Goal: Task Accomplishment & Management: Manage account settings

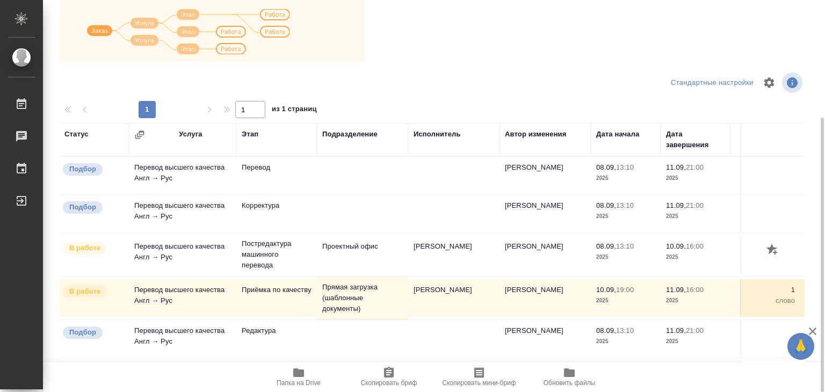
scroll to position [6, 0]
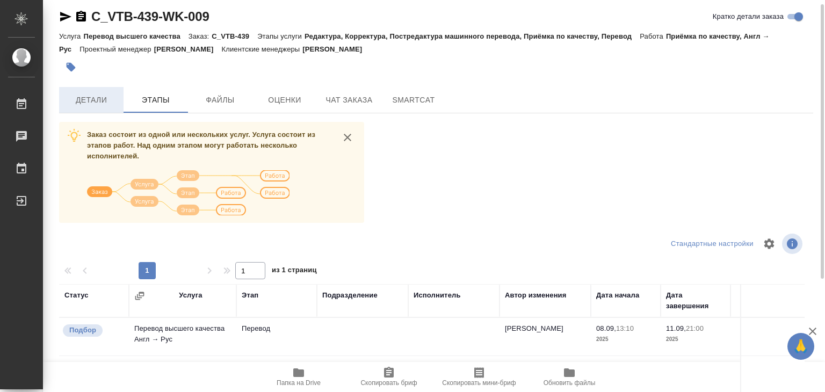
click at [85, 96] on span "Детали" at bounding box center [91, 99] width 52 height 13
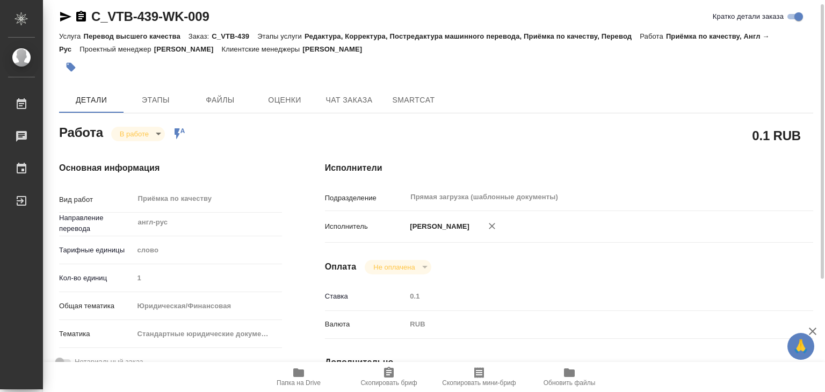
type textarea "x"
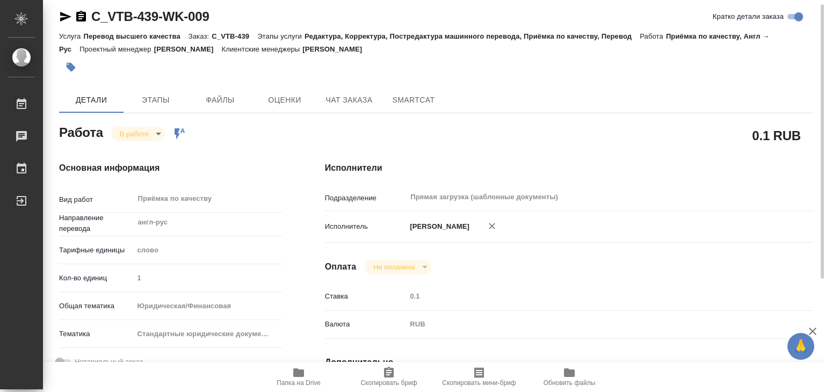
type textarea "x"
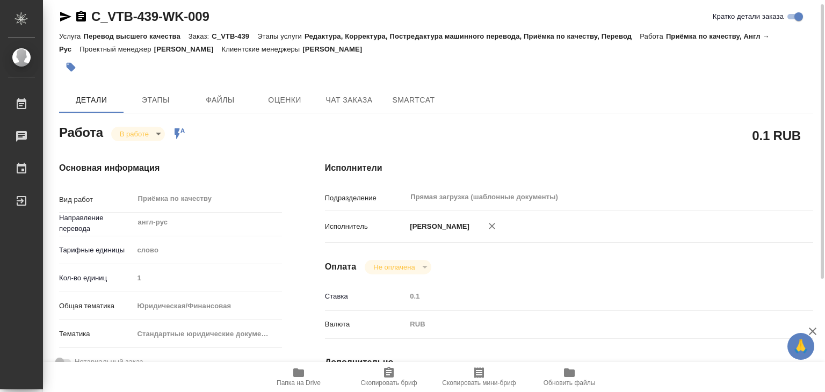
type textarea "x"
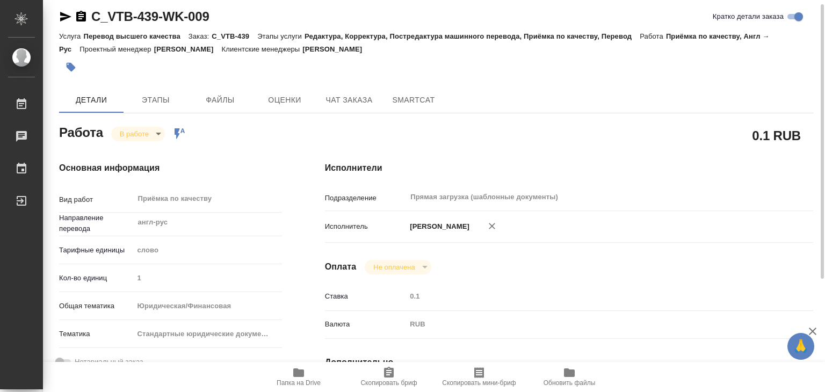
click at [311, 374] on span "Папка на Drive" at bounding box center [298, 376] width 77 height 20
type textarea "x"
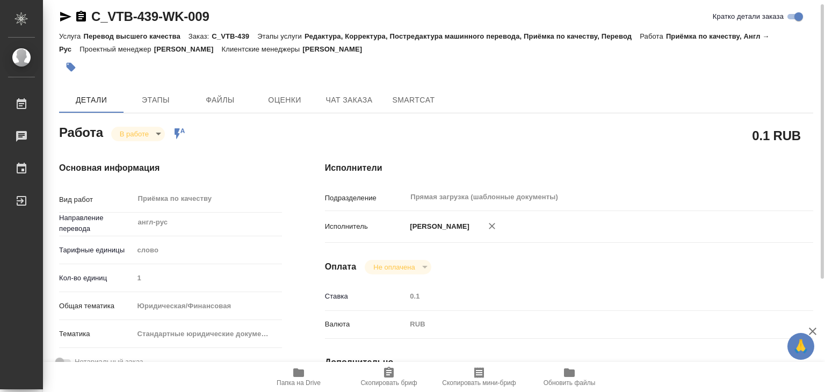
type textarea "x"
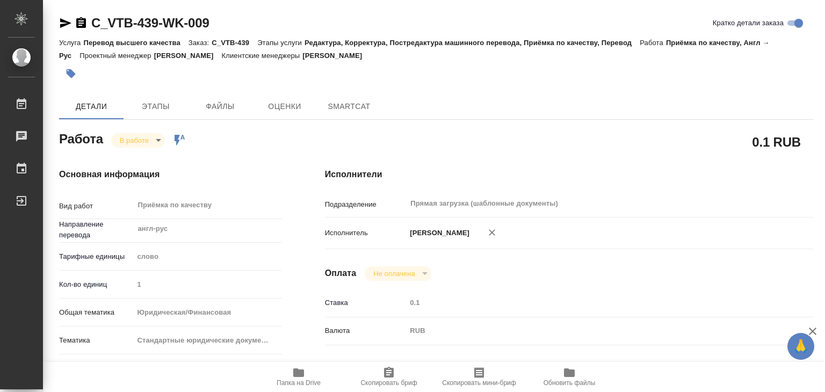
type textarea "x"
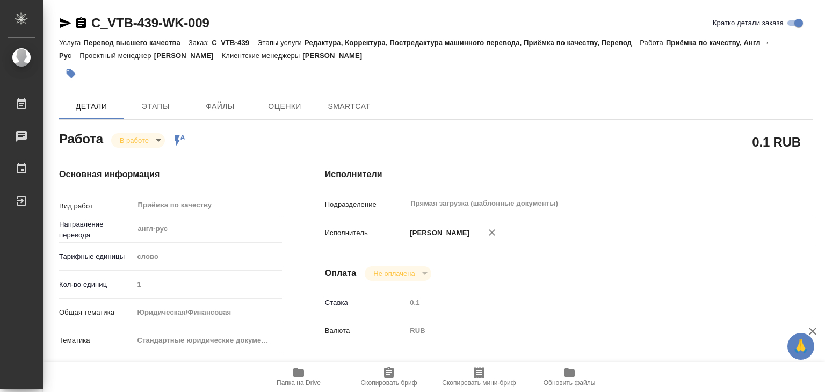
type textarea "x"
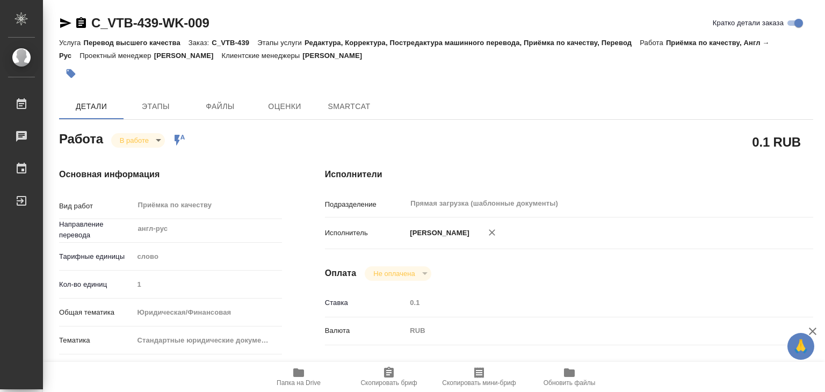
type textarea "x"
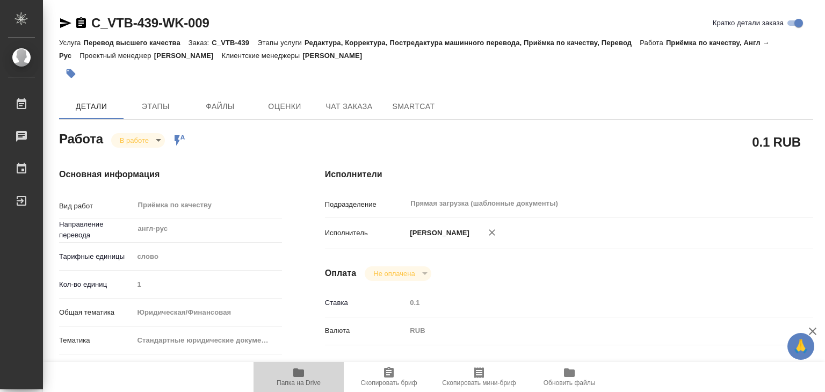
click at [315, 374] on span "Папка на Drive" at bounding box center [298, 376] width 77 height 20
type textarea "x"
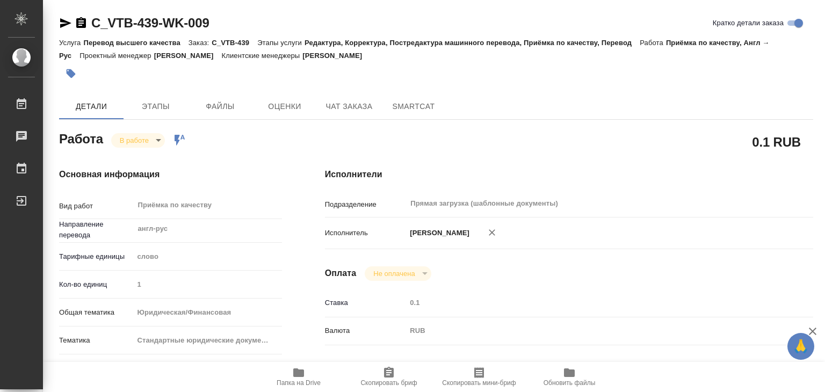
type textarea "x"
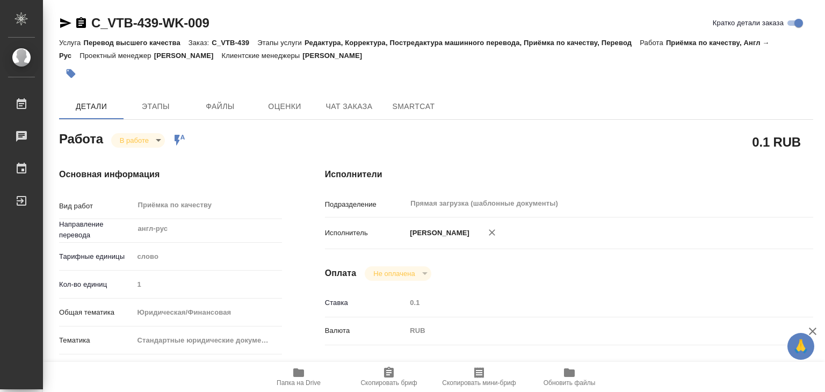
type textarea "x"
click at [164, 104] on span "Этапы" at bounding box center [156, 106] width 52 height 13
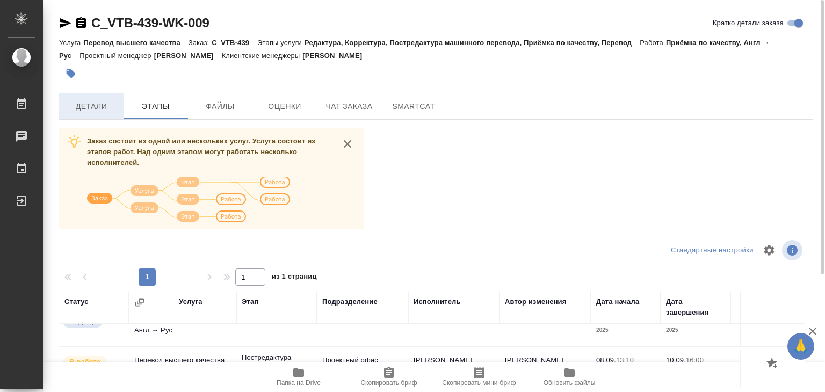
click at [84, 107] on span "Детали" at bounding box center [91, 106] width 52 height 13
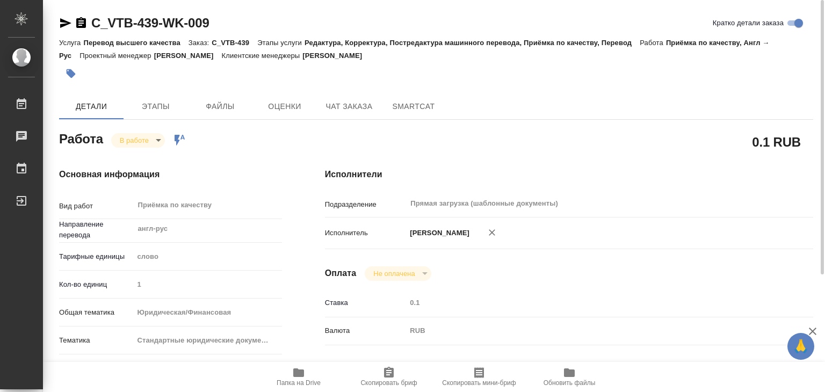
click at [68, 73] on icon "button" at bounding box center [71, 73] width 9 height 9
type textarea "x"
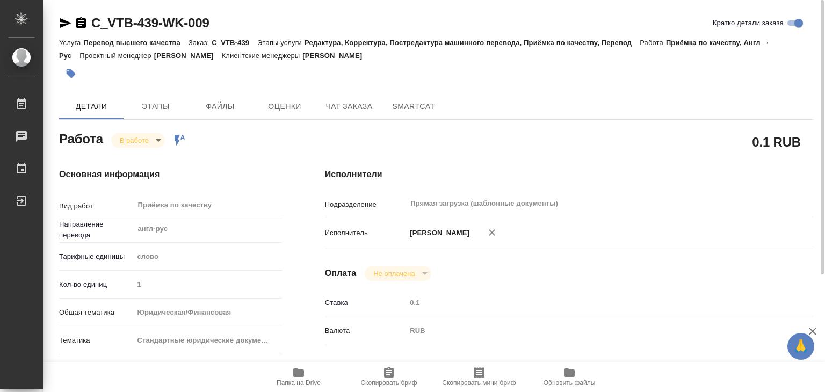
type textarea "x"
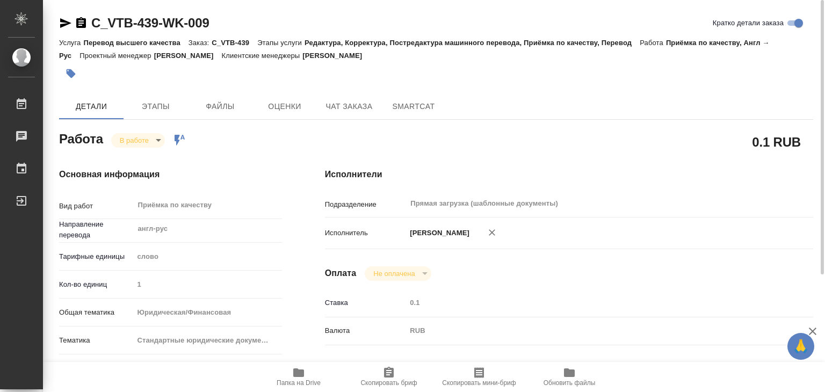
type textarea "x"
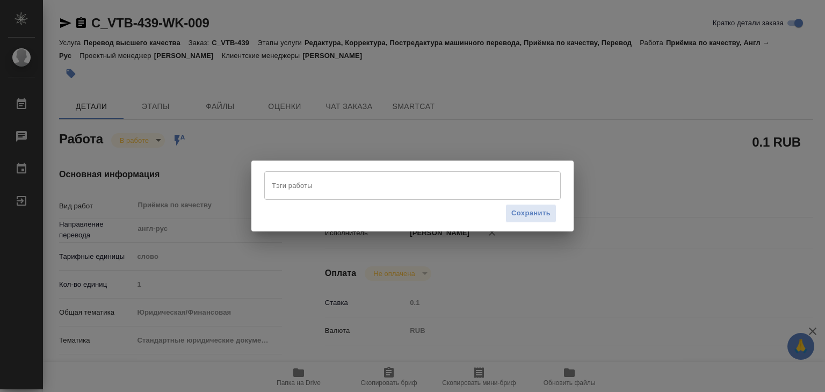
type textarea "x"
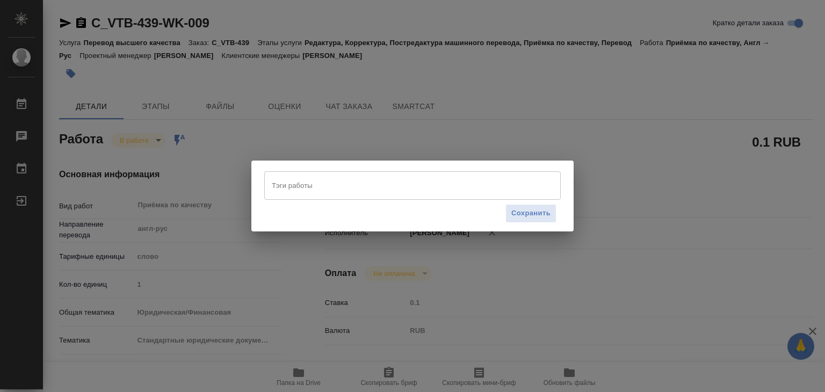
click at [315, 181] on input "Тэги работы" at bounding box center [402, 185] width 266 height 18
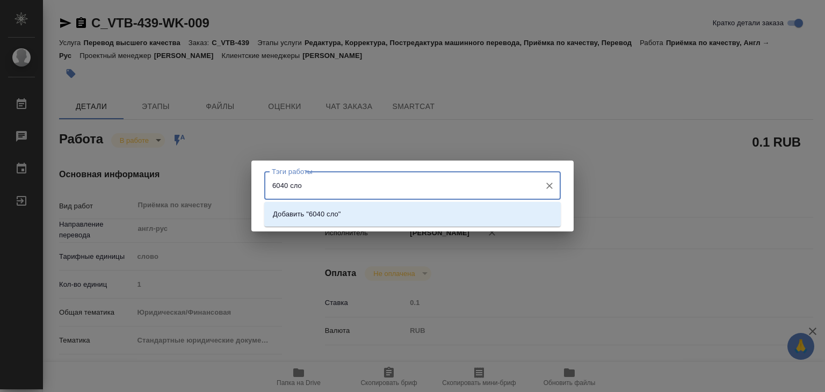
type input "6040 слов"
click at [334, 213] on p "Добавить "6040 слов"" at bounding box center [309, 214] width 72 height 11
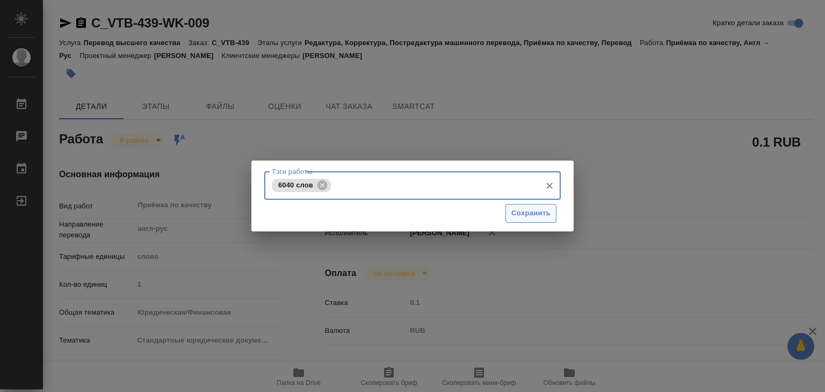
click at [540, 217] on span "Сохранить" at bounding box center [530, 213] width 39 height 12
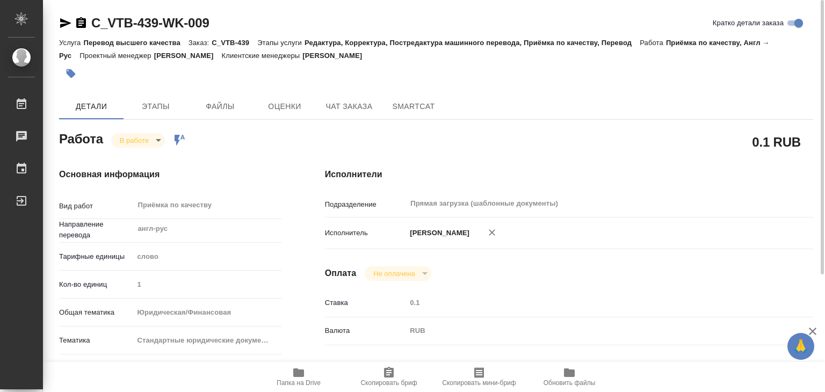
type input "inProgress"
type textarea "Приёмка по качеству"
type textarea "x"
type input "англ-рус"
type input "5a8b1489cc6b4906c91bfd90"
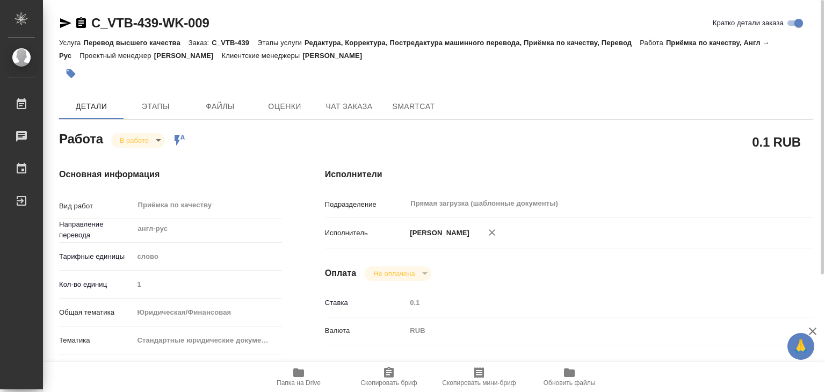
type input "1"
type input "yr-fn"
type input "5f647205b73bc97568ca66bf"
type input "10.09.2025 19:00"
type input "10.09.2025 19:27"
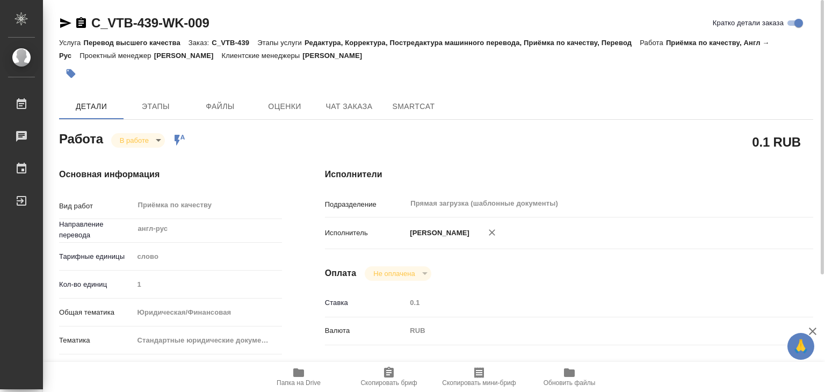
type input "11.09.2025 16:00"
type input "[DATE] 21:00"
type input "Прямая загрузка (шаблонные документы)"
type input "notPayed"
type input "0.1"
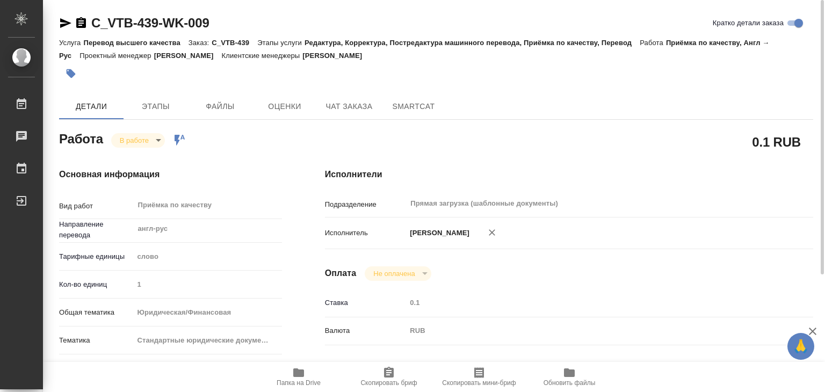
type input "RUB"
type input "Баданян Артак"
type textarea "Под нот Файл в работу:https://drive.awatera.com/s/RtKCeeMF634HzkH Оригинал для …"
type textarea "x"
type textarea "/Clients/АО "ВТБ Капитал"/Orders/C_VTB-439/Corrected/C_VTB-439-WK-009"
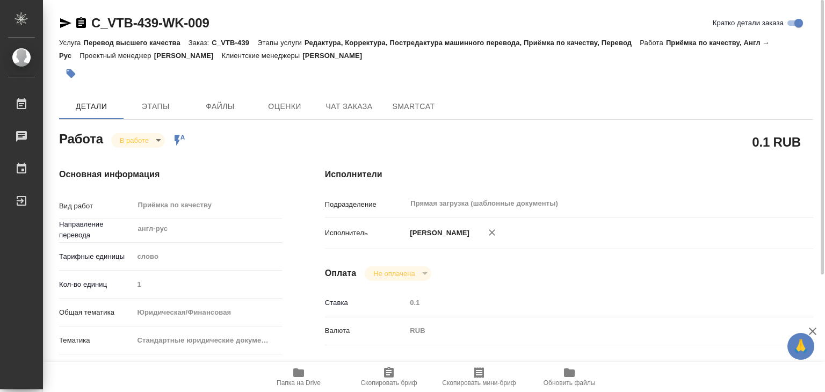
type textarea "x"
type input "C_VTB-439"
type input "Перевод высшего качества"
type input "Редактура, Корректура, Постредактура машинного перевода, Приёмка по качеству, П…"
type input "Димитриева Юлия"
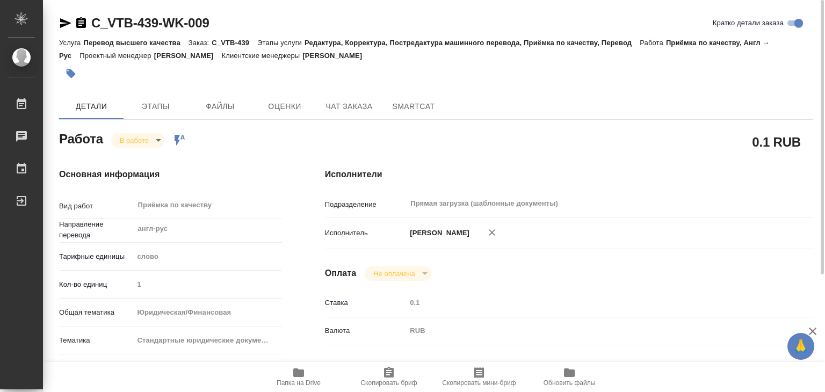
type input "Арсеньева Вера"
type input "/Clients/АО "ВТБ Капитал"/Orders/C_VTB-439"
type textarea "x"
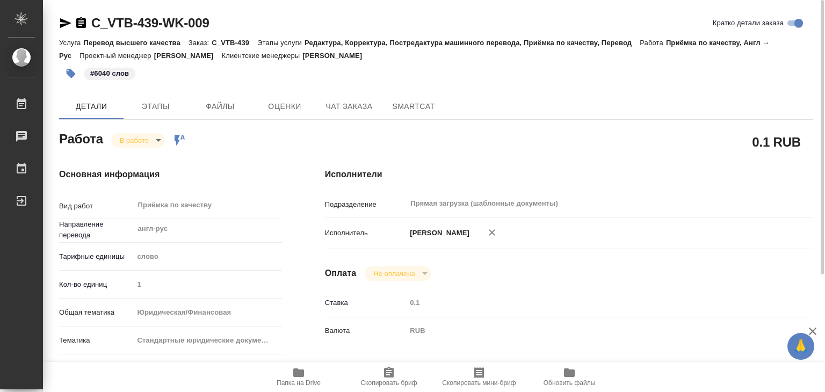
type textarea "x"
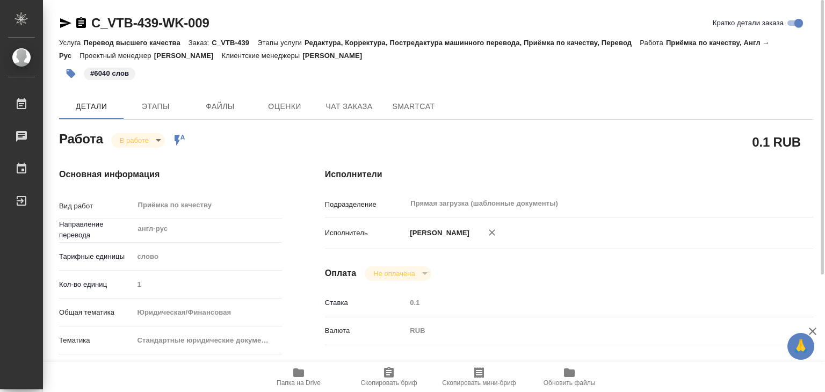
type textarea "x"
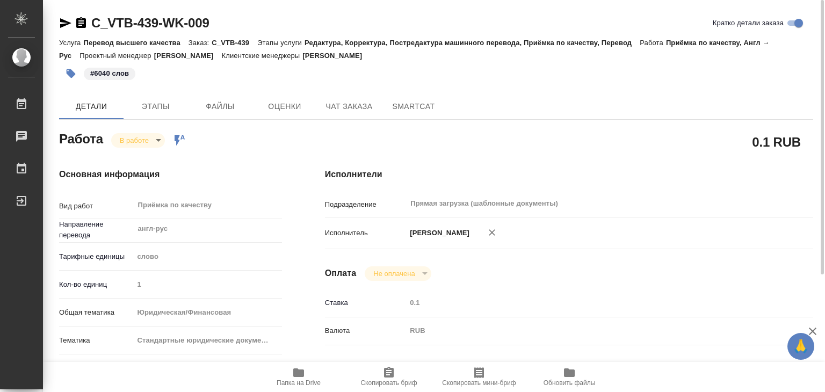
type textarea "x"
click at [74, 76] on icon "button" at bounding box center [70, 73] width 11 height 11
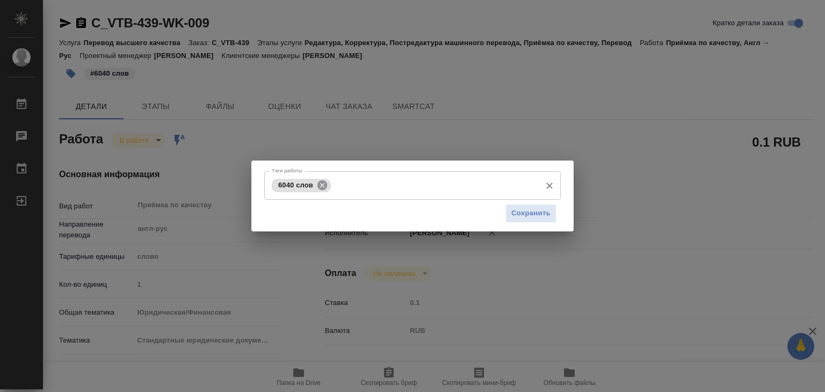
click at [324, 185] on icon at bounding box center [322, 185] width 10 height 10
click at [513, 215] on span "Сохранить" at bounding box center [530, 213] width 39 height 12
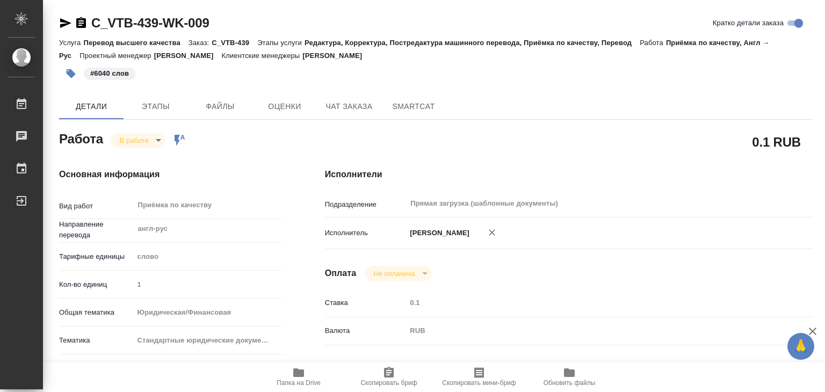
type input "inProgress"
type textarea "Приёмка по качеству"
type textarea "x"
type input "англ-рус"
type input "5a8b1489cc6b4906c91bfd90"
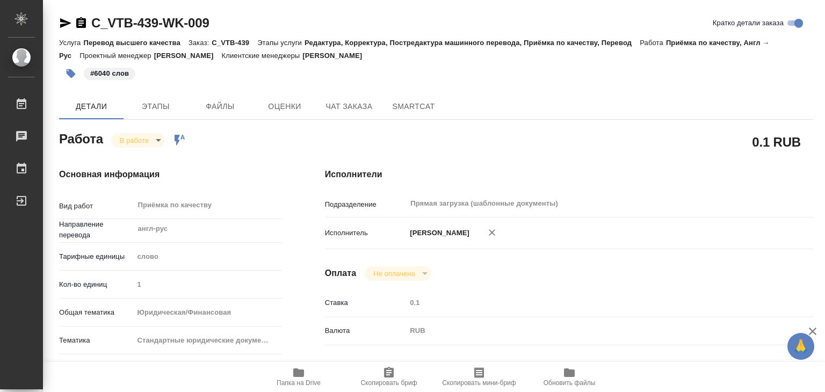
type input "1"
type input "yr-fn"
type input "5f647205b73bc97568ca66bf"
type input "10.09.2025 19:00"
type input "10.09.2025 19:27"
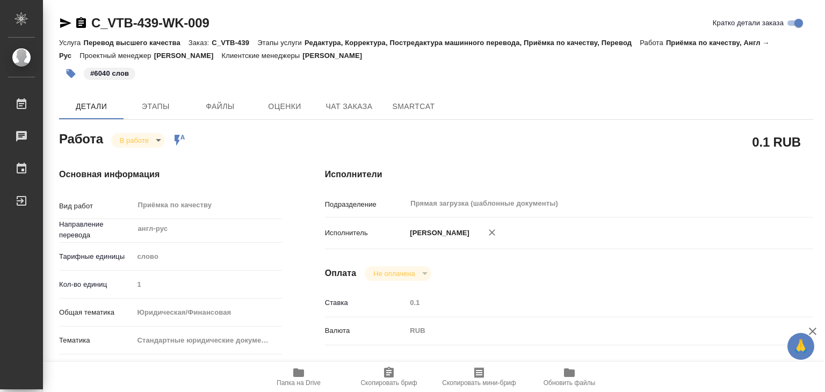
type input "11.09.2025 16:00"
type input "[DATE] 21:00"
type input "Прямая загрузка (шаблонные документы)"
type input "notPayed"
type input "0.1"
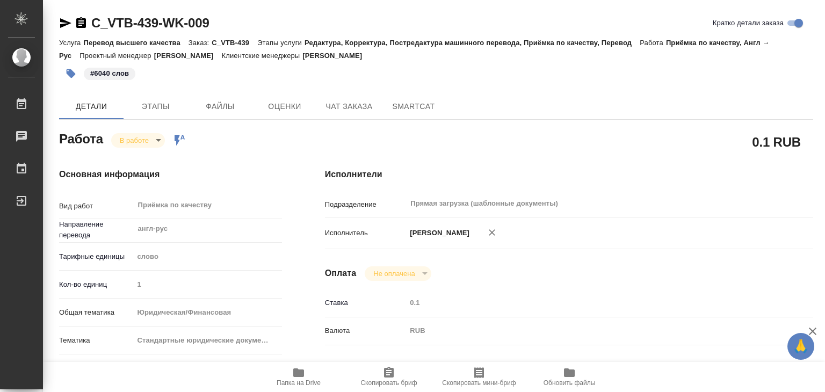
type input "RUB"
type input "Баданян Артак"
type textarea "Под нот Файл в работу:https://drive.awatera.com/s/RtKCeeMF634HzkH Оригинал для …"
type textarea "x"
type textarea "/Clients/АО "ВТБ Капитал"/Orders/C_VTB-439/Corrected/C_VTB-439-WK-009"
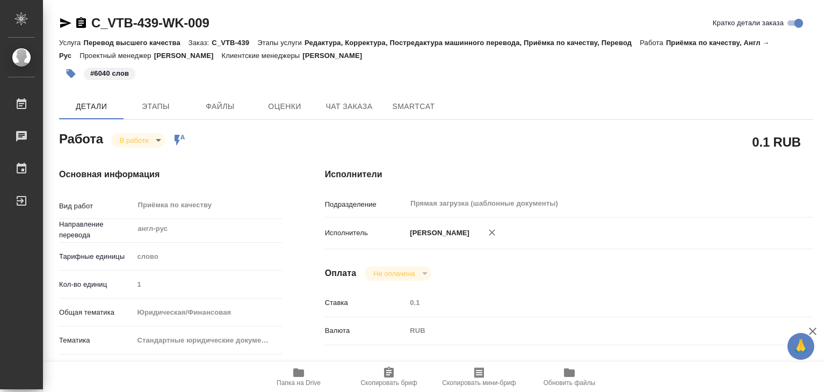
type textarea "x"
type input "C_VTB-439"
type input "Перевод высшего качества"
type input "Редактура, Корректура, Постредактура машинного перевода, Приёмка по качеству, П…"
type input "Димитриева Юлия"
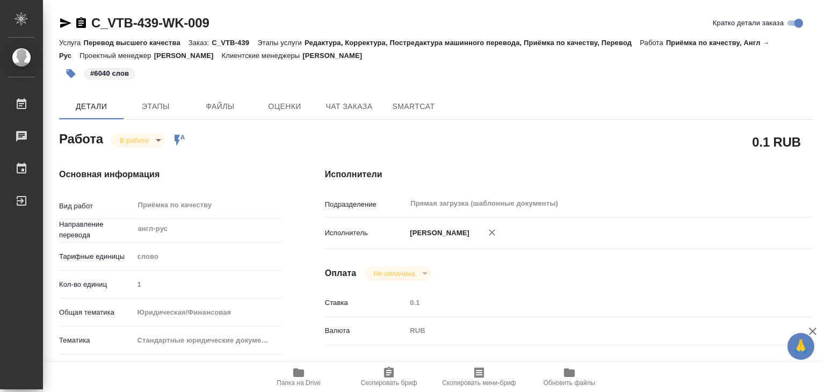
type input "Арсеньева Вера"
type input "/Clients/АО "ВТБ Капитал"/Orders/C_VTB-439"
type textarea "x"
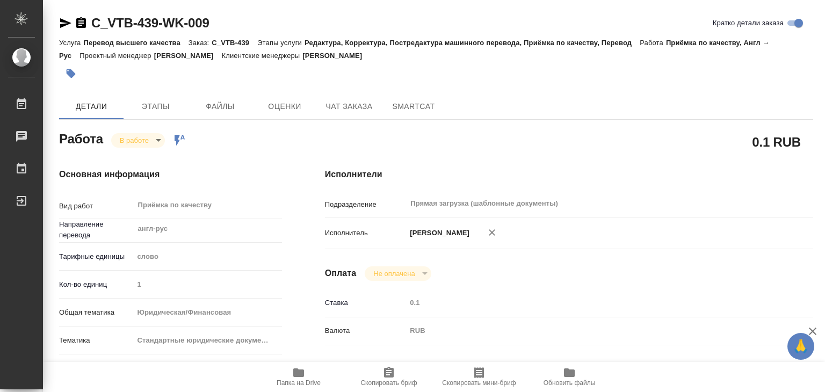
type textarea "x"
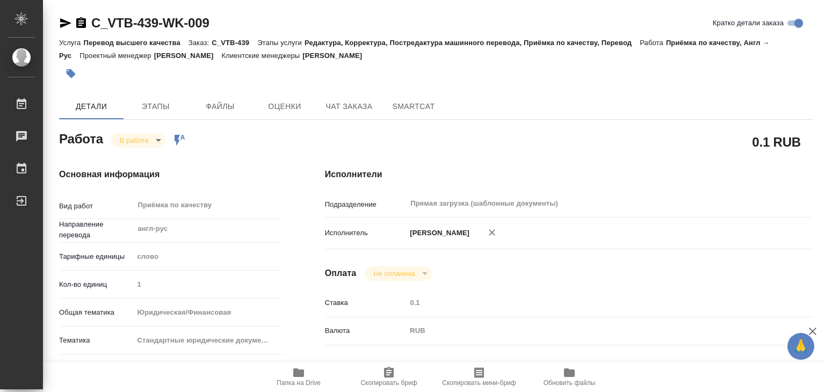
type textarea "x"
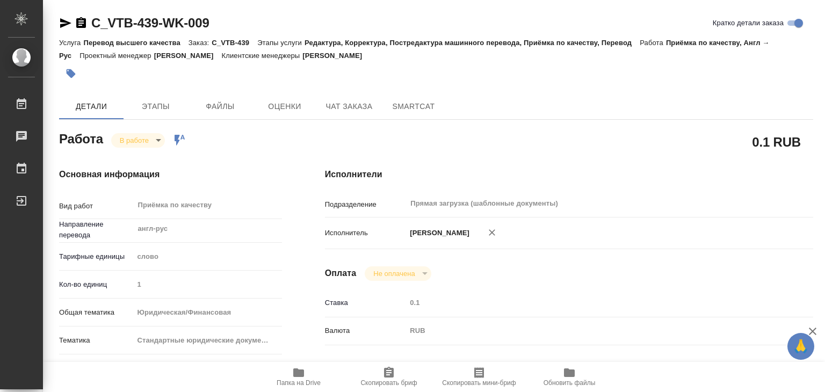
type textarea "x"
click at [74, 71] on icon "button" at bounding box center [70, 73] width 11 height 11
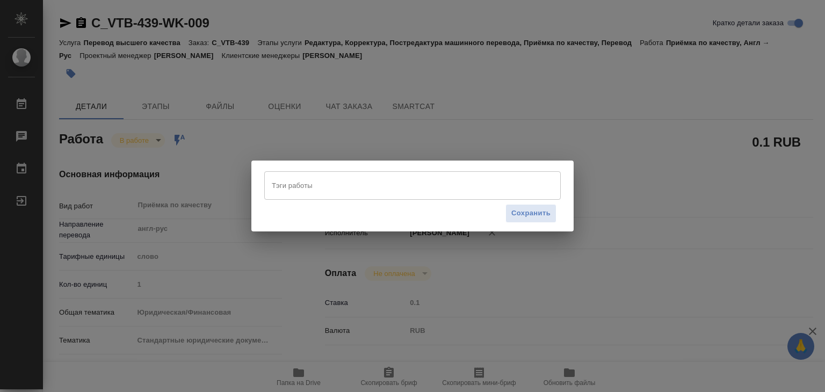
click at [410, 192] on input "Тэги работы" at bounding box center [402, 185] width 266 height 18
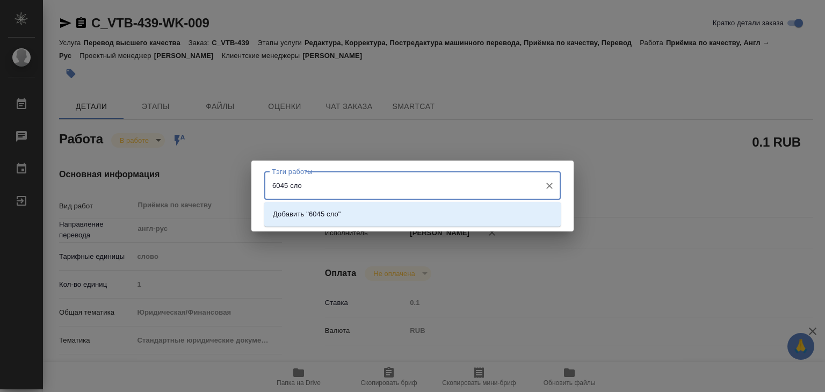
type input "6045 слов"
click at [410, 212] on li "Добавить "6045 слов"" at bounding box center [412, 214] width 296 height 19
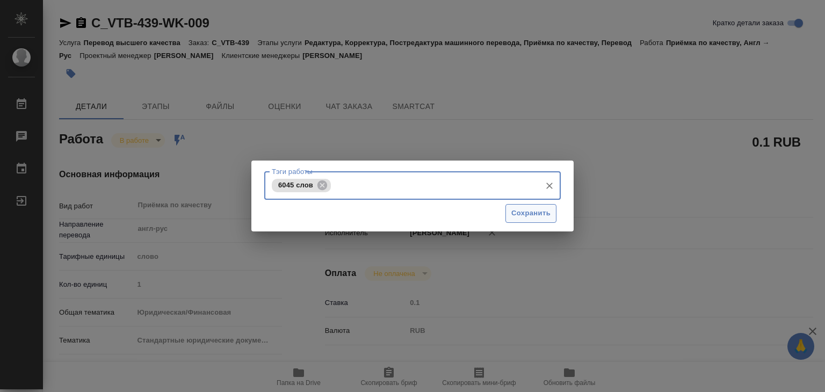
click at [535, 213] on span "Сохранить" at bounding box center [530, 213] width 39 height 12
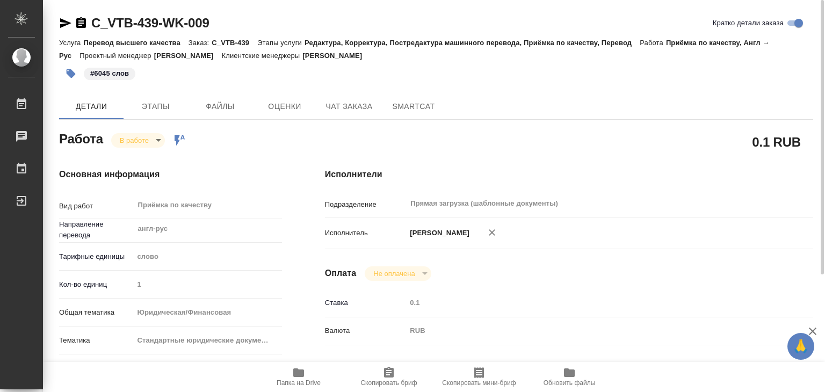
type input "inProgress"
type textarea "Приёмка по качеству"
type textarea "x"
type input "англ-рус"
type input "5a8b1489cc6b4906c91bfd90"
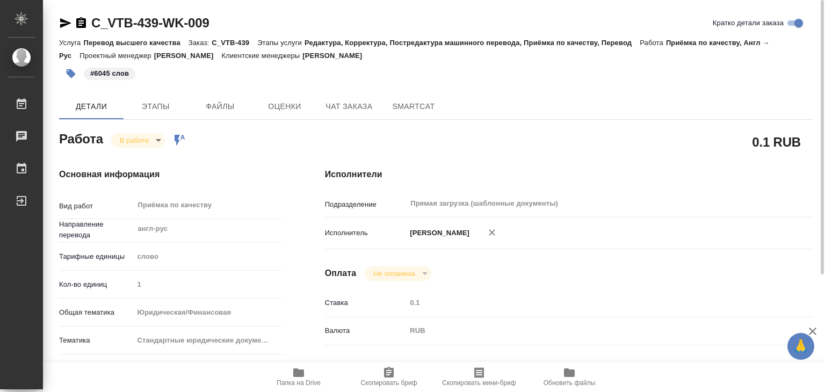
type input "1"
type input "yr-fn"
type input "5f647205b73bc97568ca66bf"
type input "10.09.2025 19:00"
type input "10.09.2025 19:27"
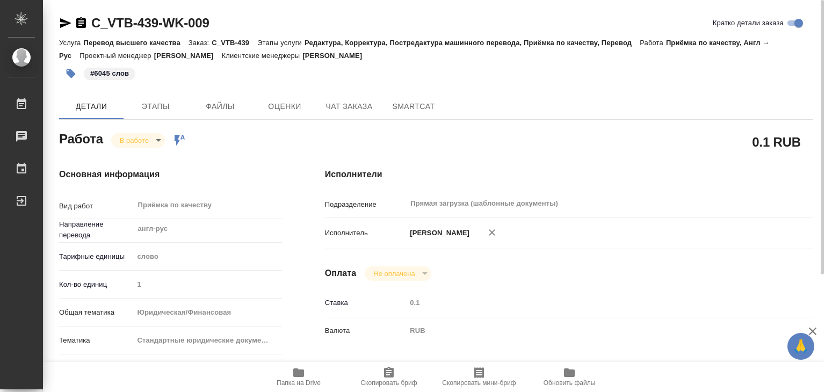
type input "11.09.2025 16:00"
type input "[DATE] 21:00"
type input "Прямая загрузка (шаблонные документы)"
type input "notPayed"
type input "0.1"
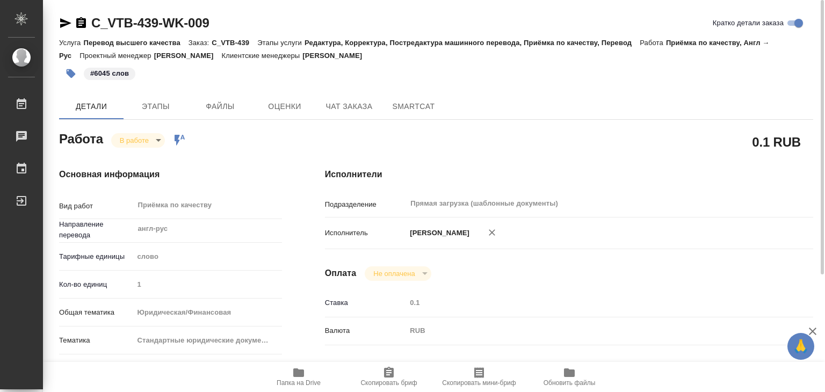
type input "RUB"
type input "Баданян Артак"
type textarea "Под нот Файл в работу:https://drive.awatera.com/s/RtKCeeMF634HzkH Оригинал для …"
type textarea "x"
type textarea "/Clients/АО "ВТБ Капитал"/Orders/C_VTB-439/Corrected/C_VTB-439-WK-009"
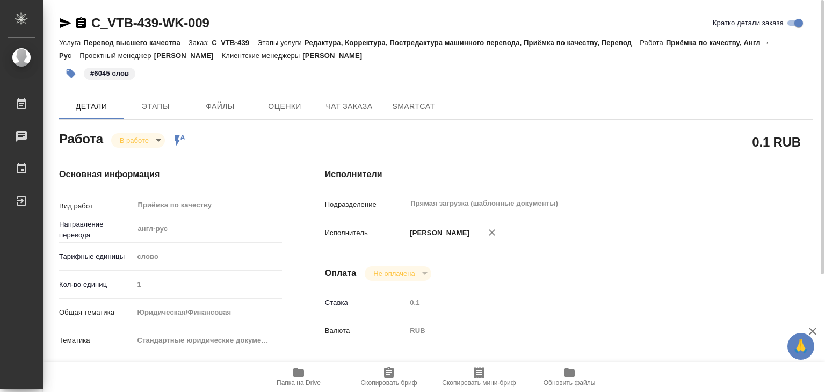
type textarea "x"
type input "C_VTB-439"
type input "Перевод высшего качества"
type input "Редактура, Корректура, Постредактура машинного перевода, Приёмка по качеству, П…"
type input "Димитриева Юлия"
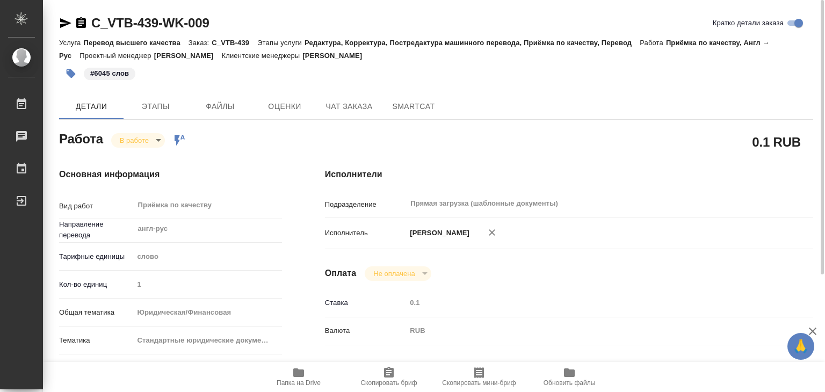
type input "Арсеньева Вера"
type input "/Clients/АО "ВТБ Капитал"/Orders/C_VTB-439"
type textarea "x"
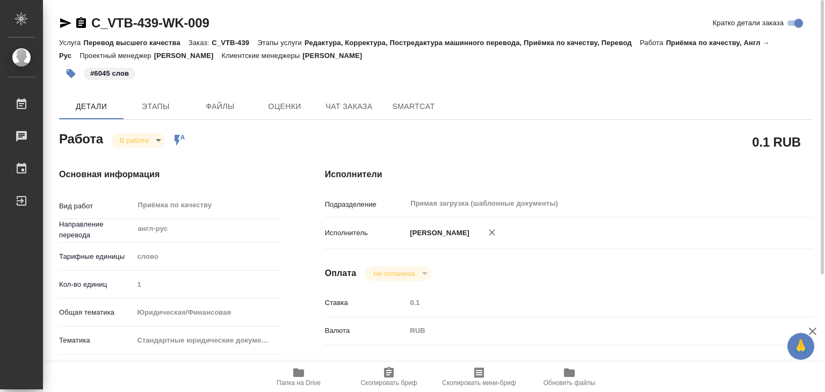
type textarea "x"
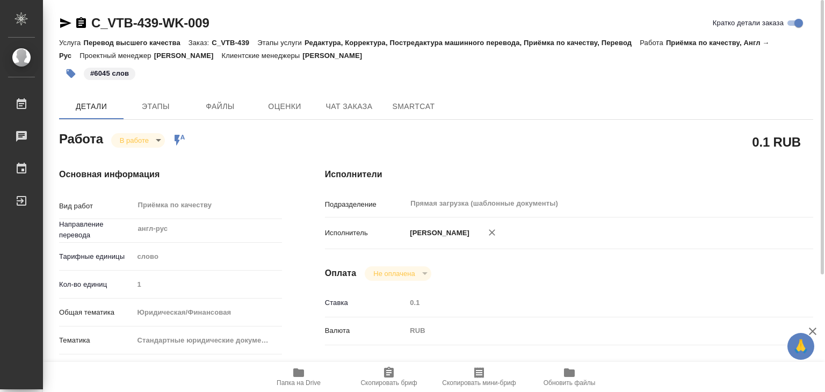
type textarea "x"
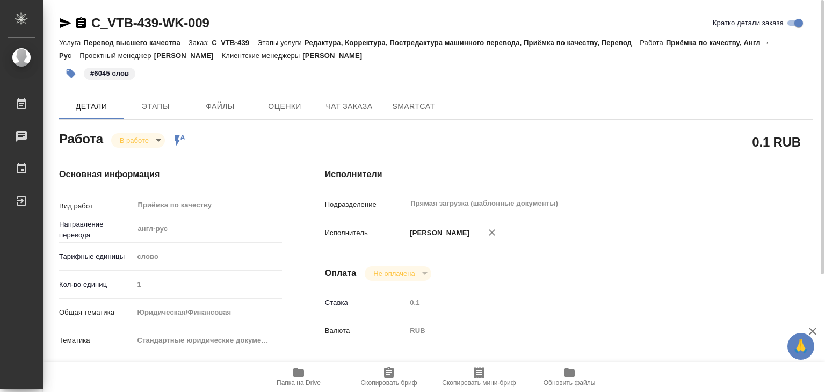
type textarea "x"
drag, startPoint x: 87, startPoint y: 13, endPoint x: 158, endPoint y: 28, distance: 72.4
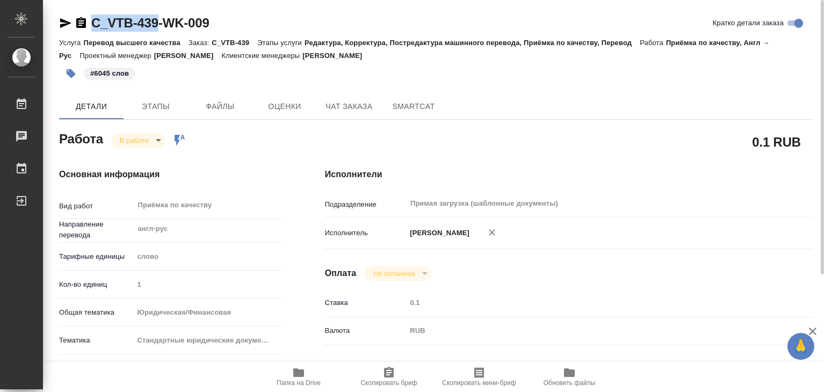
copy link "C_VTB-439"
type textarea "x"
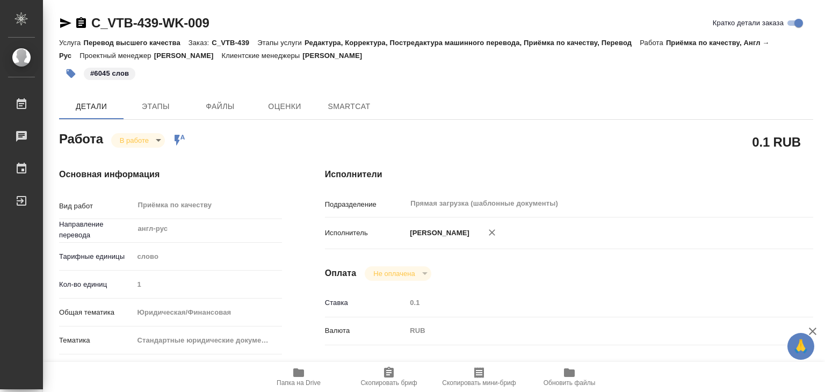
type textarea "x"
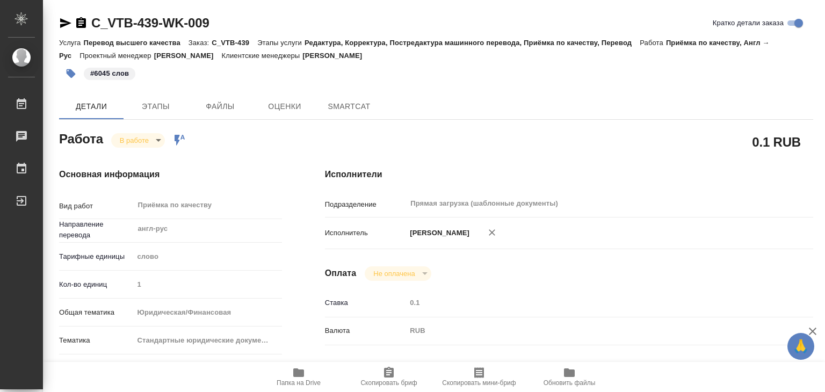
type textarea "x"
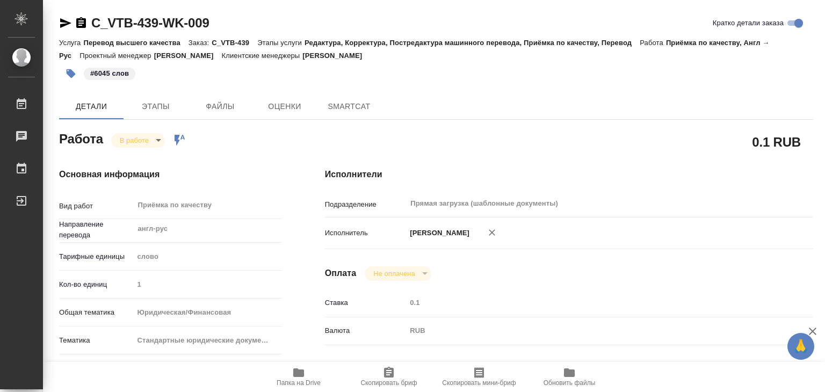
type textarea "x"
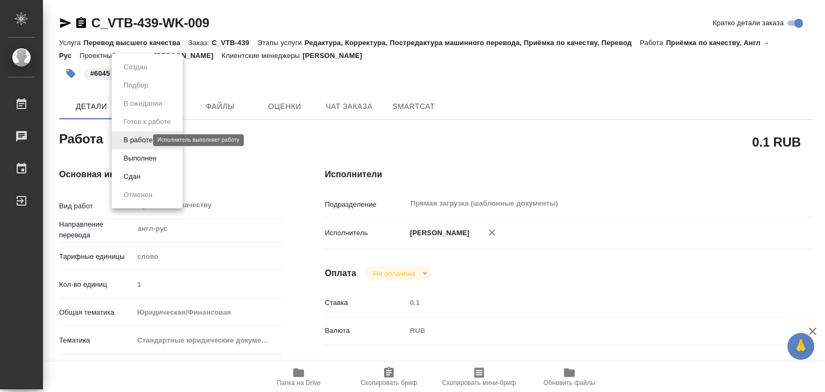
type textarea "x"
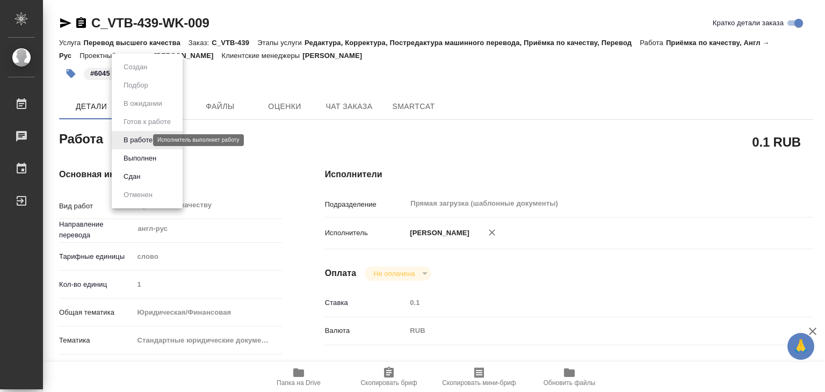
click at [130, 140] on body "🙏 .cls-1 fill:#fff; AWATERA Alilekova Valeriya Работы Чаты График Выйти C_VTB-4…" at bounding box center [412, 196] width 825 height 392
click at [138, 163] on button "Выполнен" at bounding box center [139, 158] width 39 height 12
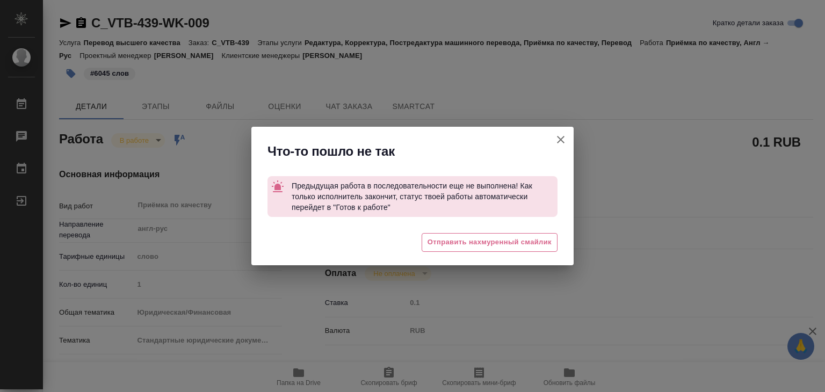
type textarea "x"
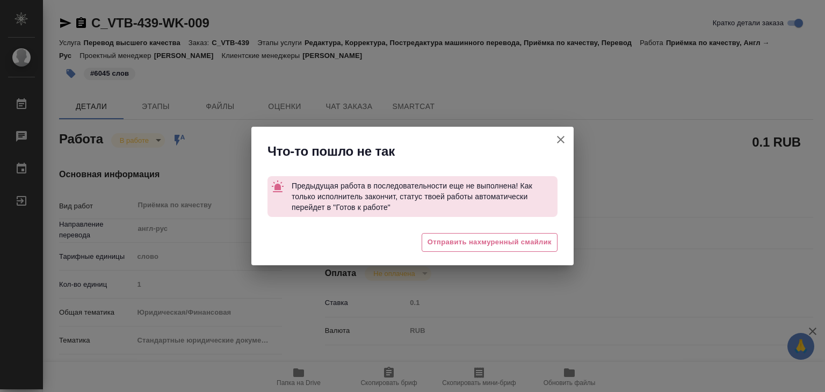
type textarea "x"
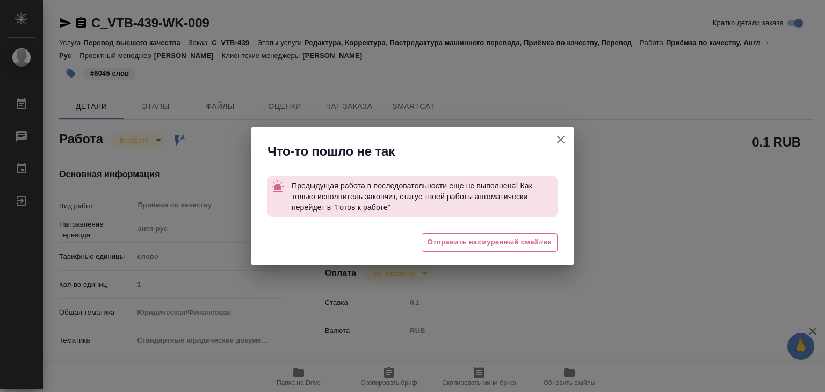
type textarea "x"
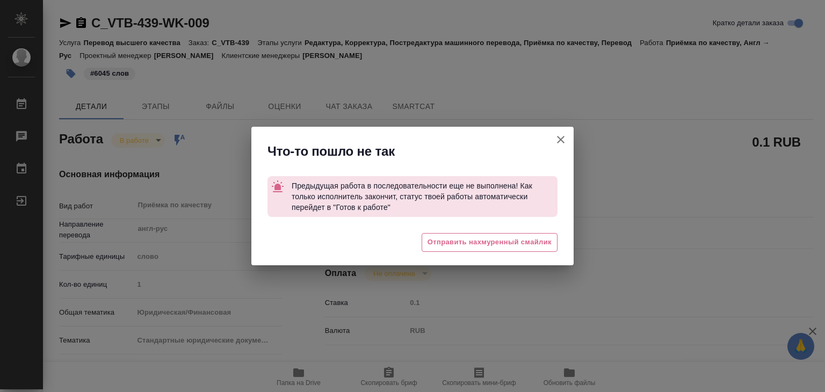
click at [556, 138] on icon "button" at bounding box center [560, 139] width 13 height 13
type textarea "x"
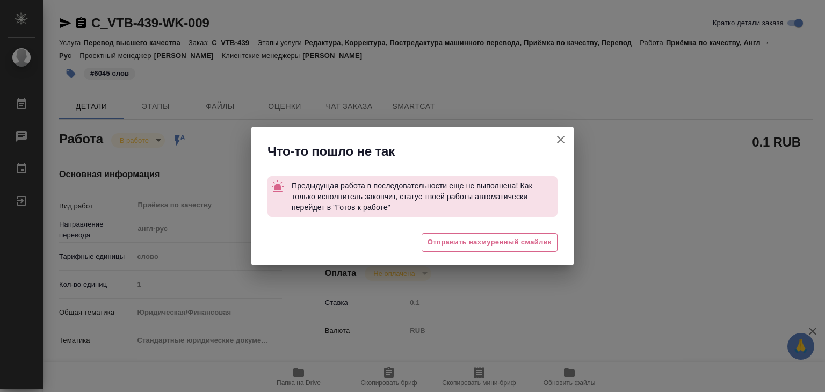
type textarea "x"
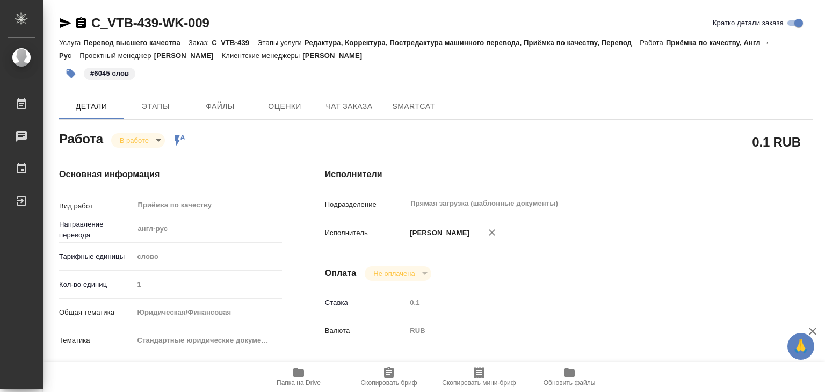
type textarea "x"
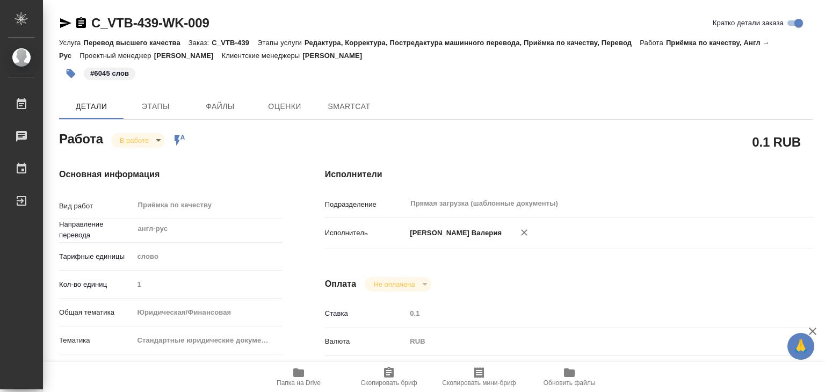
click at [148, 129] on div "Работа В работе inProgress Работа включена в последовательность" at bounding box center [170, 137] width 223 height 19
type textarea "x"
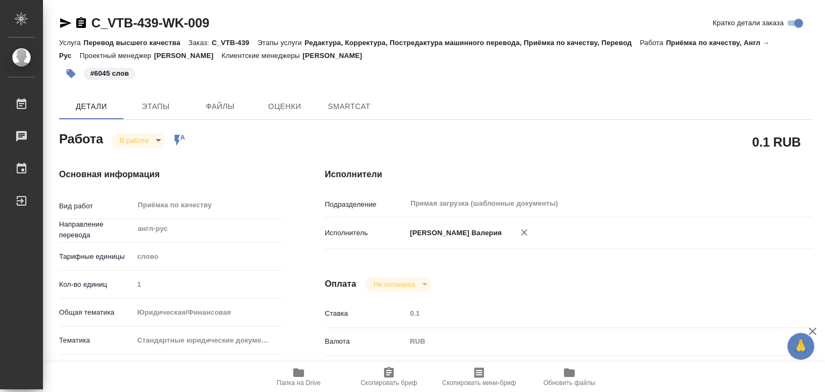
type textarea "x"
click at [146, 138] on body "🙏 .cls-1 fill:#fff; AWATERA Alilekova Valeriya Работы Чаты График Выйти C_VTB-4…" at bounding box center [412, 196] width 825 height 392
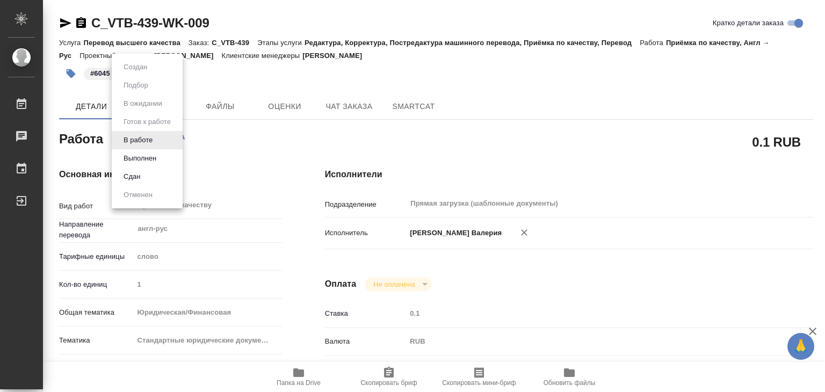
type textarea "x"
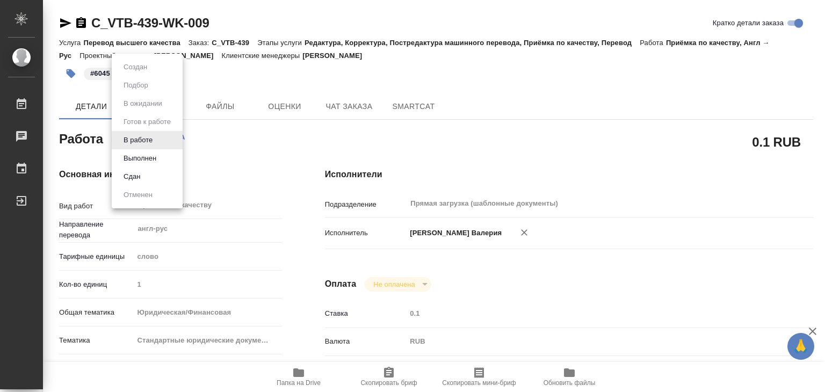
type textarea "x"
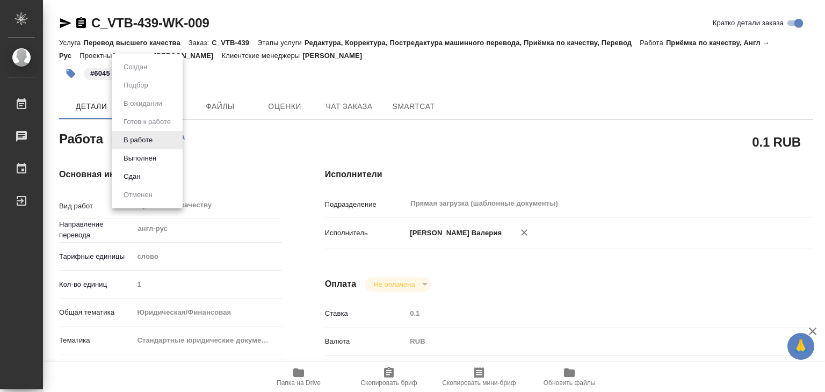
click at [153, 160] on button "Выполнен" at bounding box center [139, 158] width 39 height 12
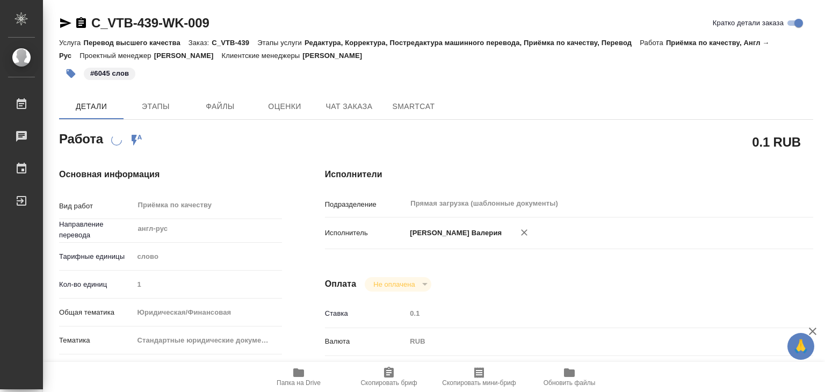
type textarea "x"
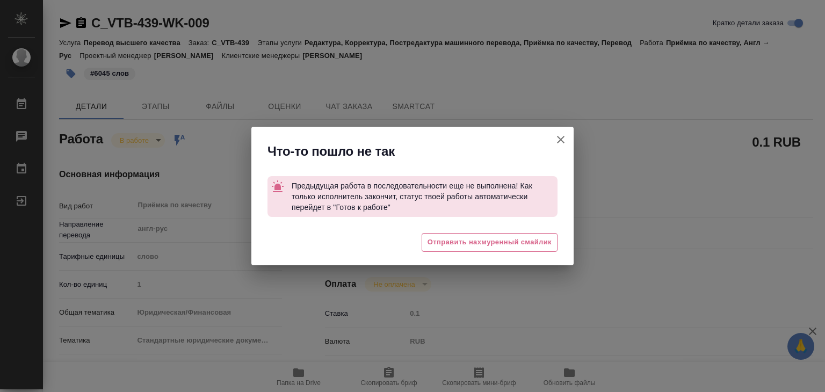
type textarea "x"
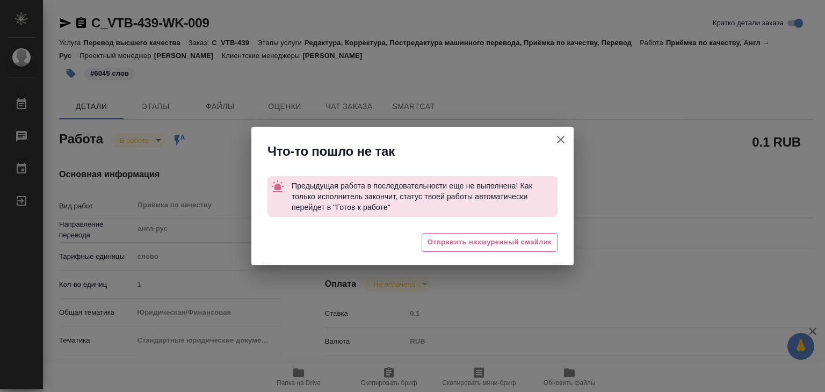
type textarea "x"
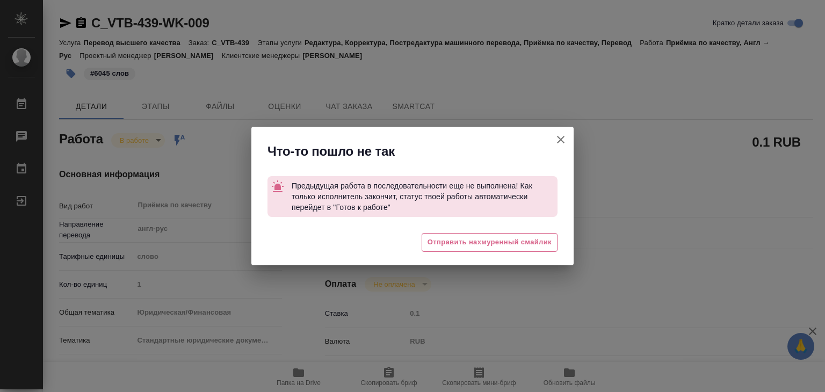
type textarea "x"
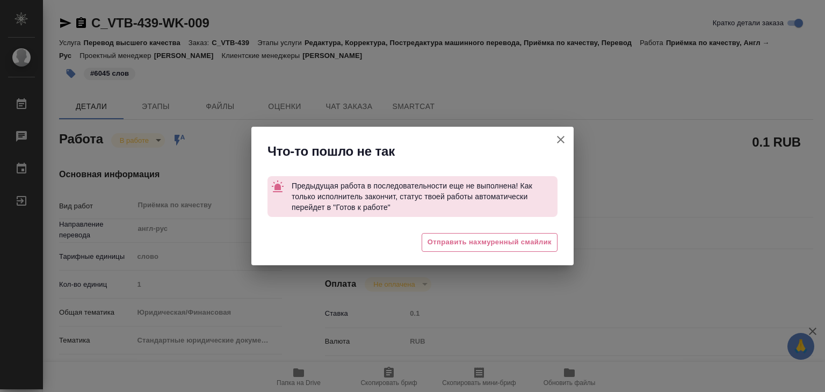
type textarea "x"
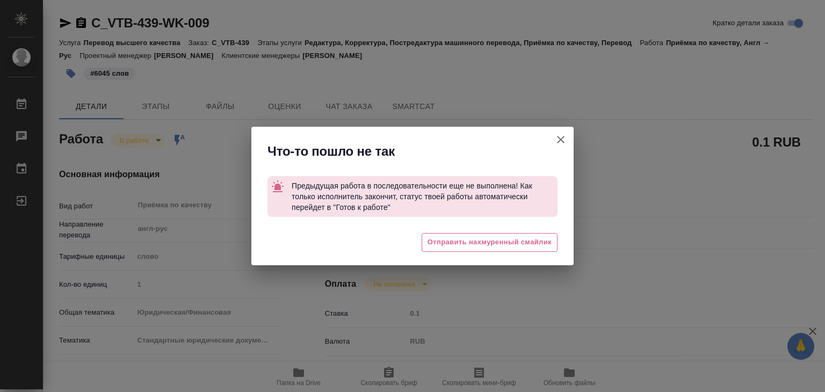
click at [564, 139] on icon "button" at bounding box center [560, 139] width 13 height 13
type textarea "x"
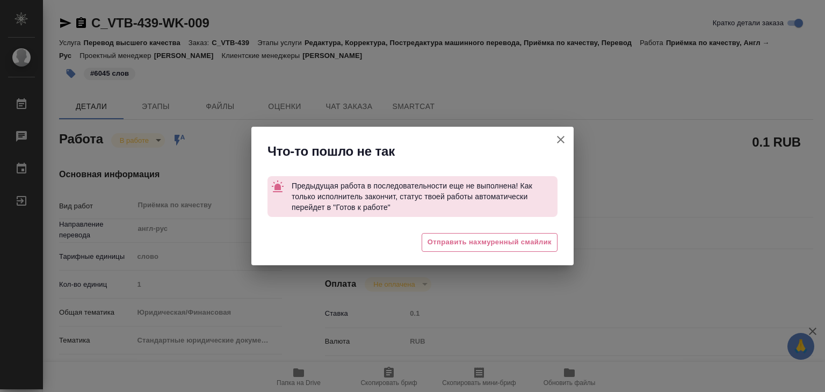
type textarea "x"
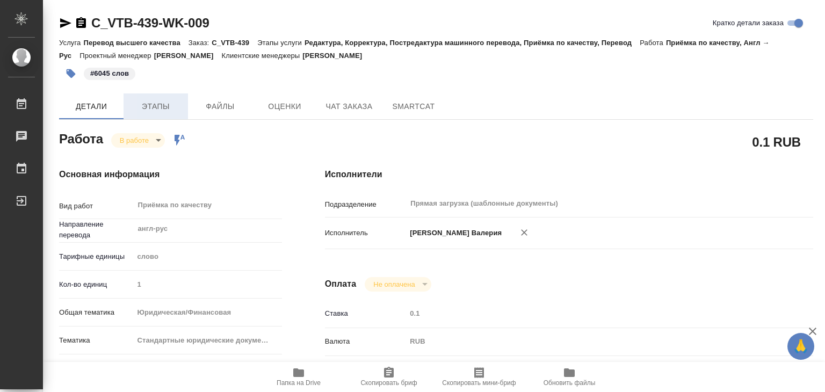
click at [162, 101] on span "Этапы" at bounding box center [156, 106] width 52 height 13
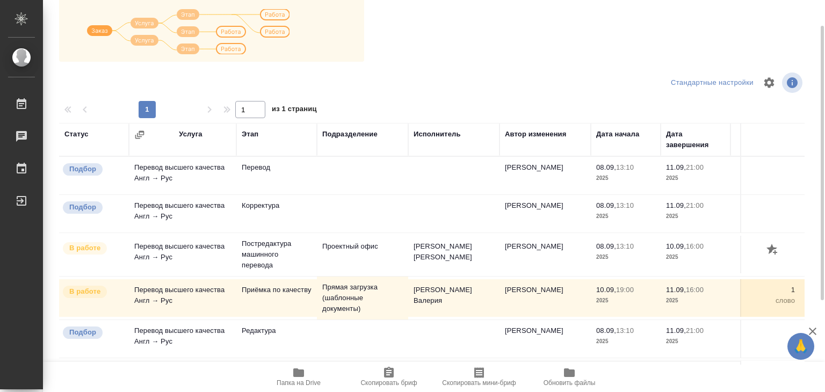
scroll to position [6, 0]
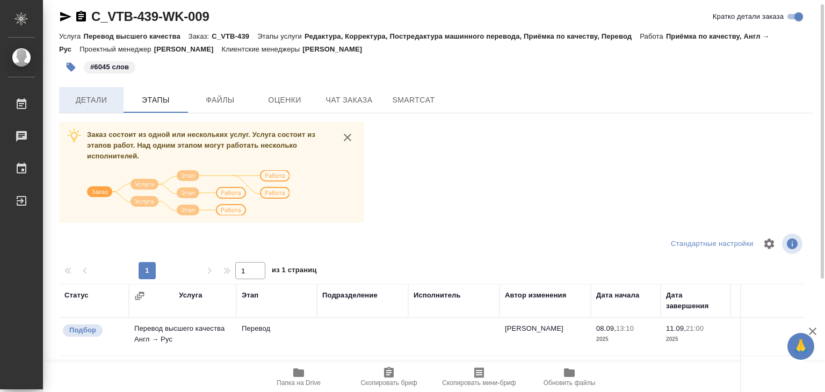
click at [85, 99] on span "Детали" at bounding box center [91, 99] width 52 height 13
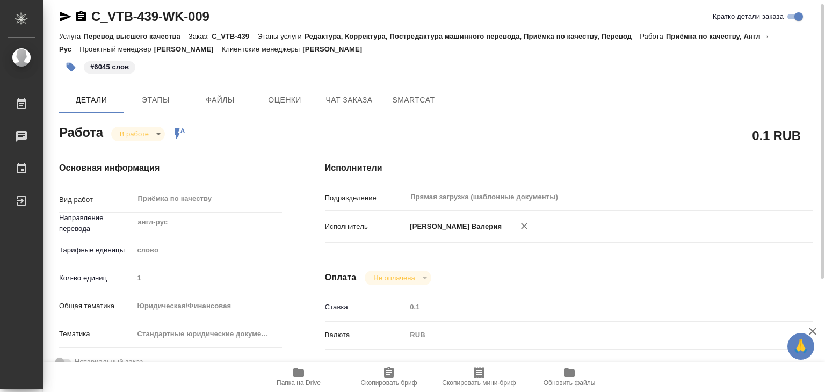
type textarea "x"
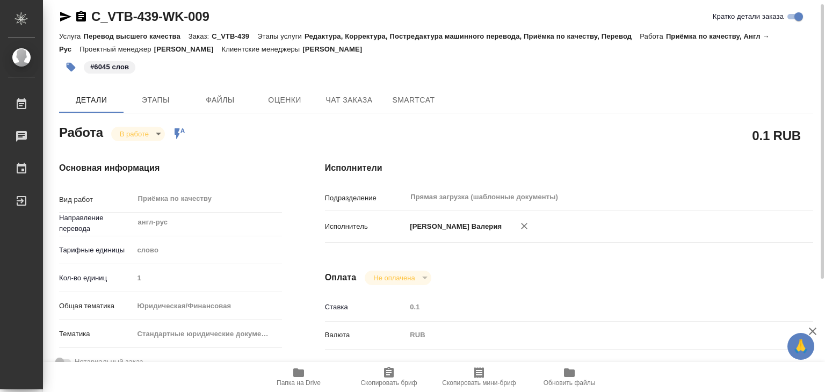
type textarea "x"
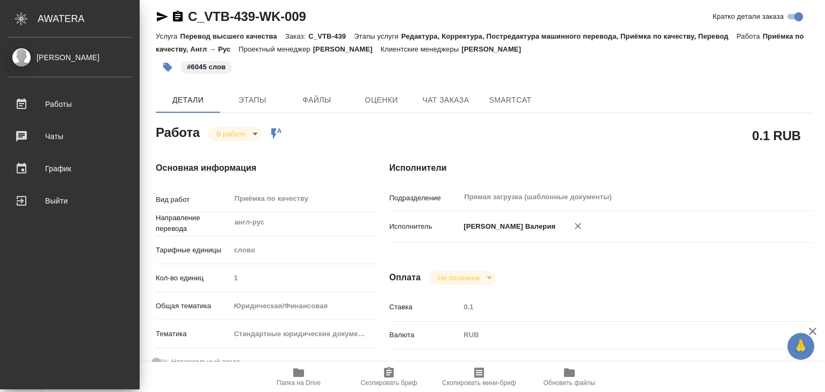
type textarea "x"
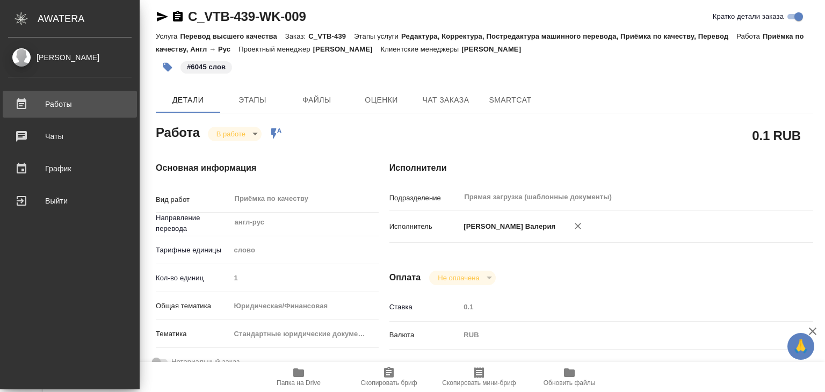
type textarea "x"
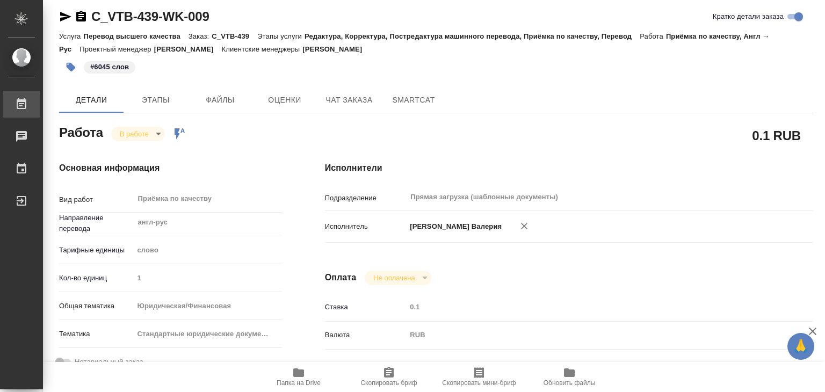
type textarea "x"
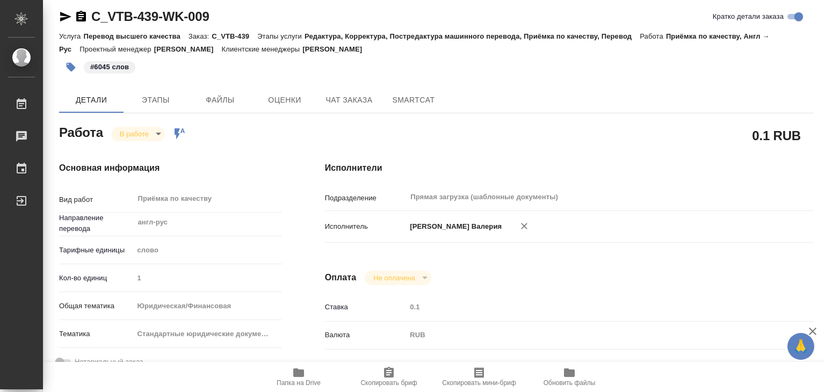
type textarea "x"
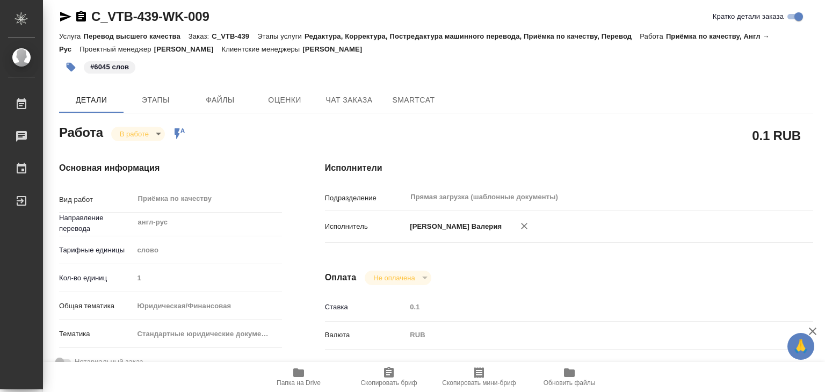
type textarea "x"
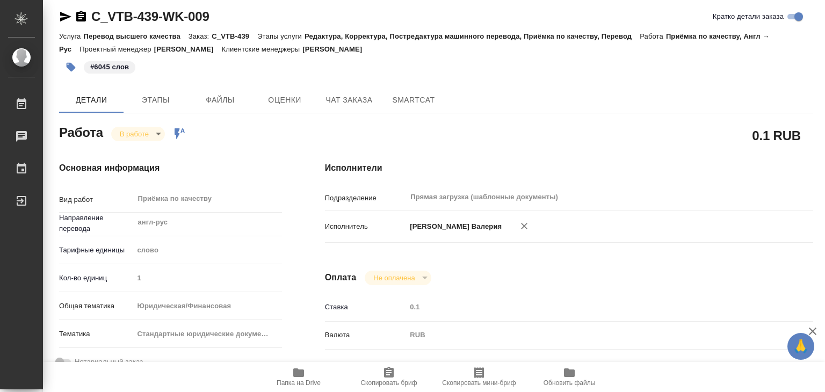
type textarea "x"
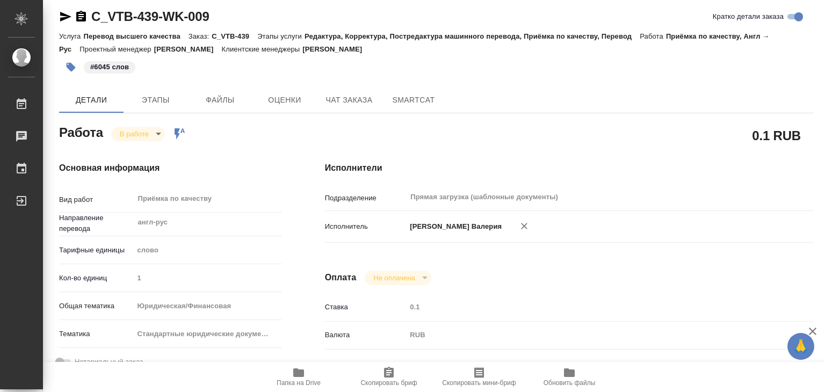
click at [141, 137] on body "🙏 .cls-1 fill:#fff; AWATERA Alilekova Valeriya Работы 0 Чаты График Выйти C_VTB…" at bounding box center [412, 196] width 825 height 392
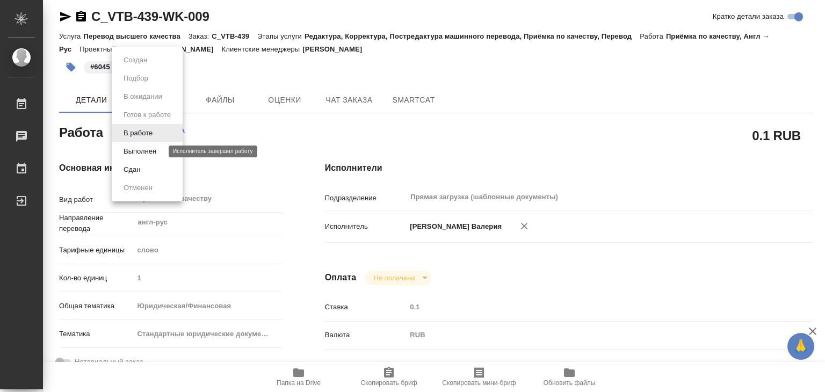
click at [150, 150] on button "Выполнен" at bounding box center [139, 151] width 39 height 12
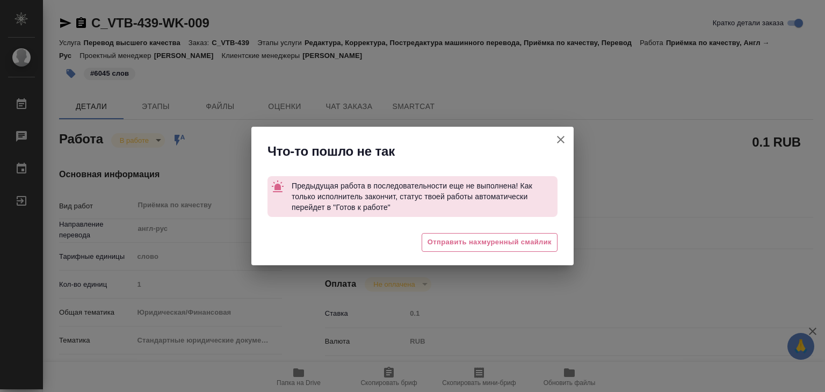
type textarea "x"
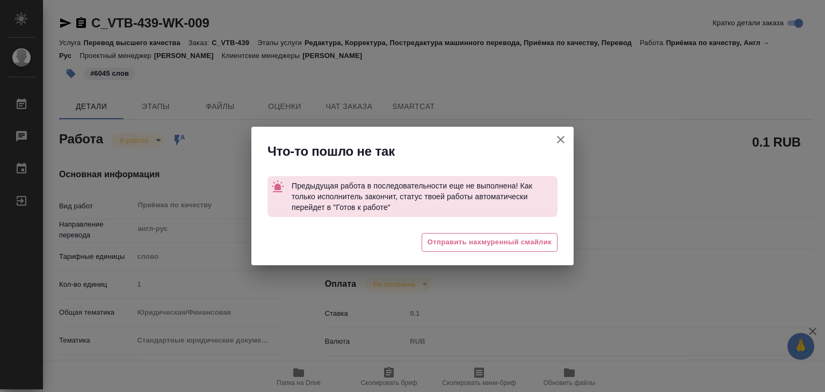
type textarea "x"
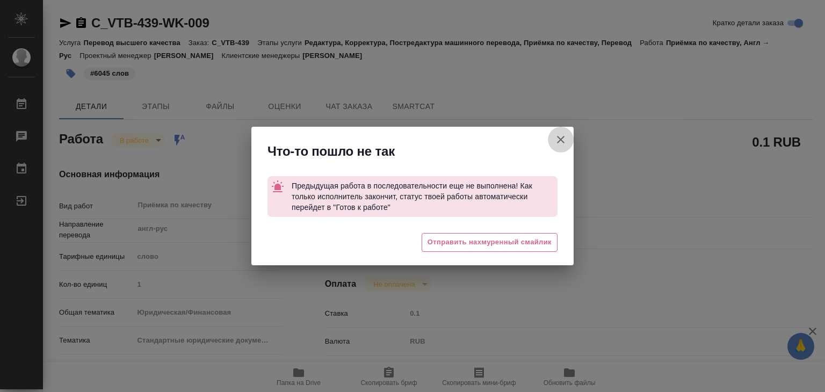
click at [560, 135] on icon "button" at bounding box center [560, 139] width 13 height 13
type textarea "x"
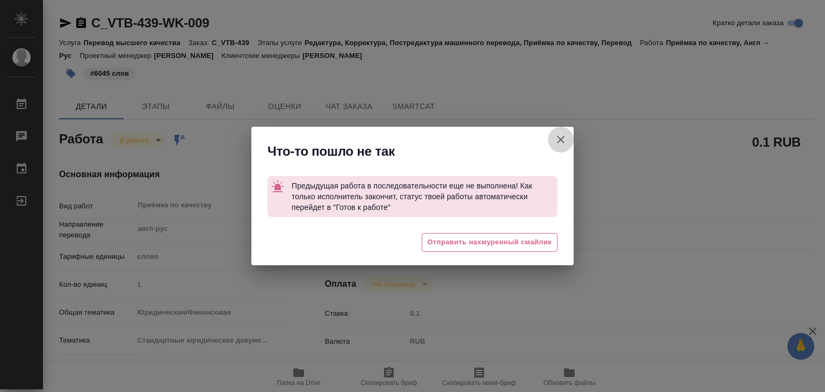
type textarea "x"
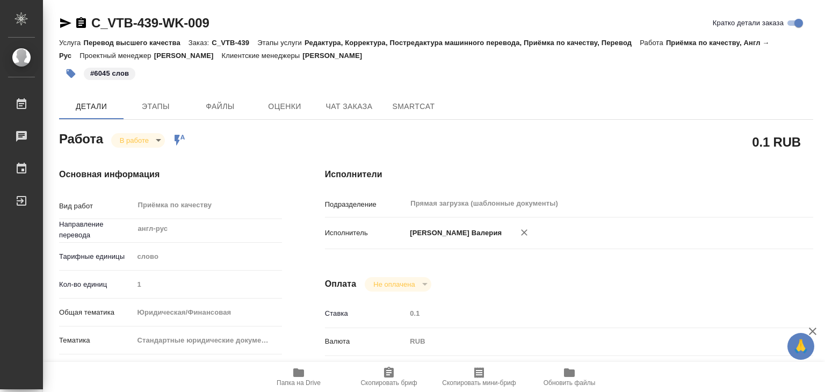
type textarea "x"
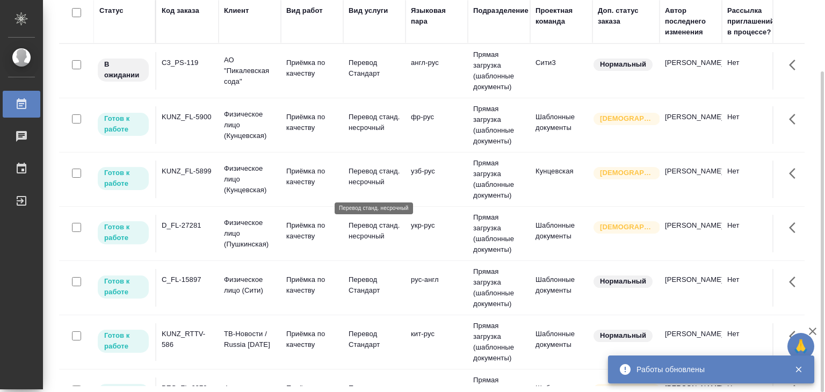
scroll to position [307, 0]
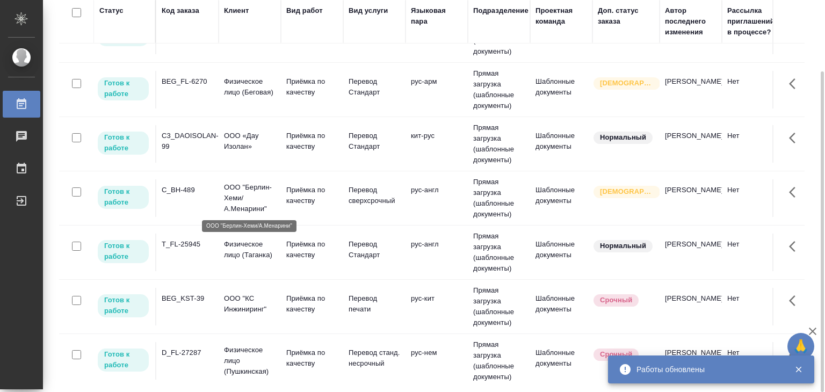
click at [265, 195] on p "ООО "Берлин-Хеми/А.Менарини"" at bounding box center [250, 198] width 52 height 32
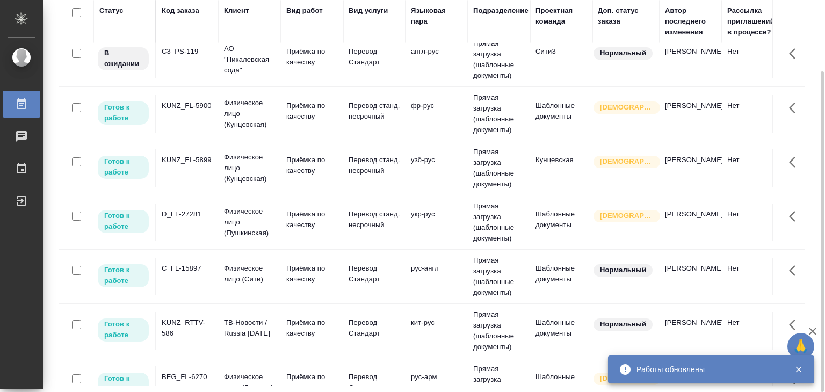
scroll to position [0, 0]
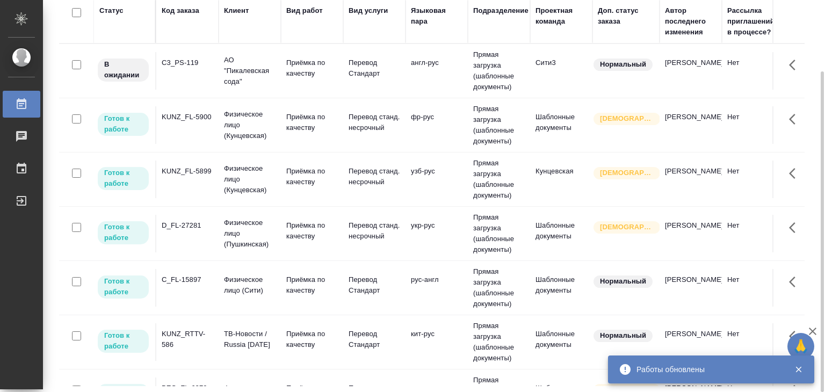
click at [298, 294] on p "Приёмка по качеству" at bounding box center [312, 284] width 52 height 21
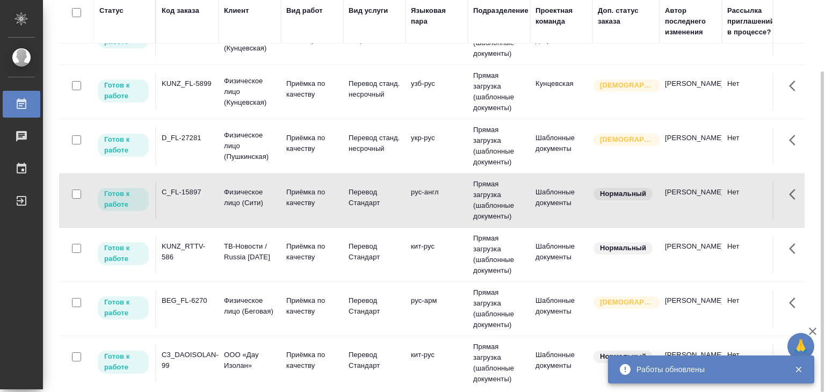
scroll to position [215, 0]
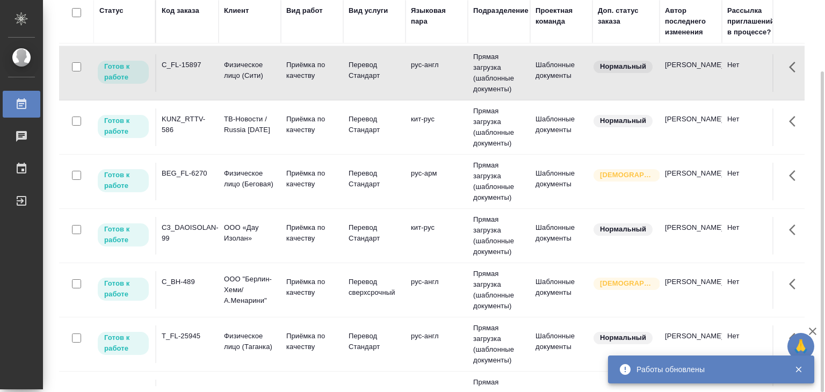
click at [264, 137] on td "ТВ-Новости / Russia Today" at bounding box center [250, 127] width 62 height 38
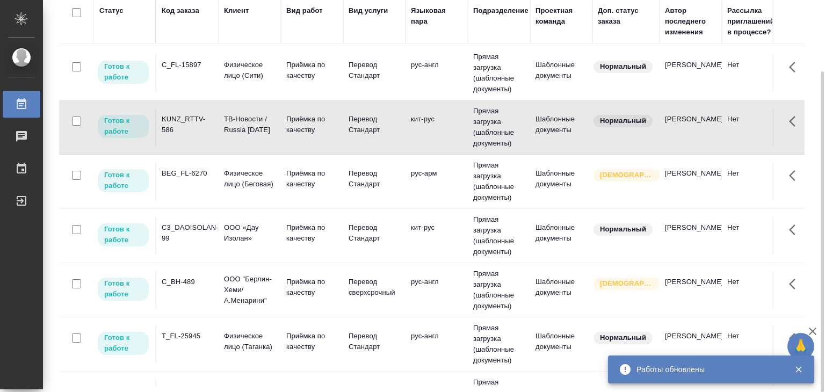
click at [221, 354] on td "Физическое лицо (Таганка)" at bounding box center [250, 344] width 62 height 38
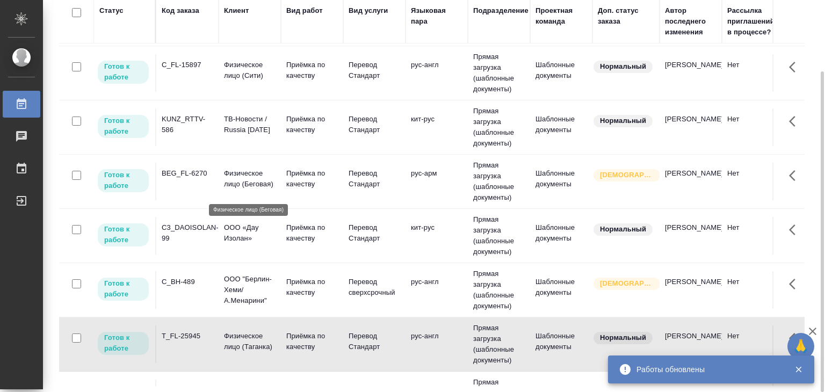
click at [255, 188] on p "Физическое лицо (Беговая)" at bounding box center [250, 178] width 52 height 21
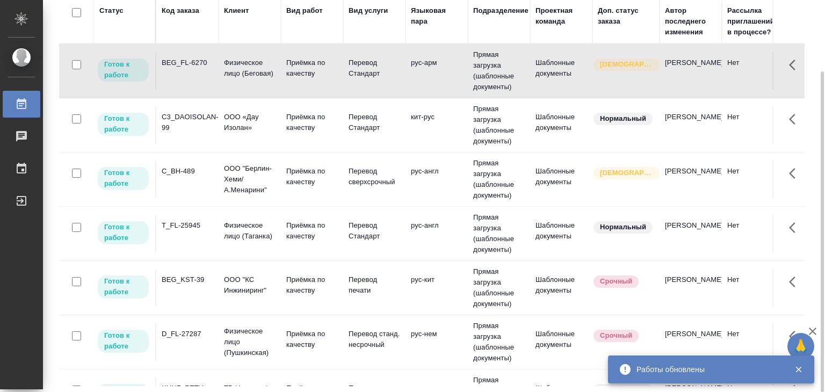
scroll to position [322, 0]
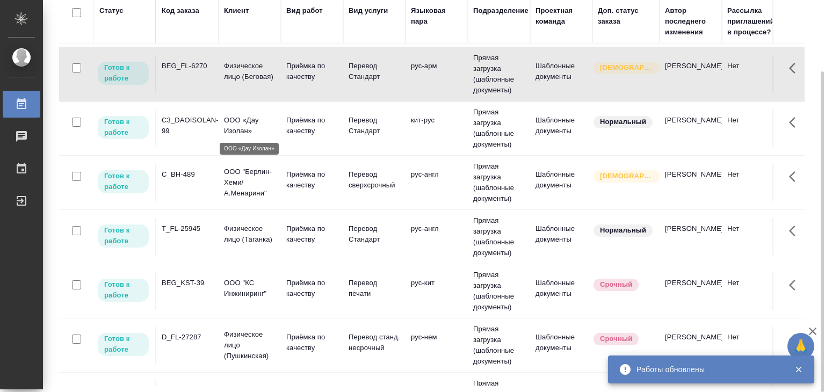
click at [243, 126] on p "ООО «Дау Изолан»" at bounding box center [250, 125] width 52 height 21
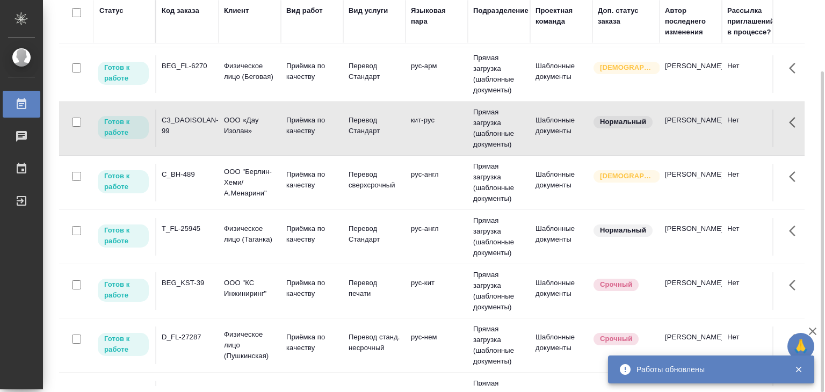
scroll to position [631, 0]
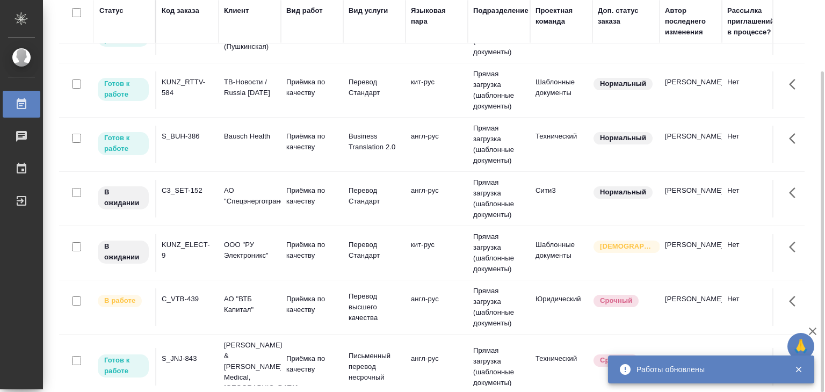
click at [207, 195] on td "C3_SET-152" at bounding box center [187, 199] width 62 height 38
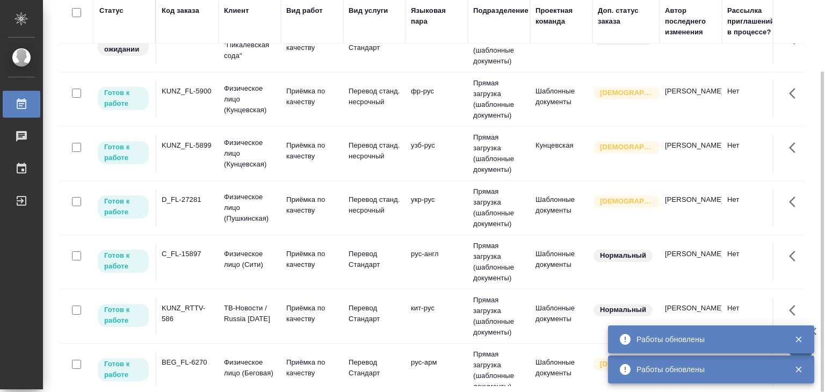
scroll to position [0, 0]
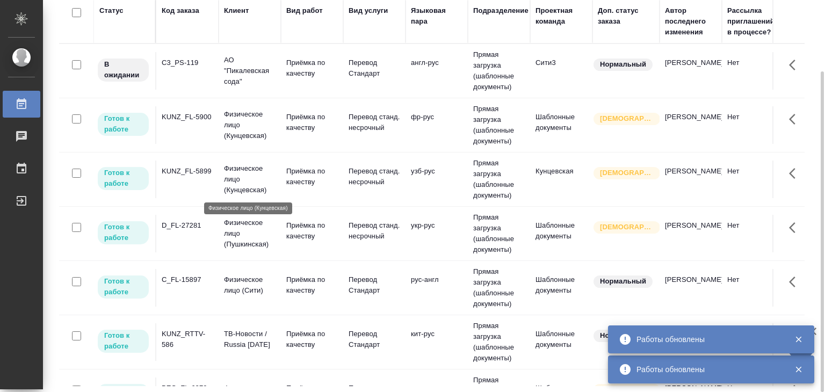
click at [238, 166] on p "Физическое лицо (Кунцевская)" at bounding box center [250, 179] width 52 height 32
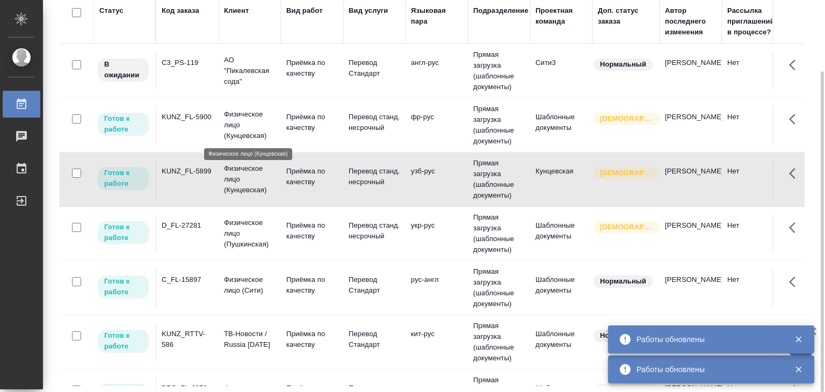
click at [257, 132] on p "Физическое лицо (Кунцевская)" at bounding box center [250, 125] width 52 height 32
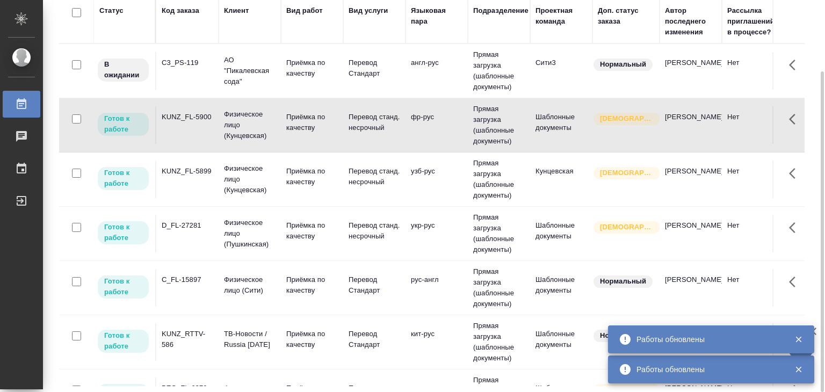
scroll to position [534, 0]
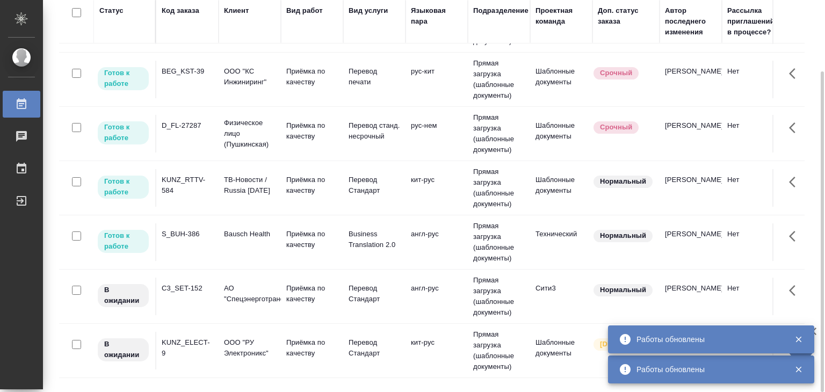
click at [225, 187] on p "ТВ-Новости / Russia Today" at bounding box center [250, 184] width 52 height 21
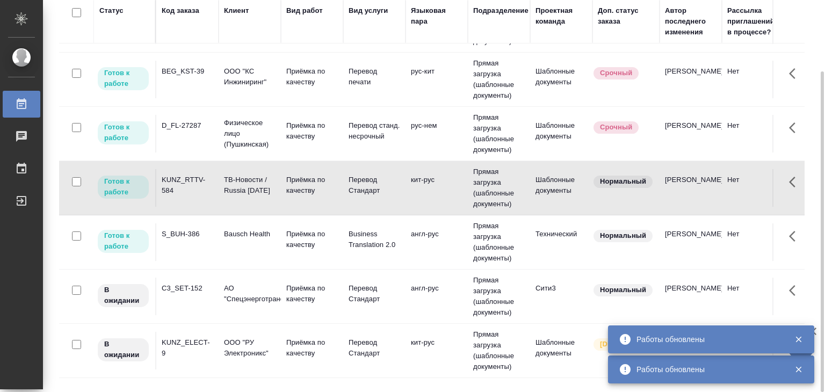
click at [248, 224] on td "Bausch Health" at bounding box center [250, 242] width 62 height 38
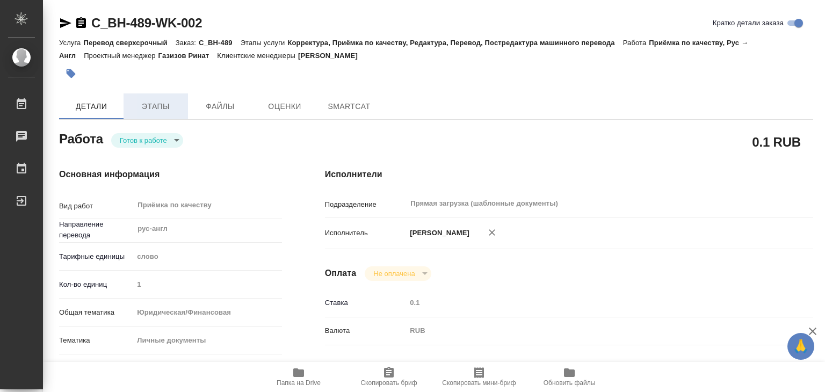
type textarea "x"
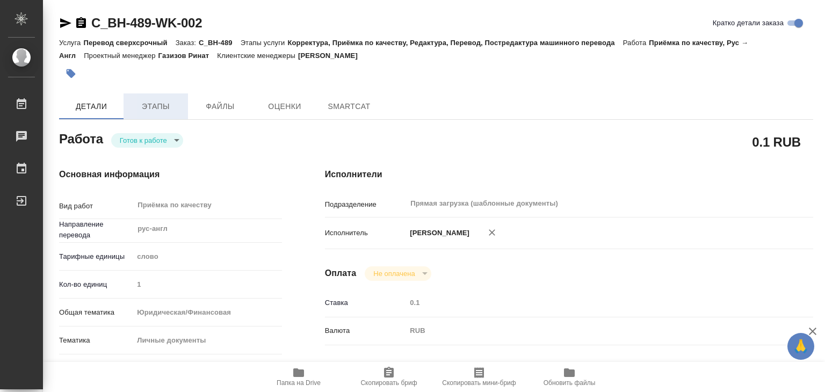
type textarea "x"
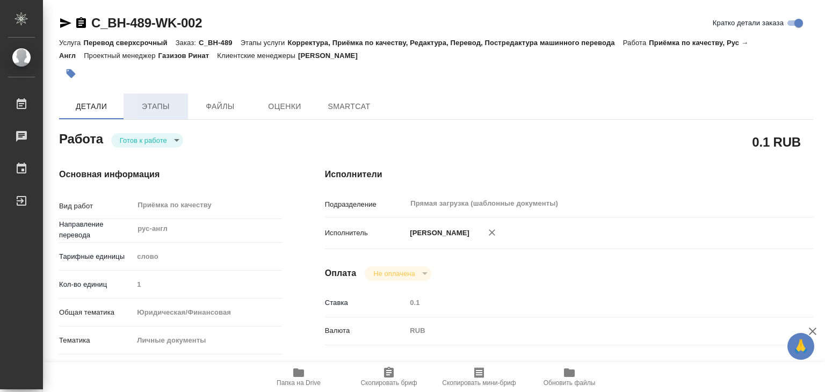
type textarea "x"
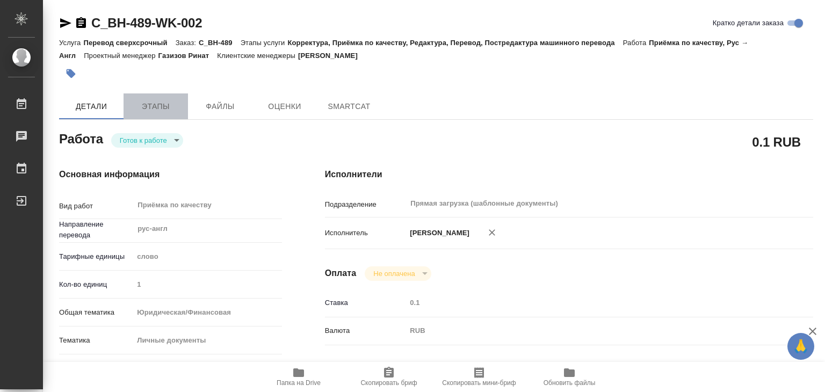
click at [157, 112] on span "Этапы" at bounding box center [156, 106] width 52 height 13
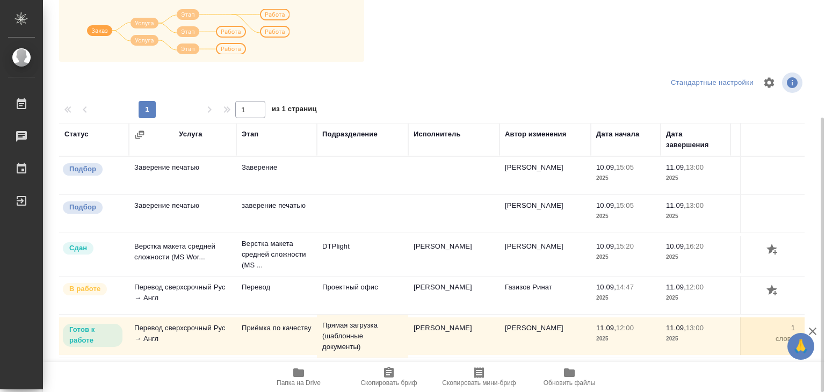
scroll to position [6, 0]
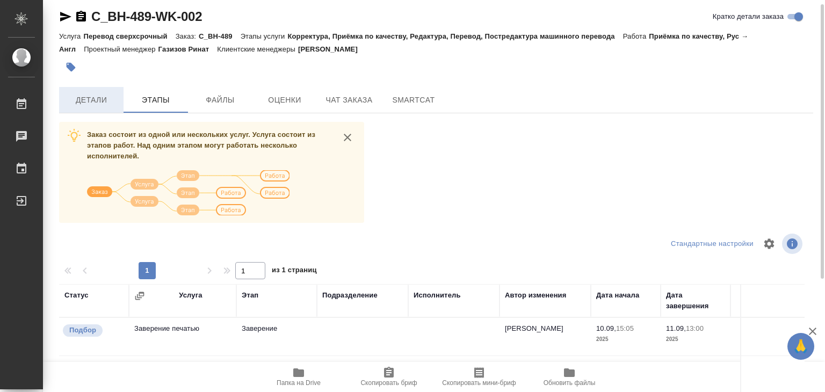
click at [87, 102] on span "Детали" at bounding box center [91, 99] width 52 height 13
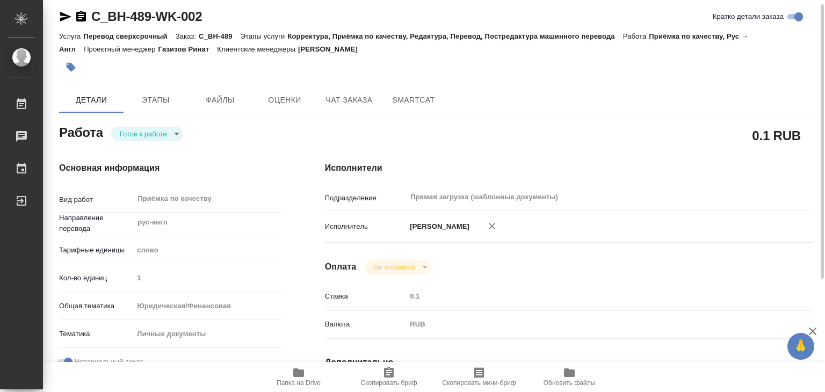
type textarea "x"
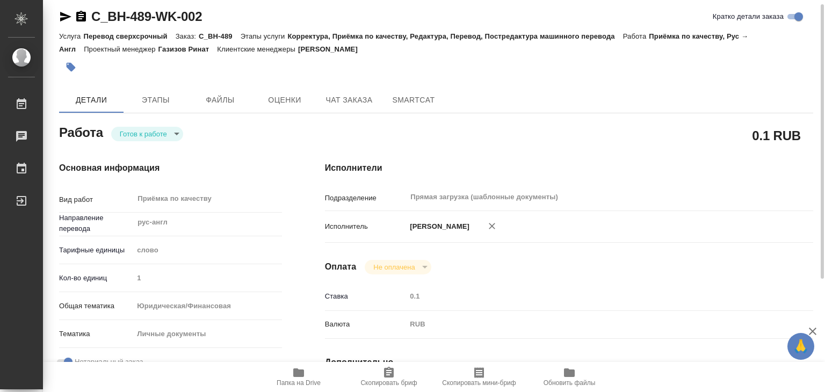
type textarea "x"
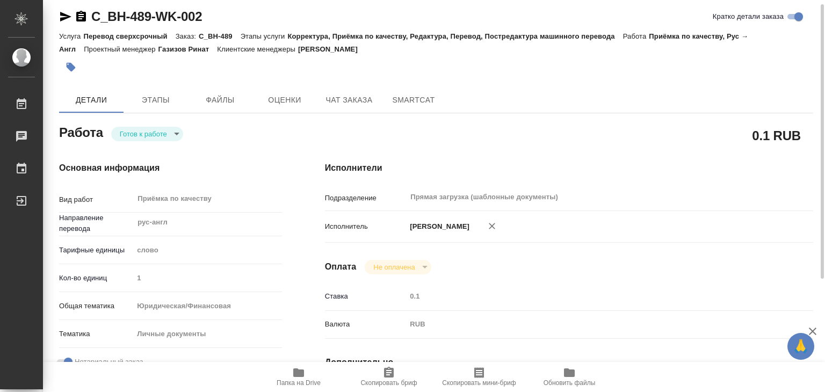
type textarea "x"
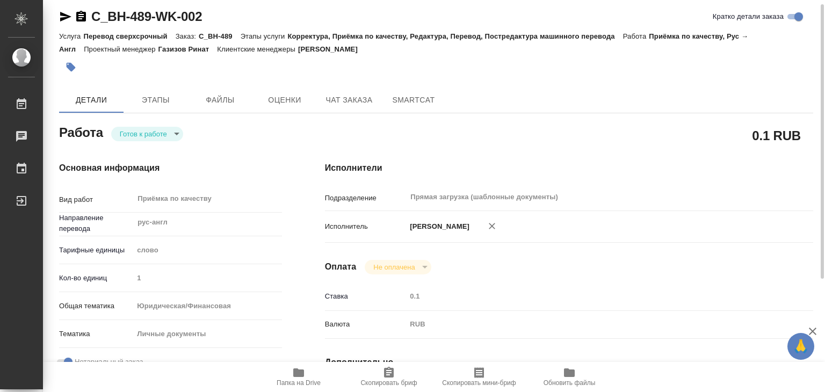
type textarea "x"
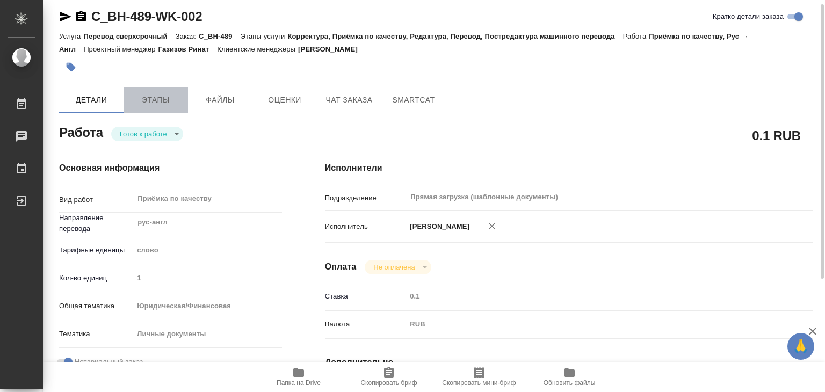
click at [149, 101] on span "Этапы" at bounding box center [156, 99] width 52 height 13
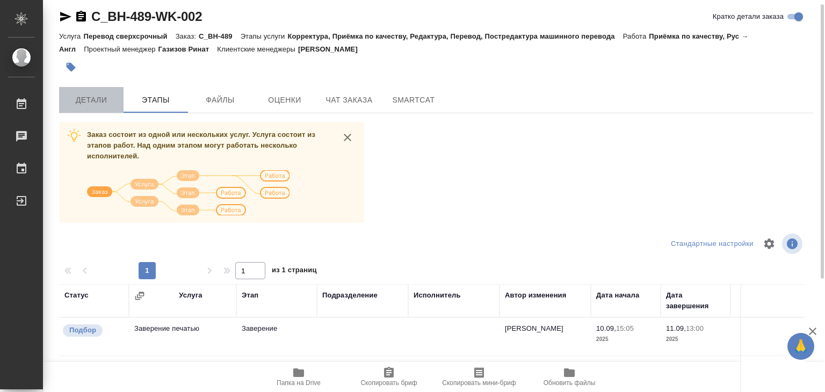
click at [86, 107] on button "Детали" at bounding box center [91, 100] width 64 height 26
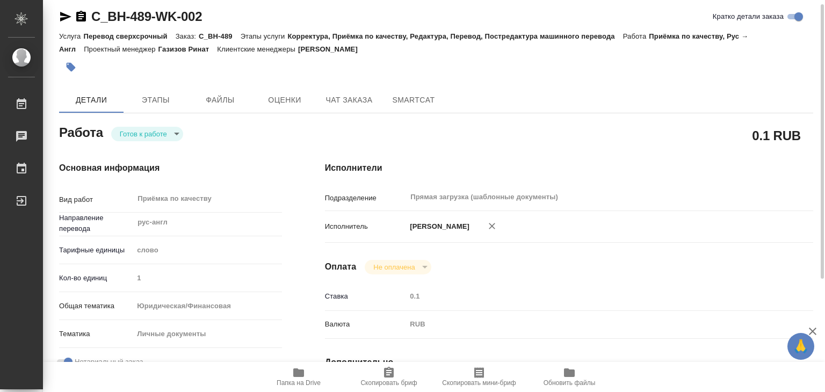
type textarea "x"
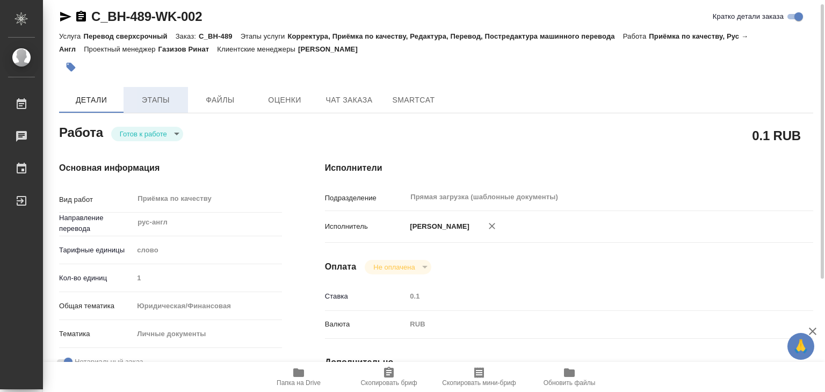
click at [148, 101] on span "Этапы" at bounding box center [156, 99] width 52 height 13
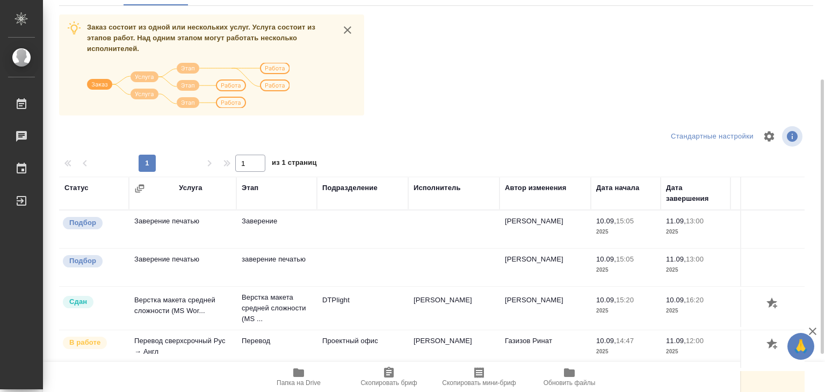
scroll to position [6, 0]
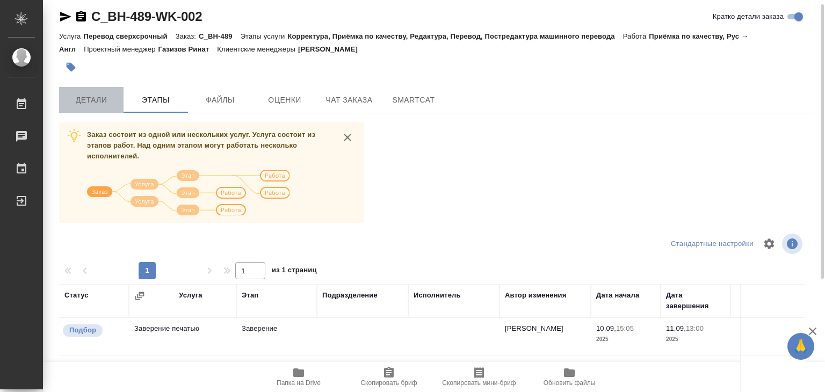
click at [83, 100] on span "Детали" at bounding box center [91, 99] width 52 height 13
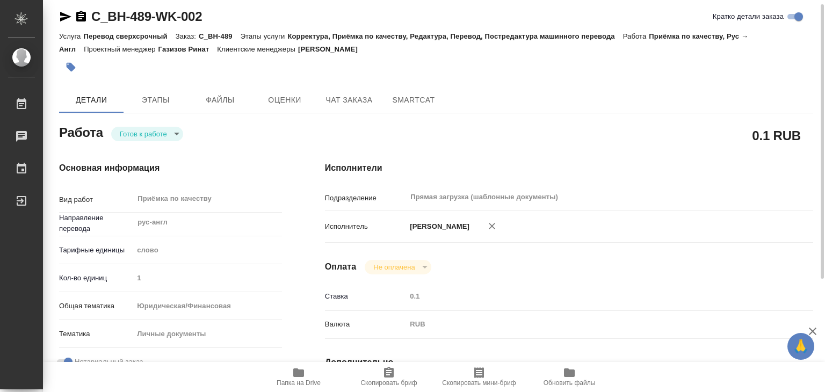
type textarea "x"
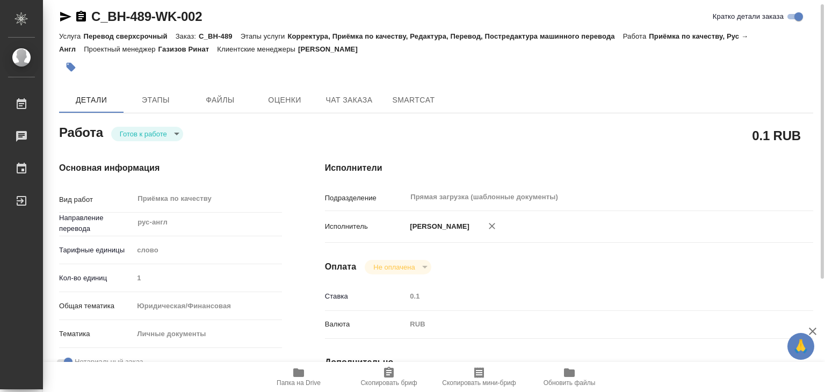
type textarea "x"
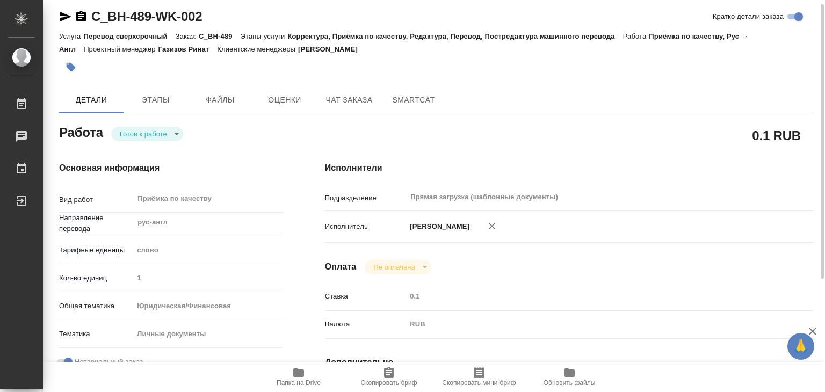
type textarea "x"
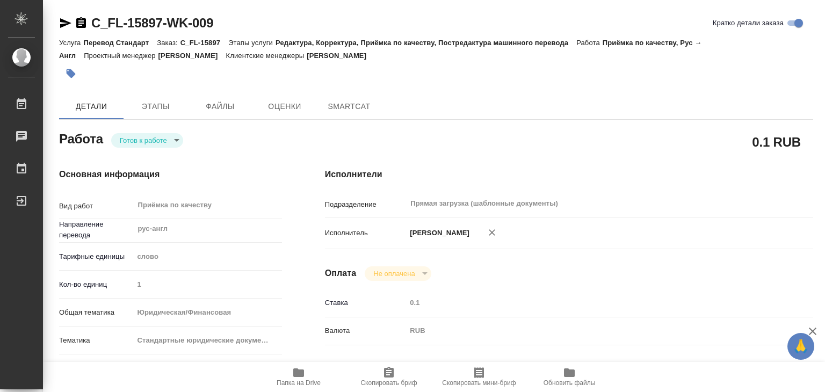
type textarea "x"
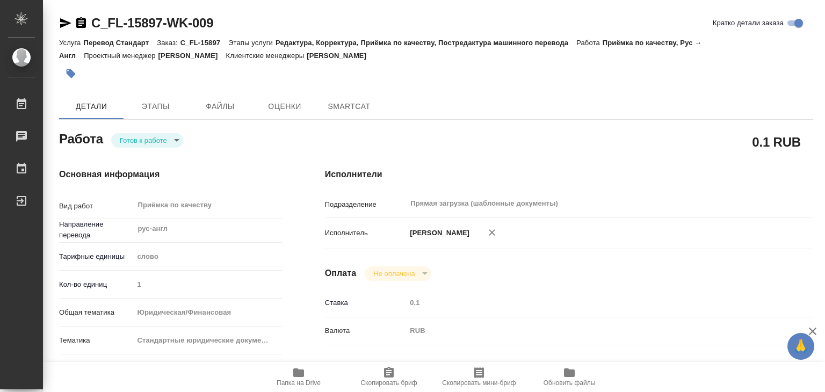
type textarea "x"
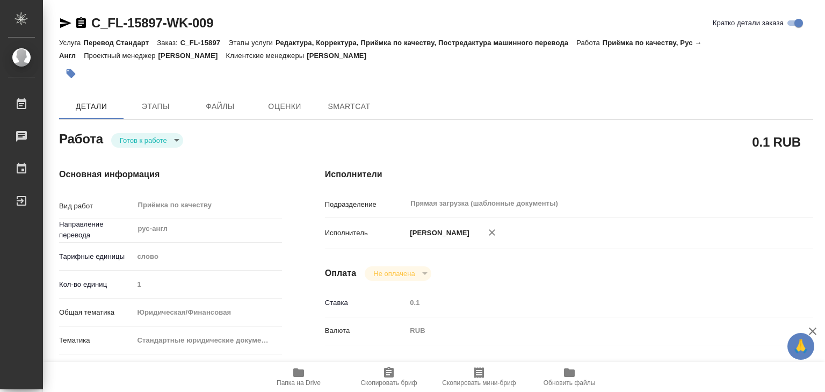
type textarea "x"
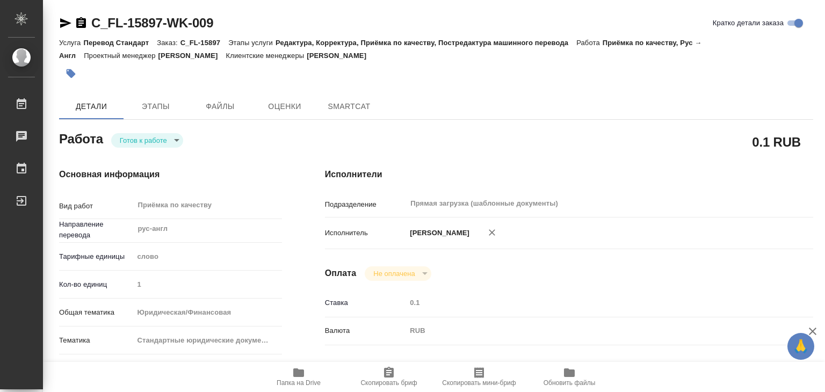
type textarea "x"
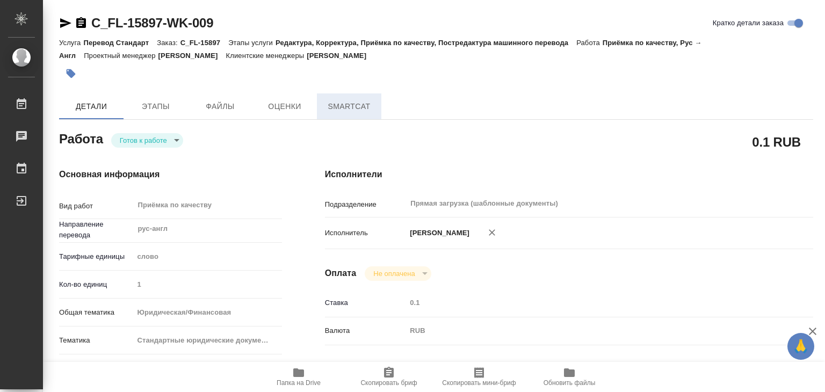
type textarea "x"
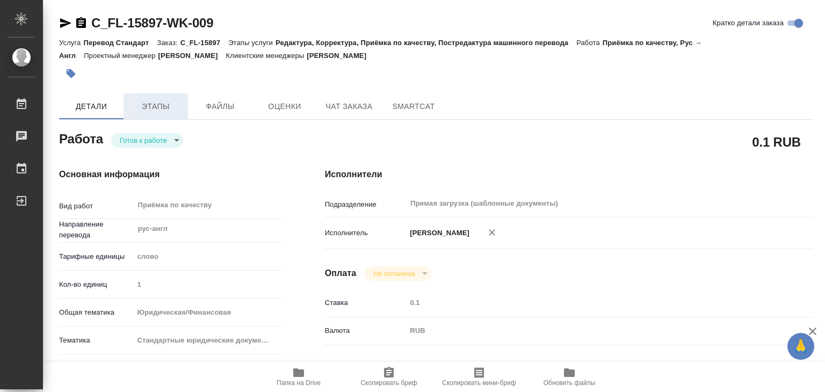
type textarea "x"
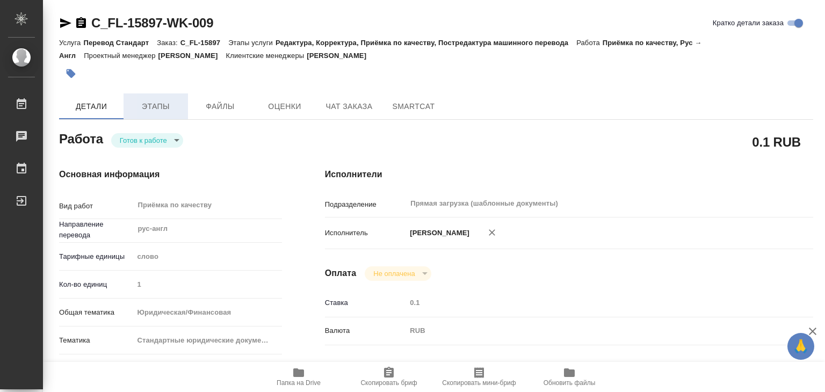
click at [172, 116] on button "Этапы" at bounding box center [155, 106] width 64 height 26
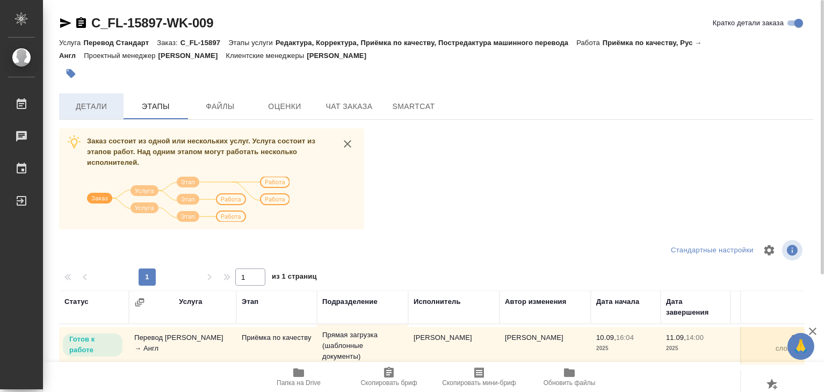
click at [94, 111] on span "Детали" at bounding box center [91, 106] width 52 height 13
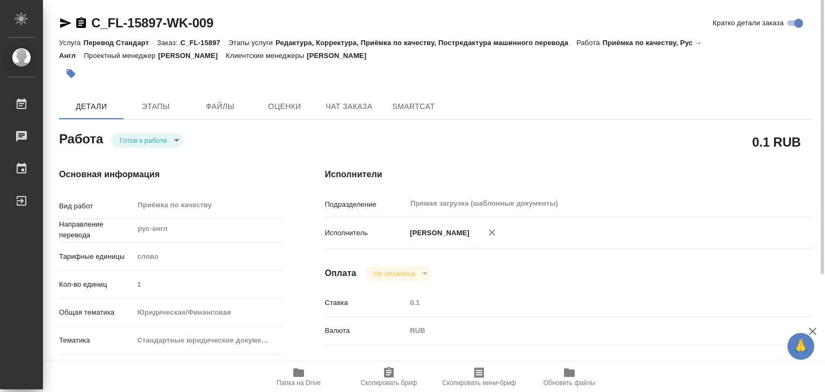
type textarea "x"
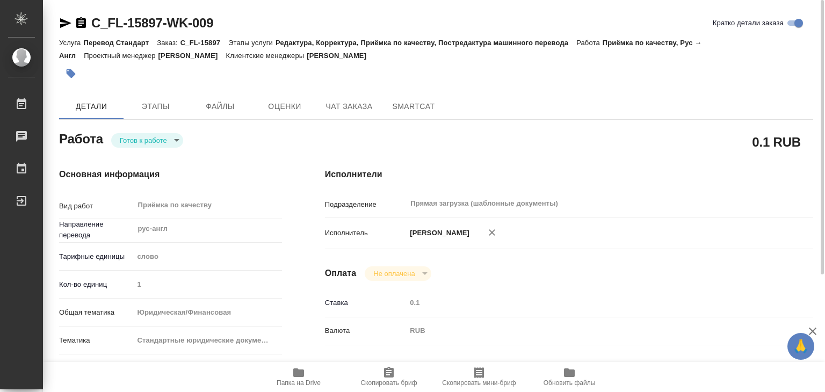
type textarea "x"
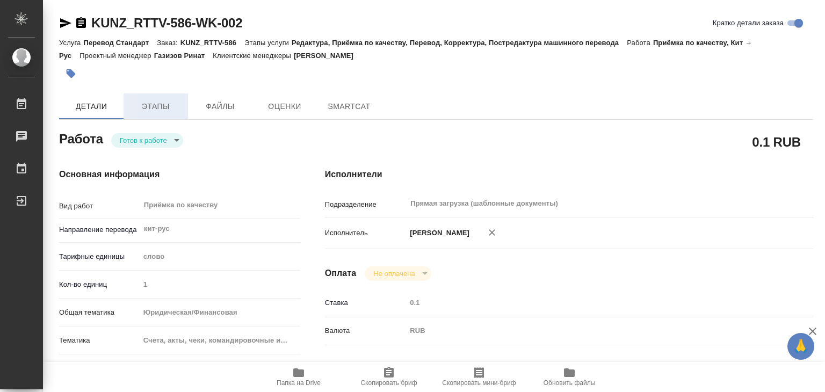
type textarea "x"
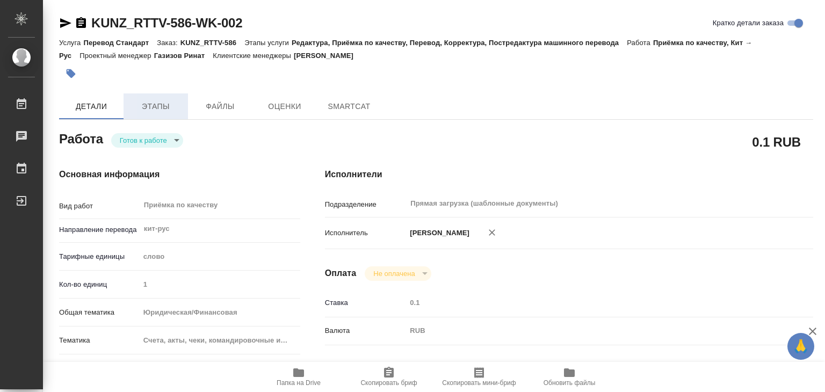
type textarea "x"
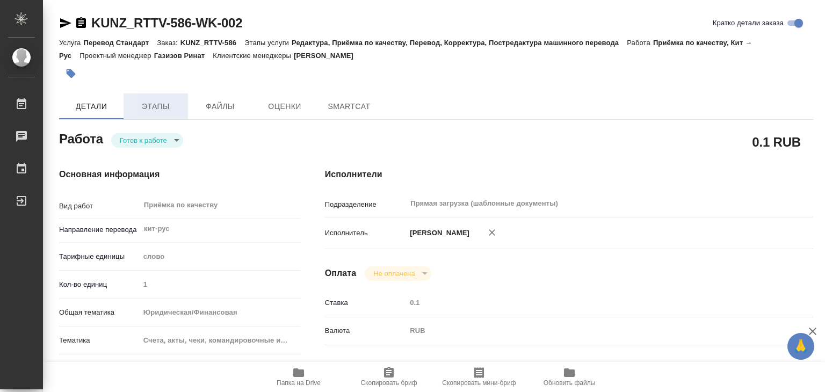
type textarea "x"
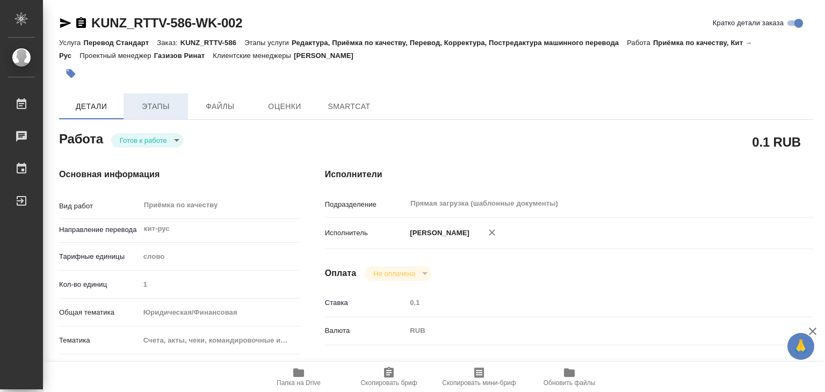
click at [162, 111] on span "Этапы" at bounding box center [156, 106] width 52 height 13
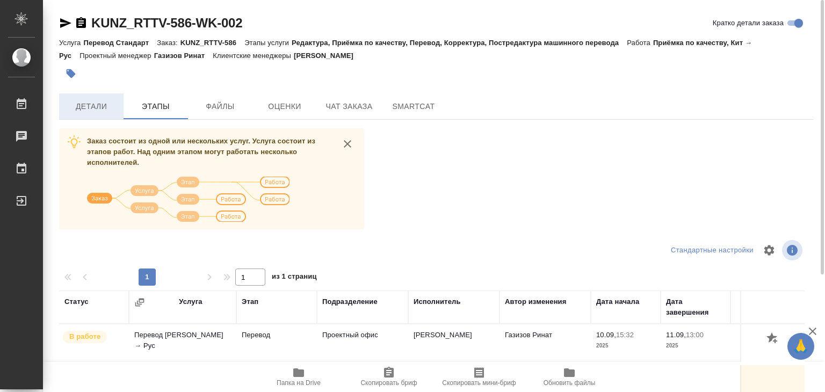
click at [108, 109] on span "Детали" at bounding box center [91, 106] width 52 height 13
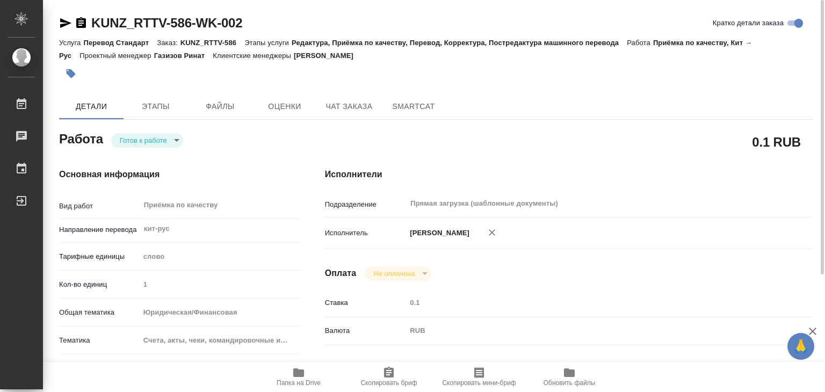
type textarea "x"
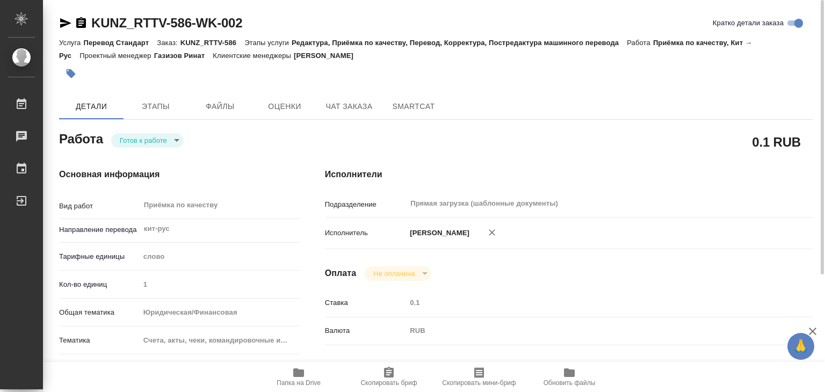
type textarea "x"
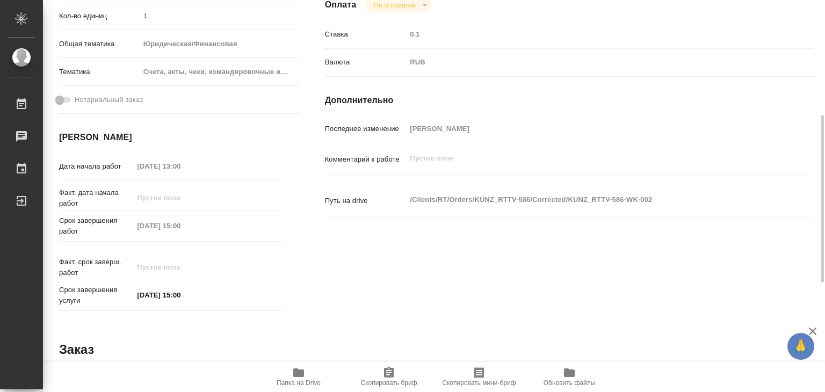
type textarea "x"
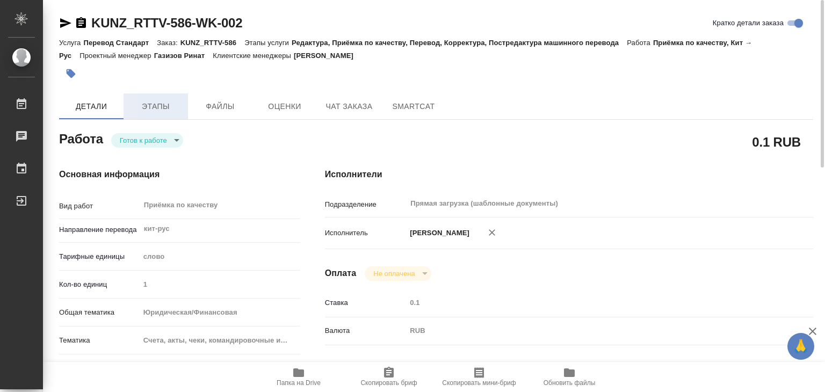
click at [166, 114] on button "Этапы" at bounding box center [155, 106] width 64 height 26
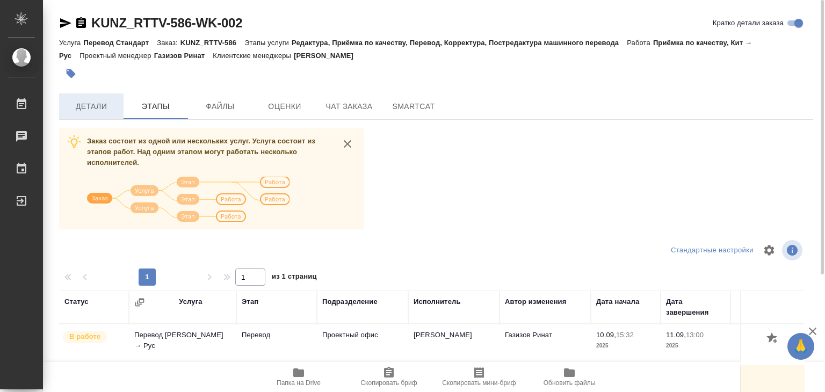
click at [91, 107] on span "Детали" at bounding box center [91, 106] width 52 height 13
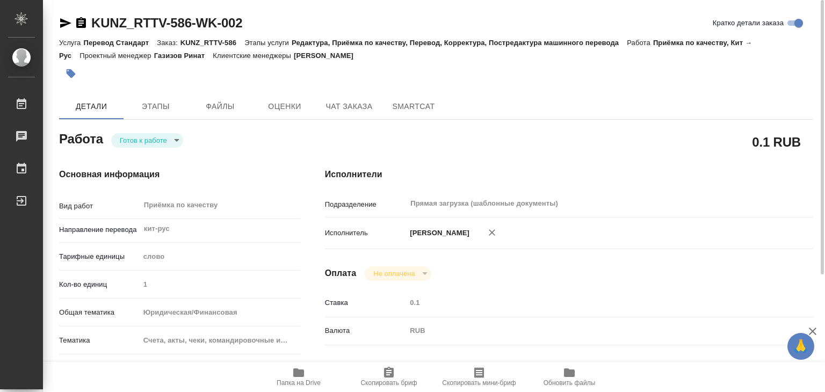
type textarea "x"
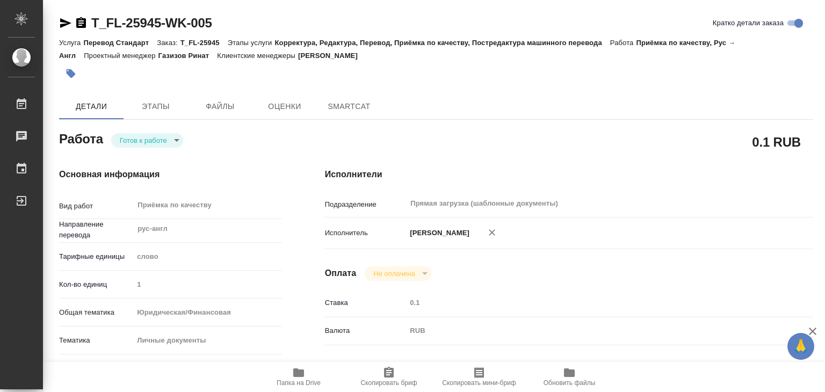
type textarea "x"
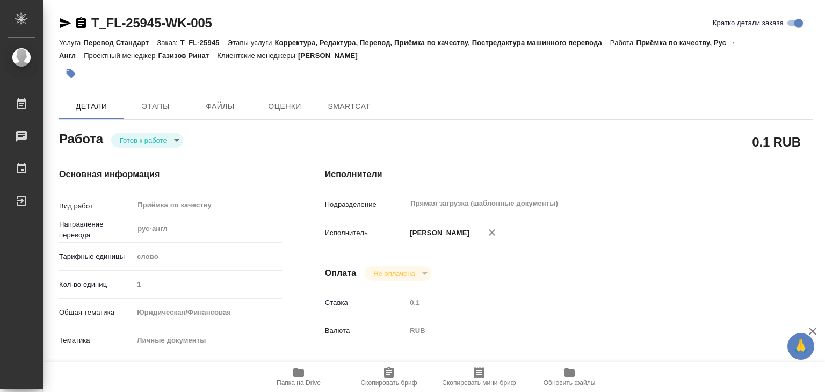
type textarea "x"
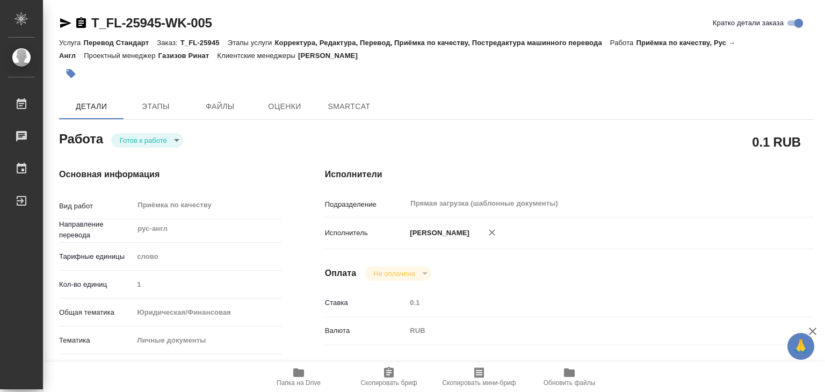
type textarea "x"
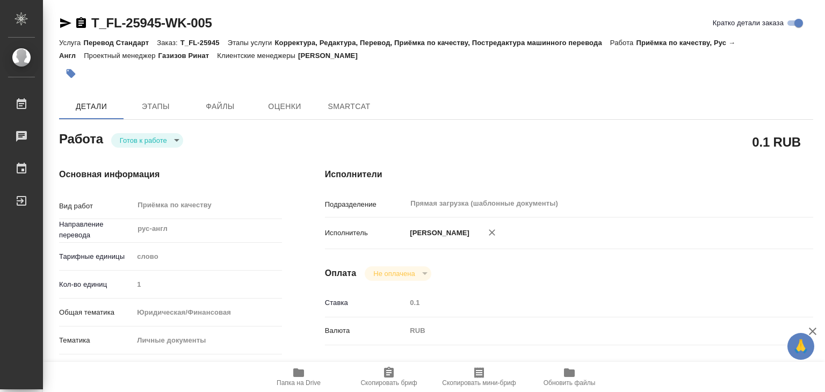
type textarea "x"
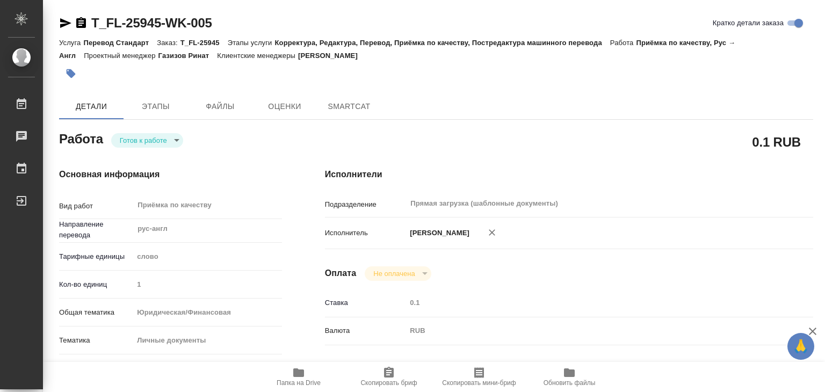
type textarea "x"
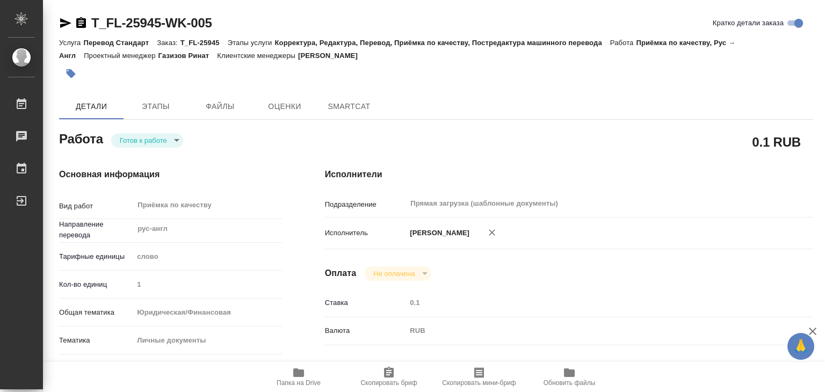
type textarea "x"
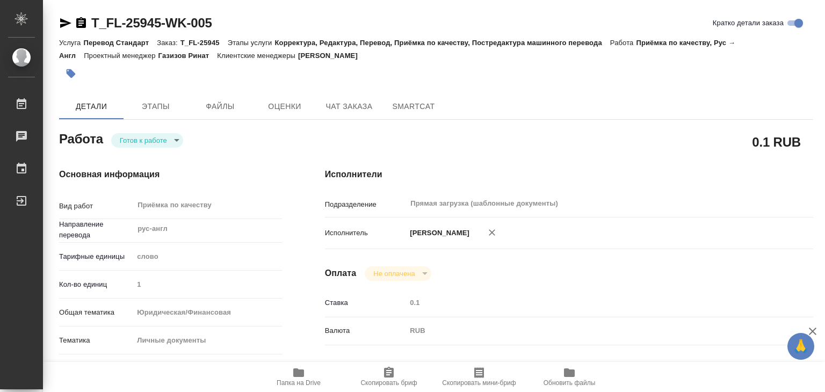
type textarea "x"
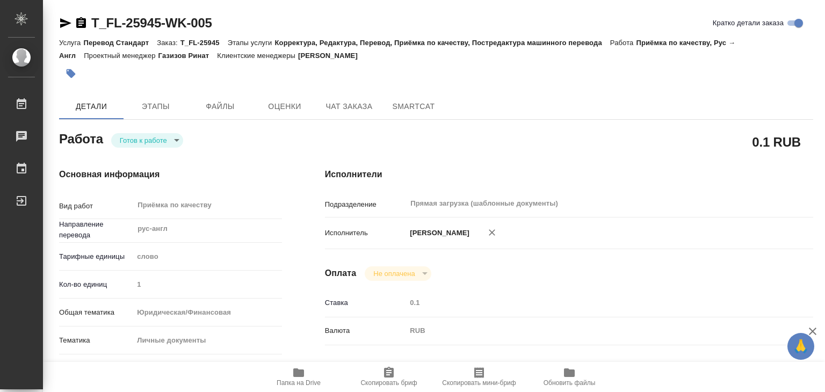
type textarea "x"
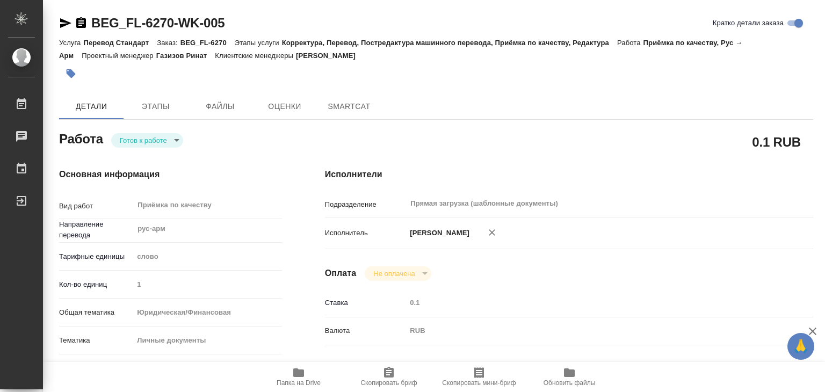
type textarea "x"
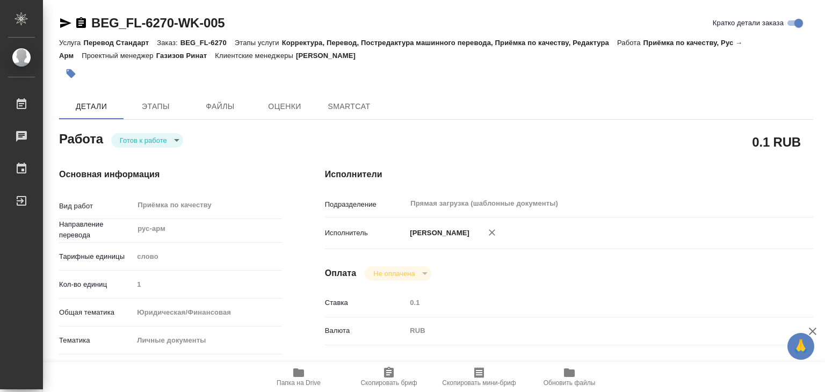
type textarea "x"
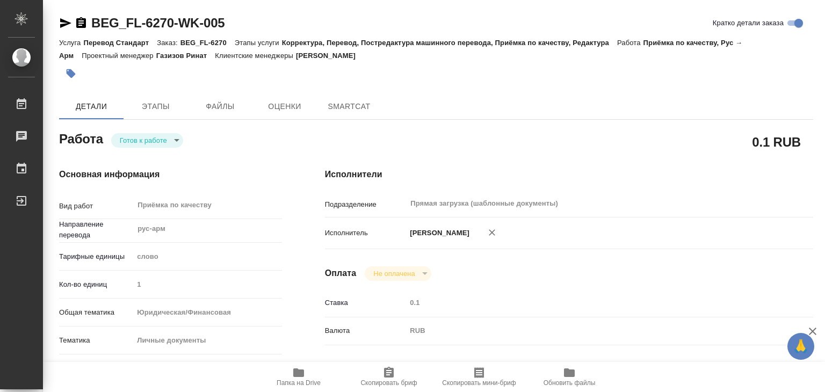
click at [591, 31] on div "BEG_FL-6270-WK-005 Кратко детали заказа" at bounding box center [436, 22] width 754 height 17
type textarea "x"
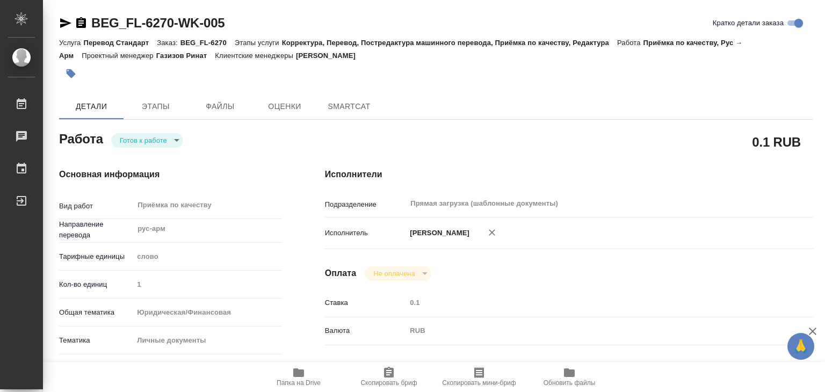
type textarea "x"
click at [161, 111] on span "Этапы" at bounding box center [156, 106] width 52 height 13
type textarea "x"
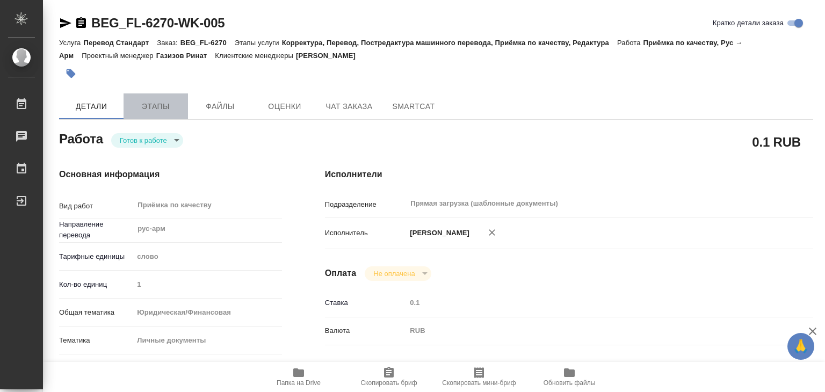
type textarea "x"
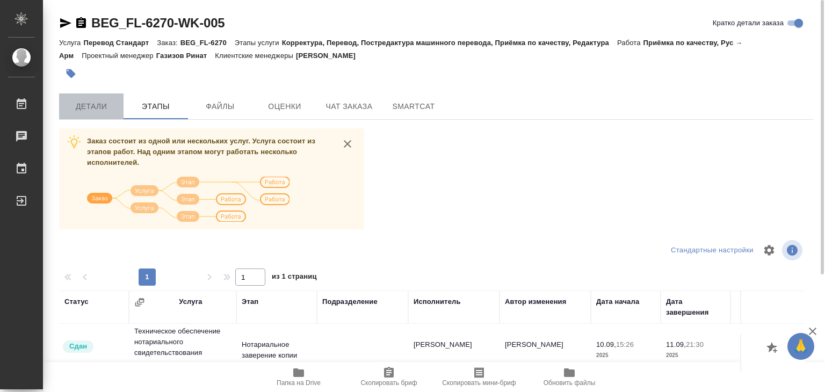
click at [106, 116] on button "Детали" at bounding box center [91, 106] width 64 height 26
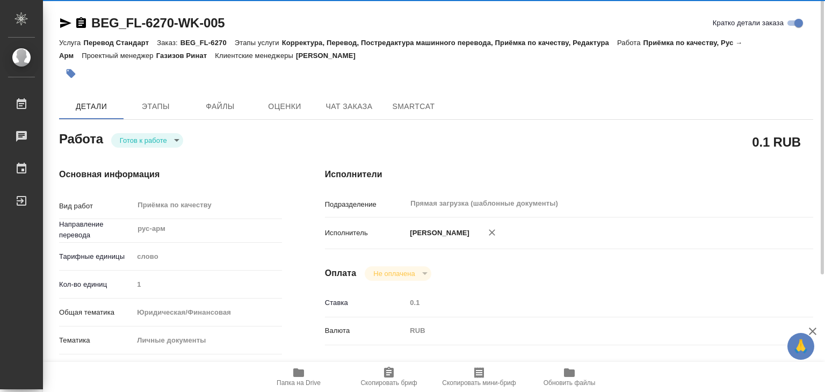
type textarea "x"
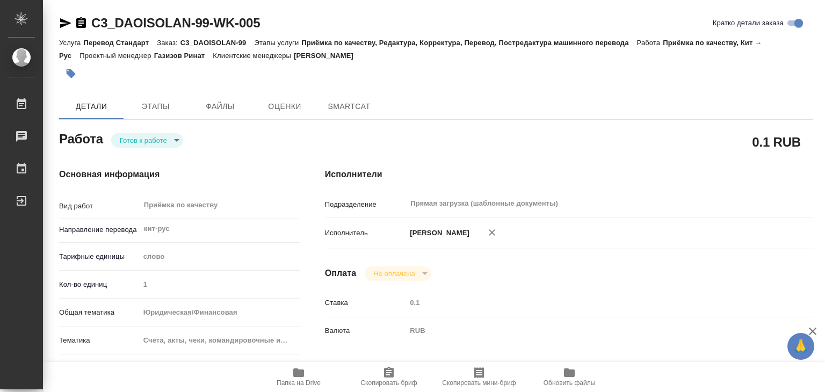
type textarea "x"
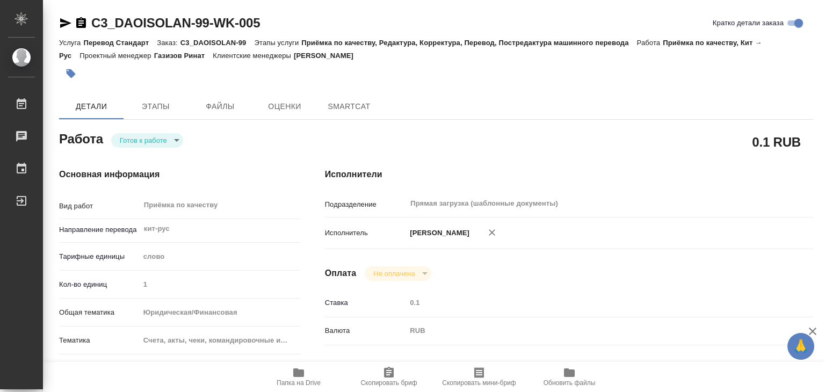
type textarea "x"
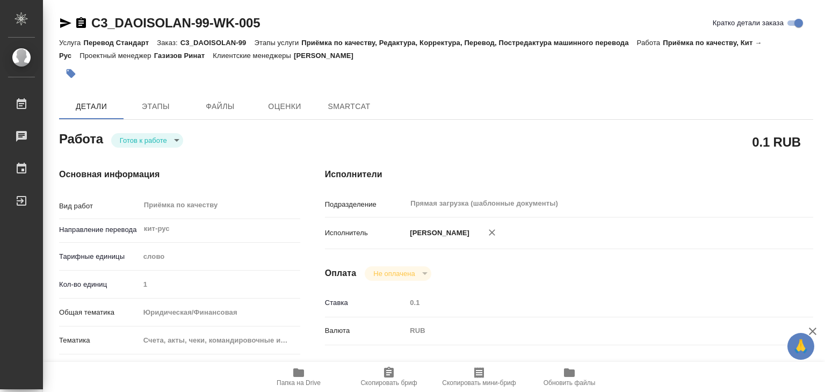
type textarea "x"
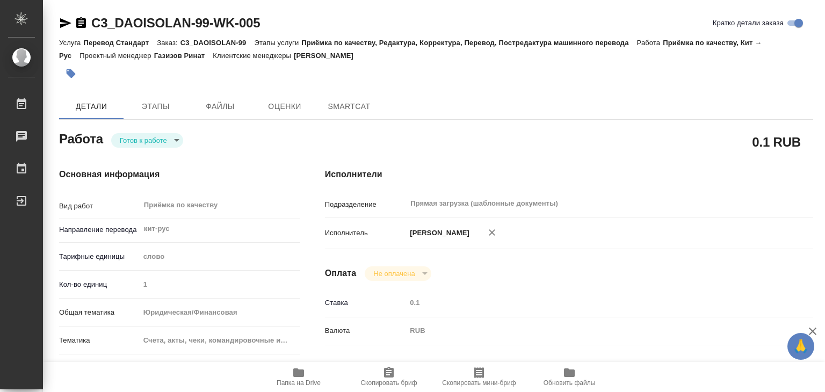
type textarea "x"
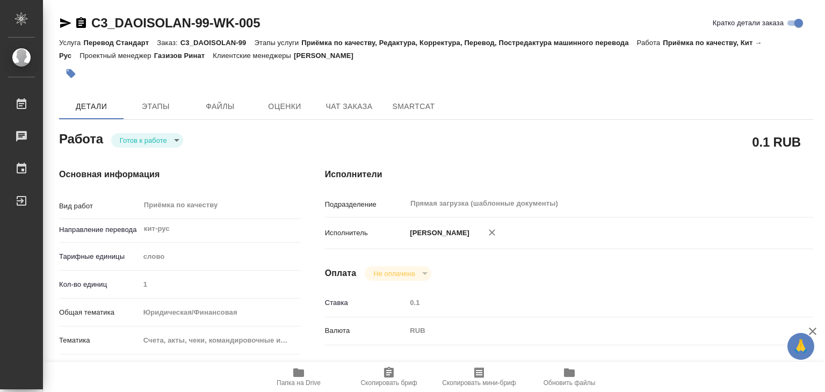
type textarea "x"
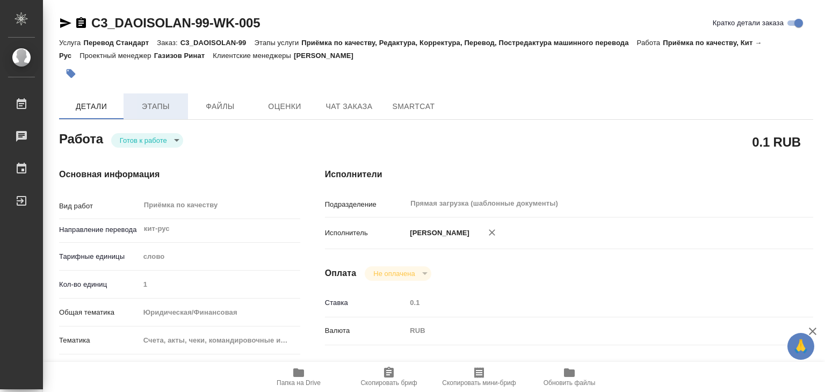
type textarea "x"
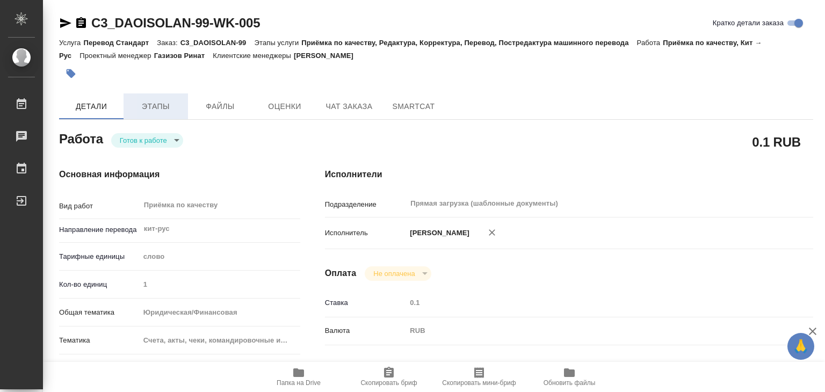
click at [171, 116] on button "Этапы" at bounding box center [155, 106] width 64 height 26
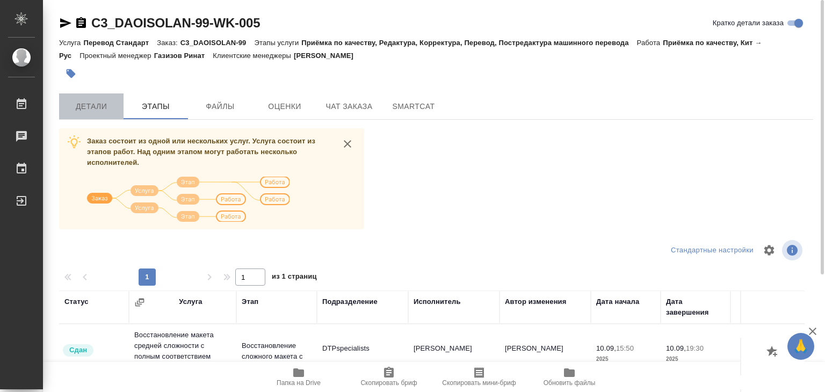
click at [96, 103] on span "Детали" at bounding box center [91, 106] width 52 height 13
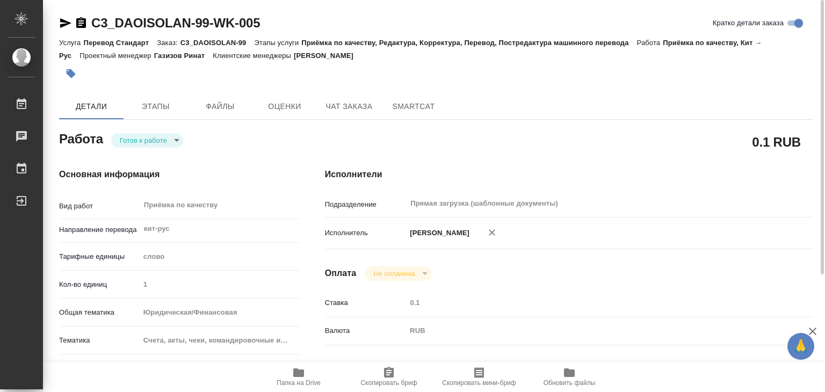
type textarea "x"
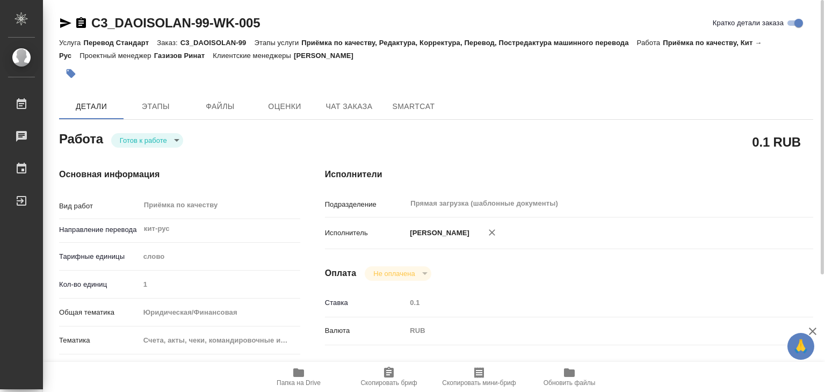
type textarea "x"
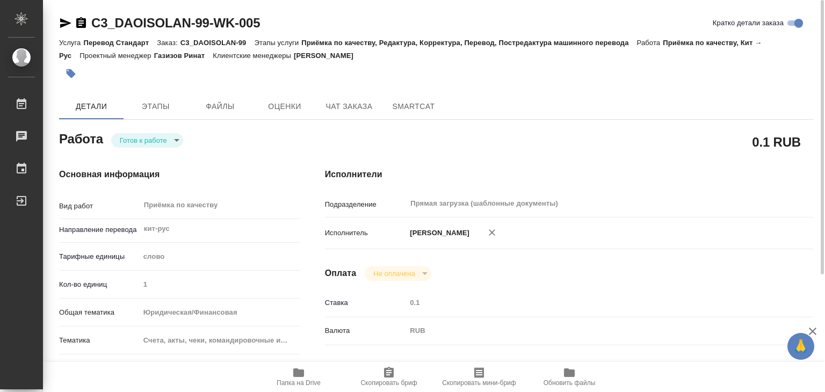
type textarea "x"
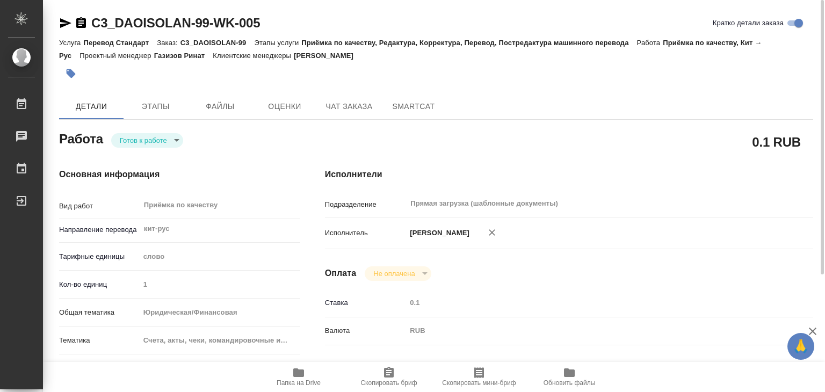
type textarea "x"
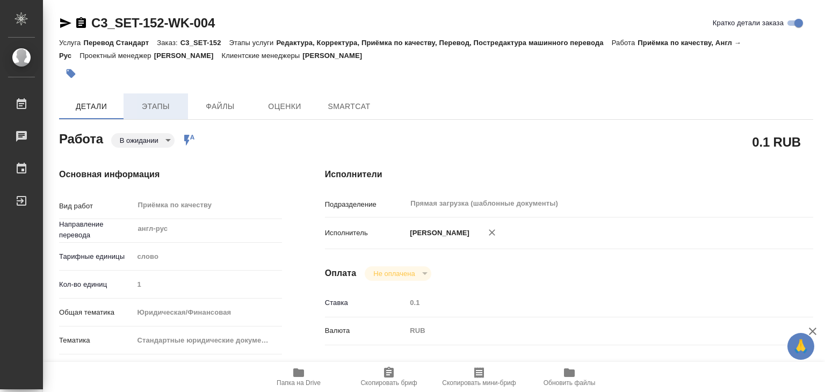
type textarea "x"
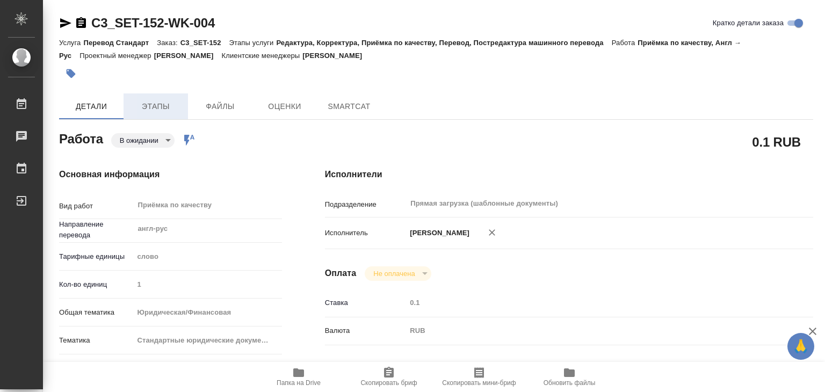
click at [151, 111] on span "Этапы" at bounding box center [156, 106] width 52 height 13
type textarea "x"
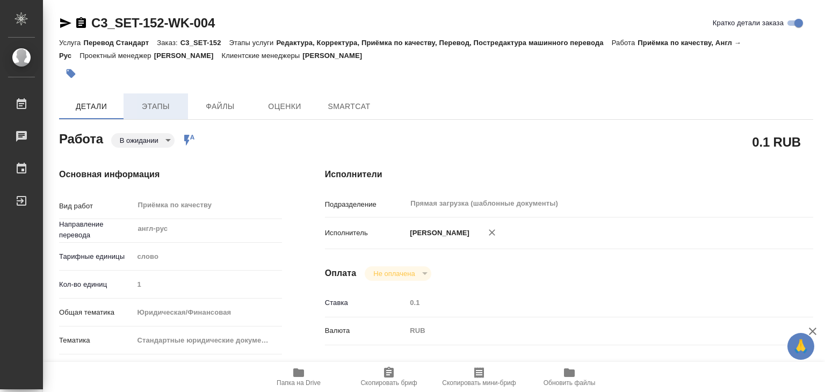
type textarea "x"
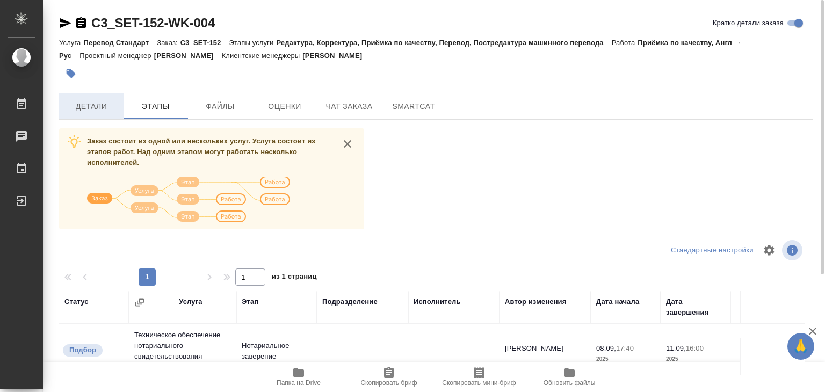
click at [87, 112] on span "Детали" at bounding box center [91, 106] width 52 height 13
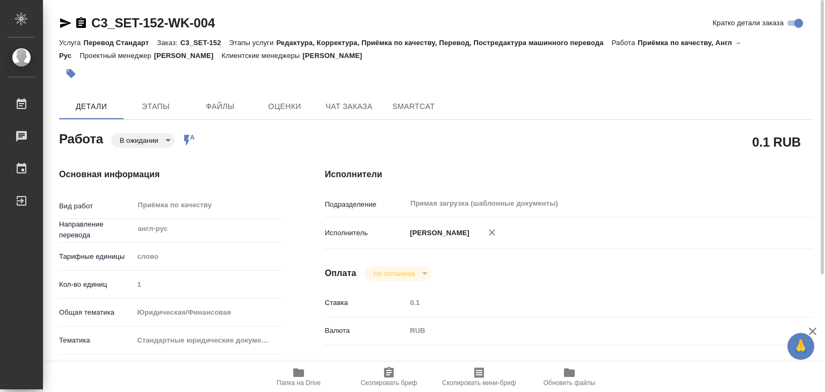
type textarea "x"
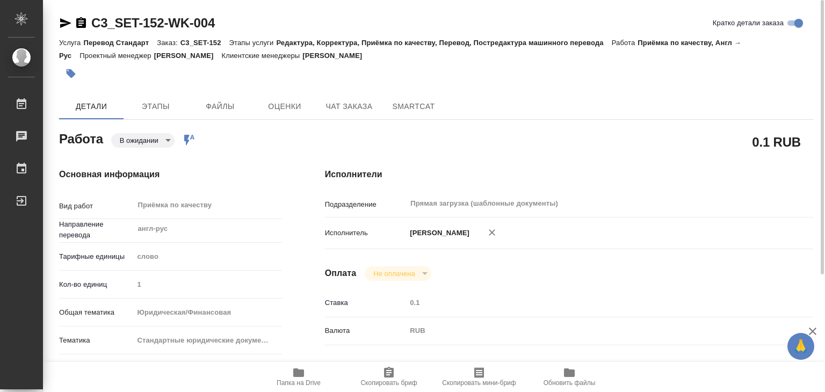
type textarea "x"
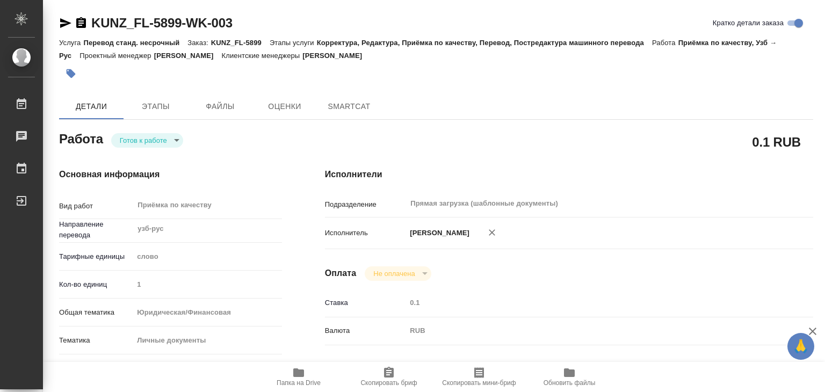
type textarea "x"
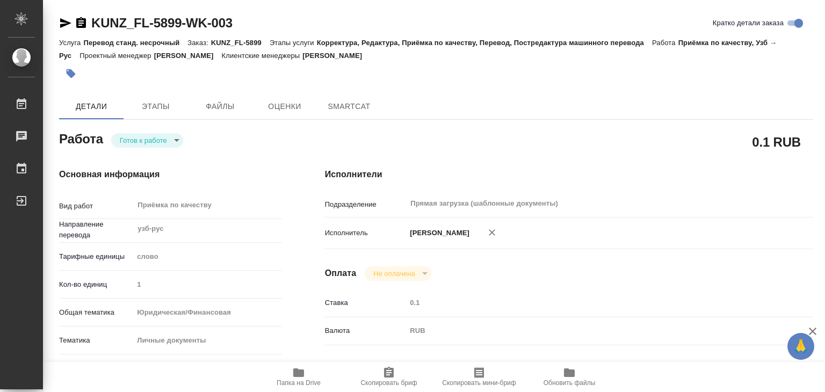
type textarea "x"
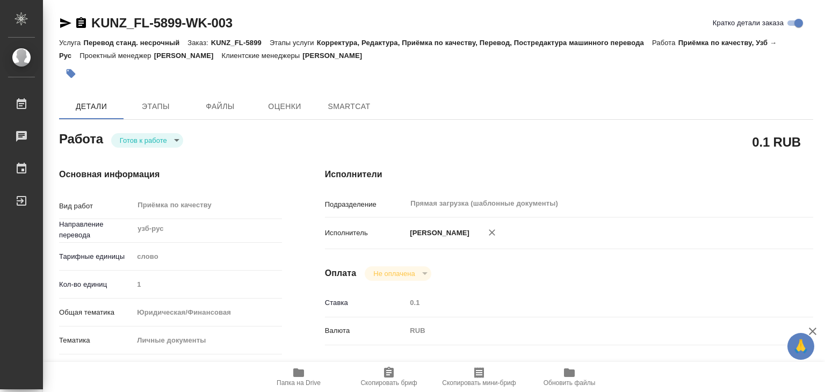
scroll to position [268, 0]
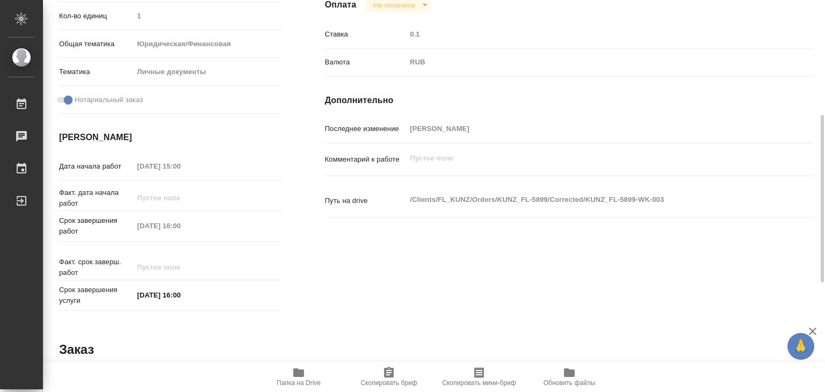
type textarea "x"
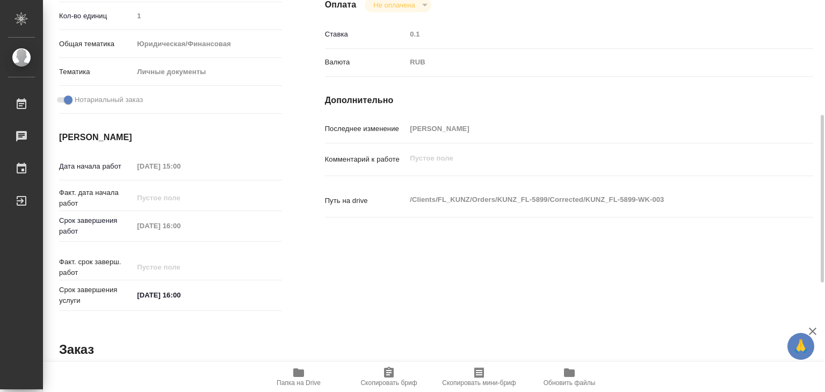
scroll to position [0, 0]
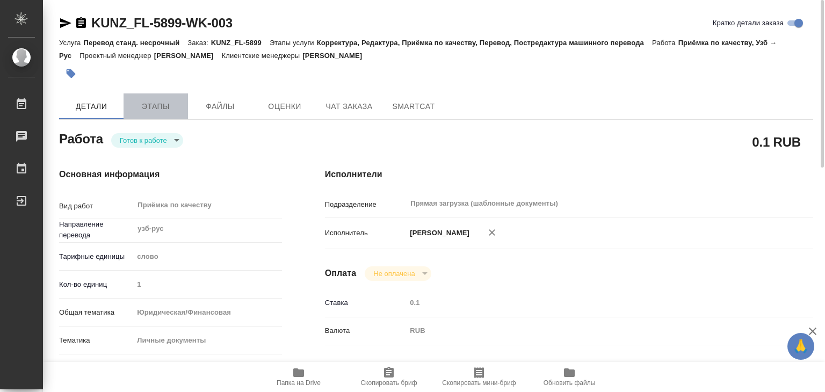
click at [148, 112] on span "Этапы" at bounding box center [156, 106] width 52 height 13
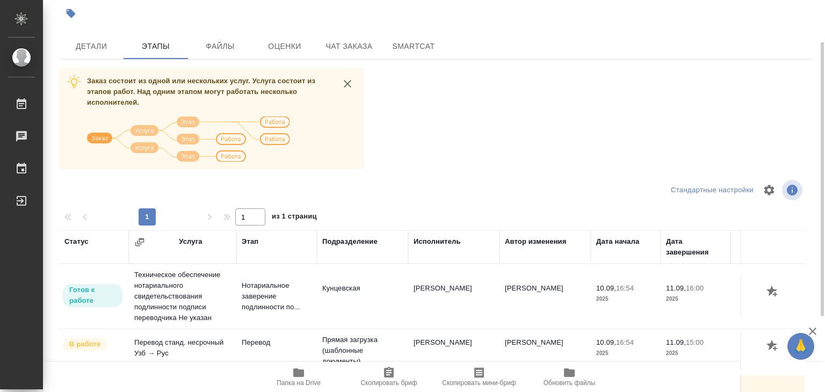
scroll to position [6, 0]
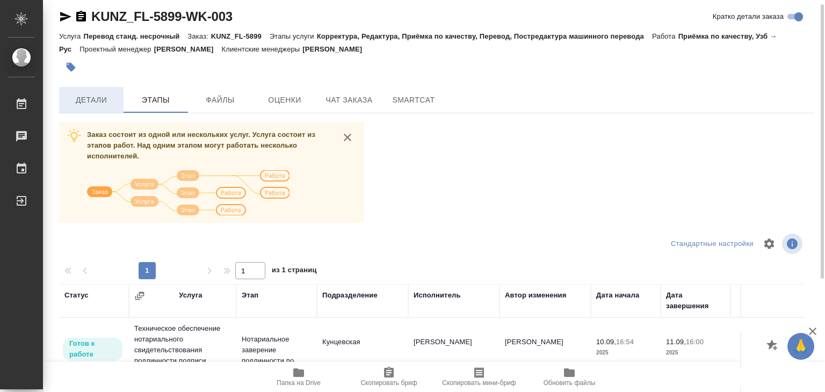
click at [110, 110] on button "Детали" at bounding box center [91, 100] width 64 height 26
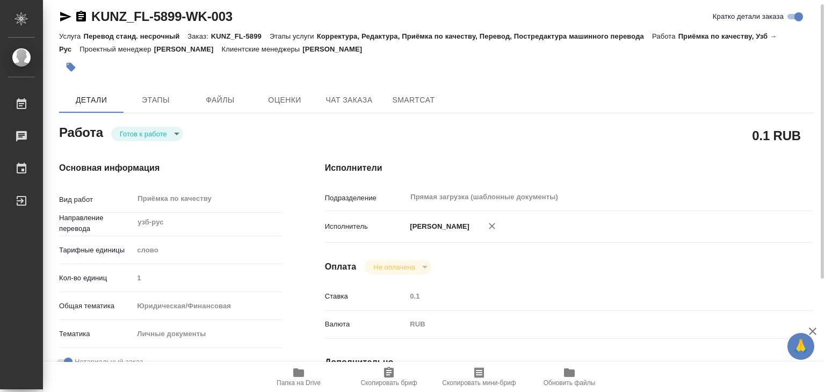
type textarea "x"
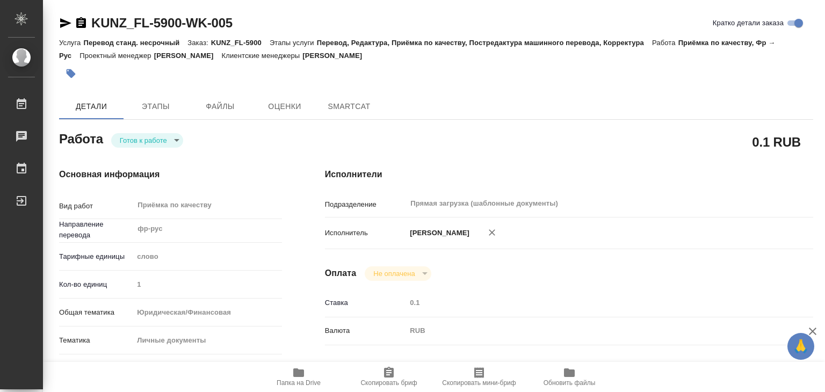
type textarea "x"
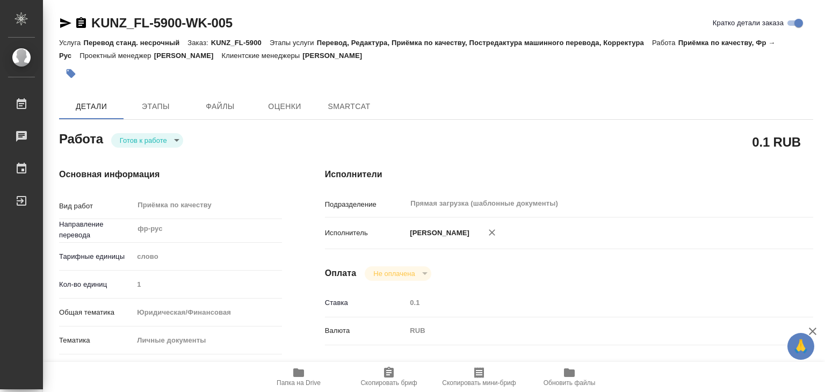
type textarea "x"
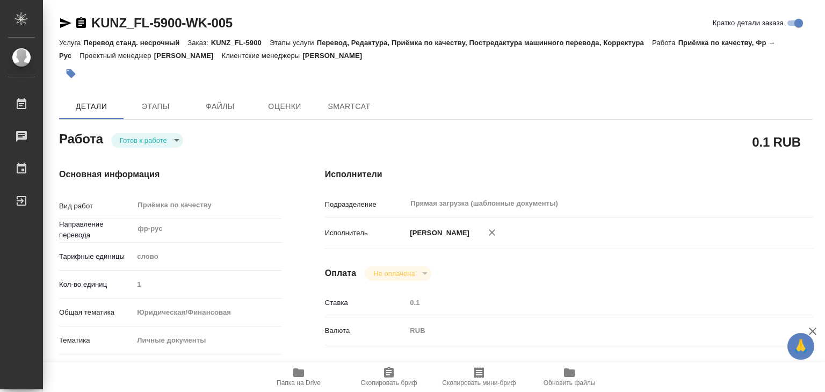
type textarea "x"
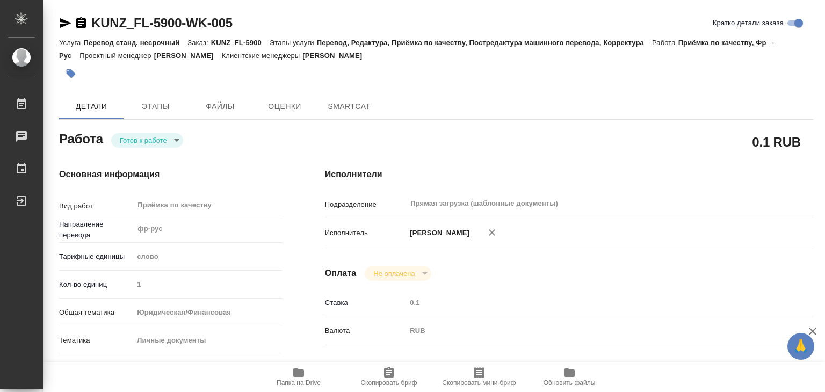
type textarea "x"
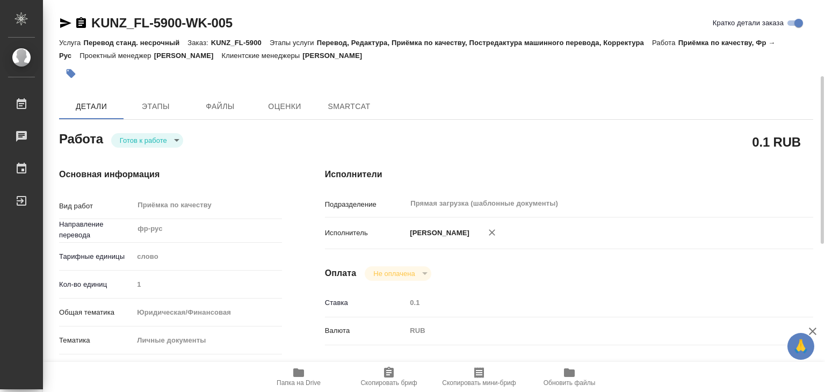
scroll to position [268, 0]
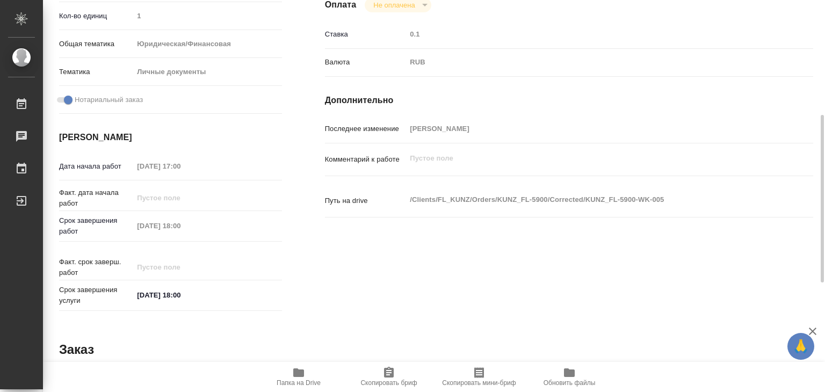
type textarea "x"
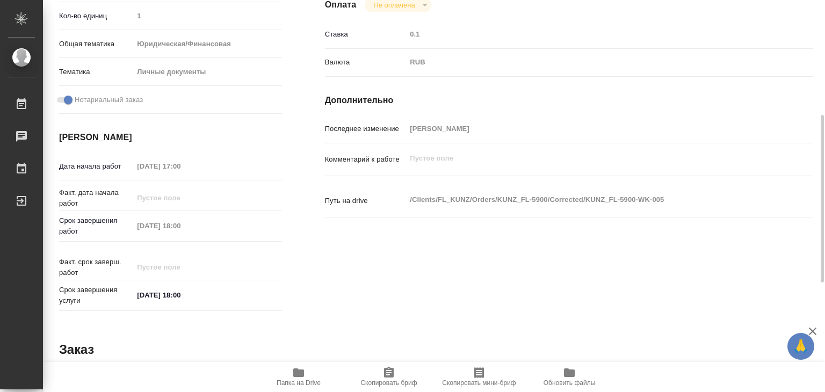
scroll to position [0, 0]
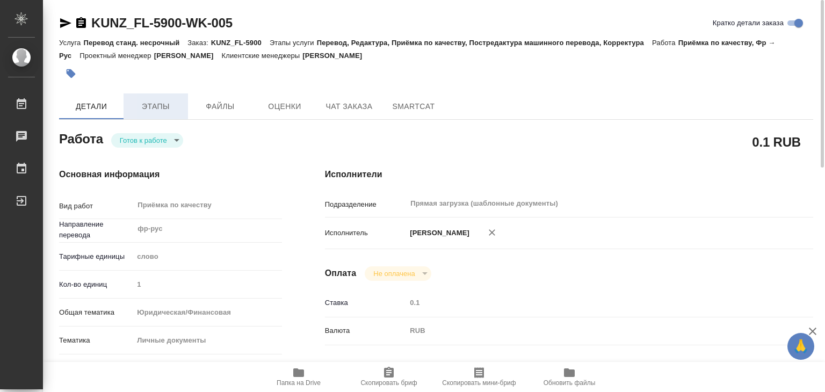
click at [170, 105] on span "Этапы" at bounding box center [156, 106] width 52 height 13
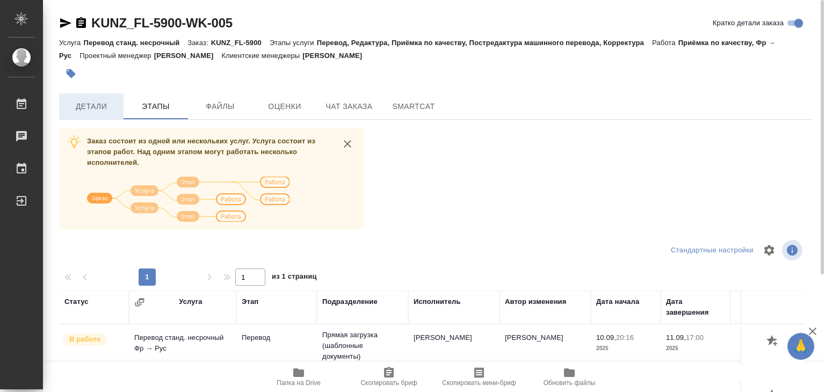
click at [111, 107] on span "Детали" at bounding box center [91, 106] width 52 height 13
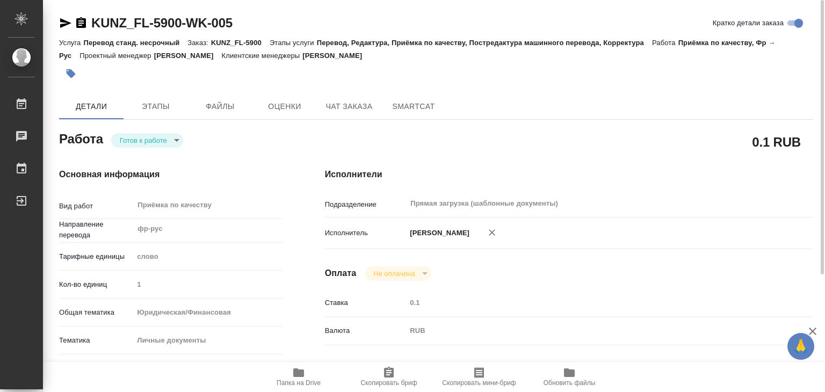
type textarea "x"
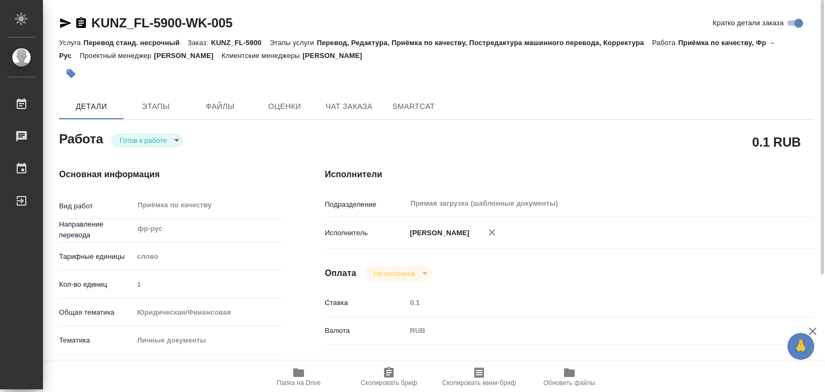
type textarea "x"
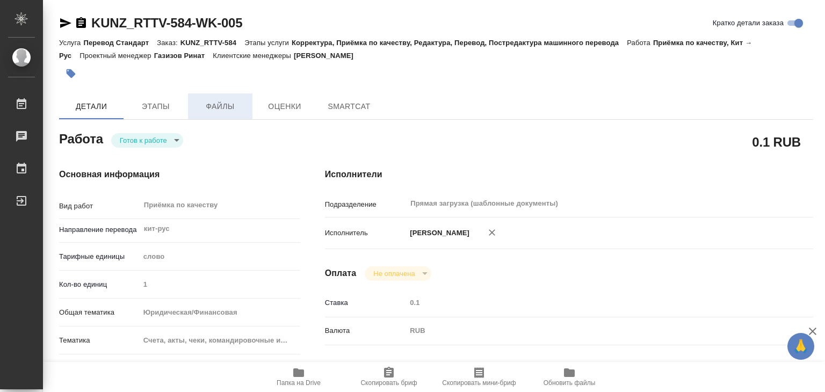
type textarea "x"
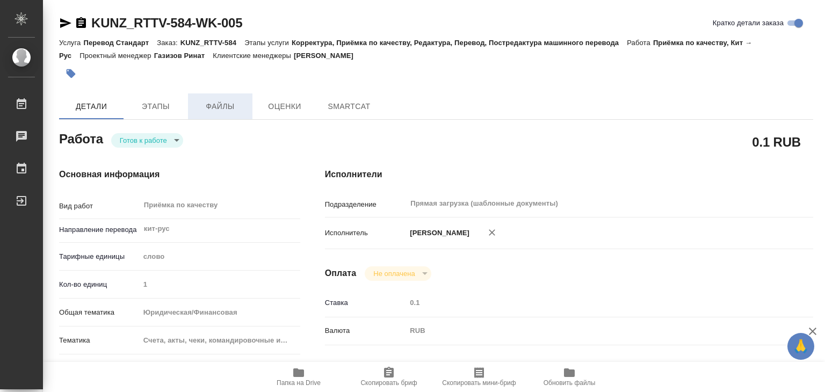
type textarea "x"
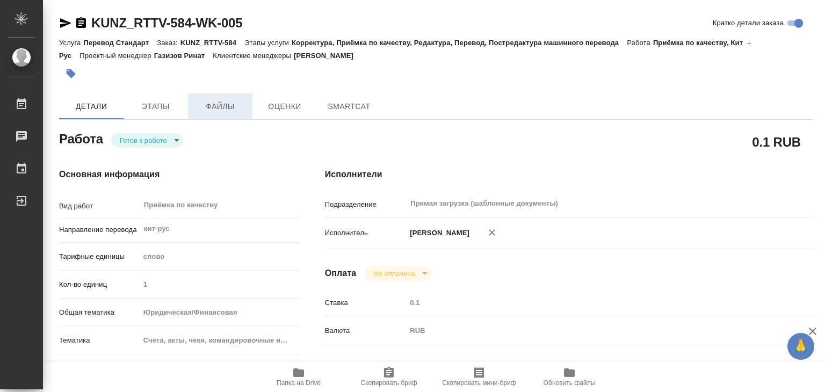
type textarea "x"
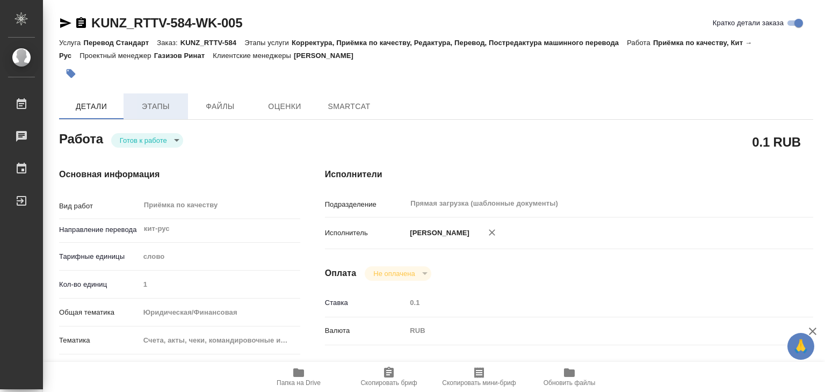
type textarea "x"
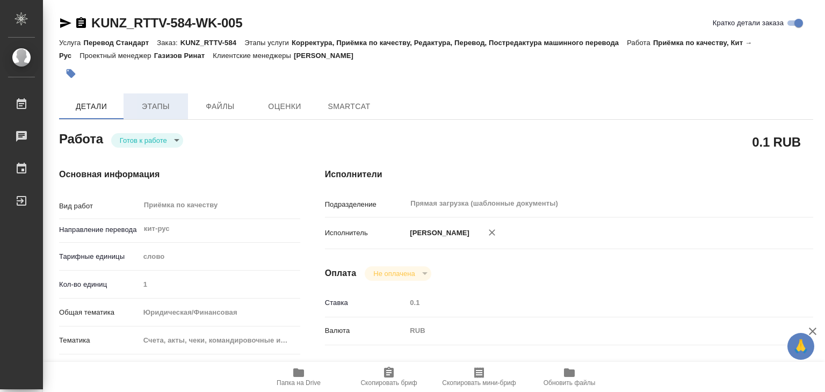
click at [149, 97] on button "Этапы" at bounding box center [155, 106] width 64 height 26
type textarea "x"
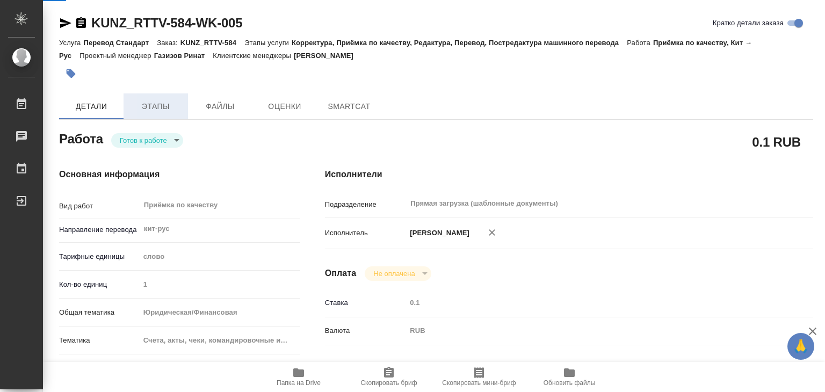
type textarea "x"
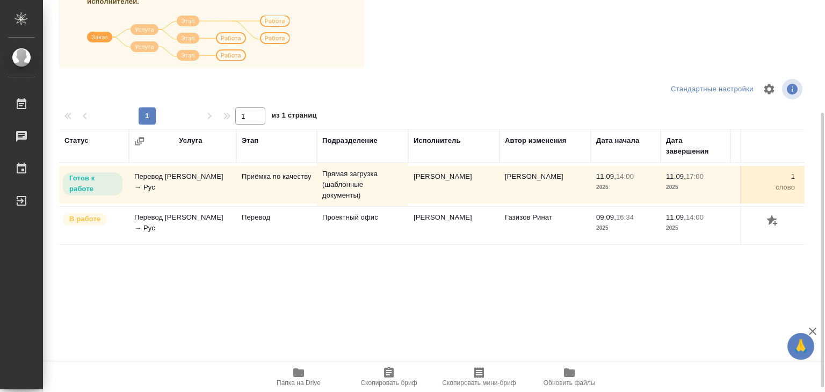
scroll to position [54, 0]
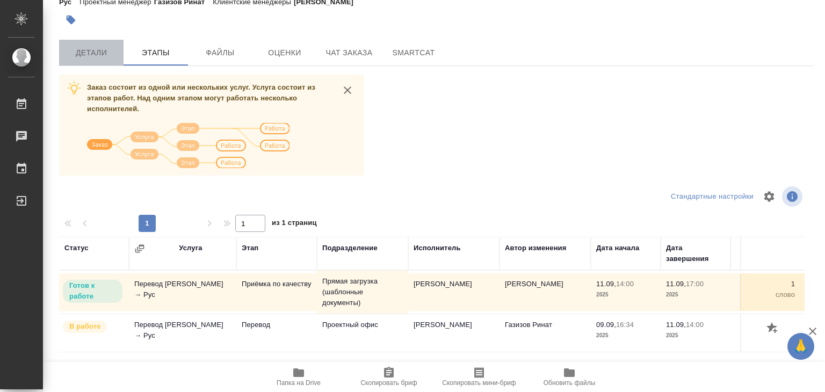
click at [98, 61] on button "Детали" at bounding box center [91, 53] width 64 height 26
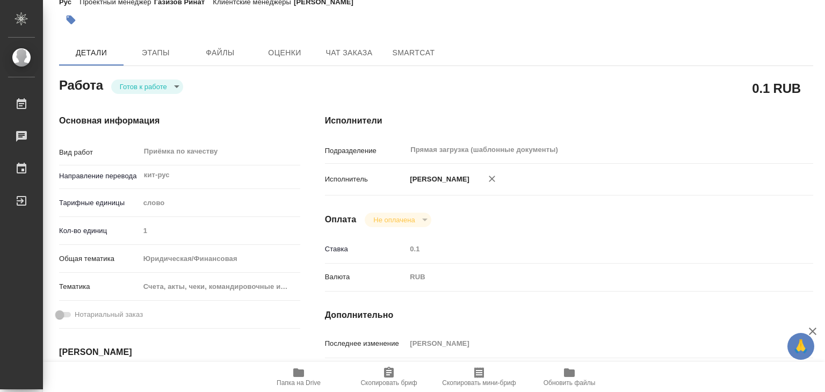
type textarea "x"
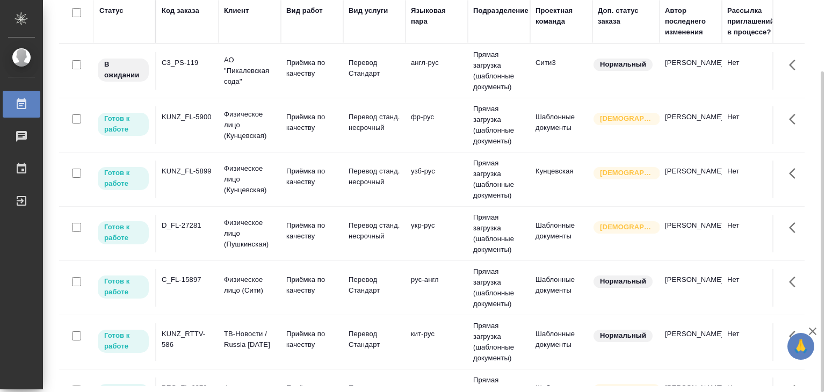
click at [208, 62] on div "C3_PS-119" at bounding box center [188, 62] width 52 height 11
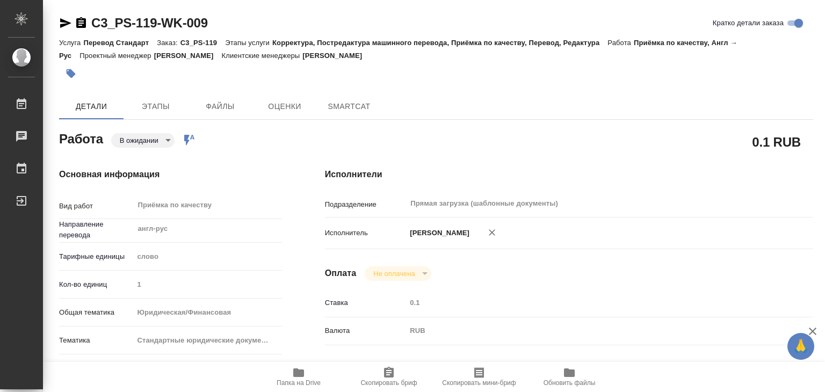
type textarea "x"
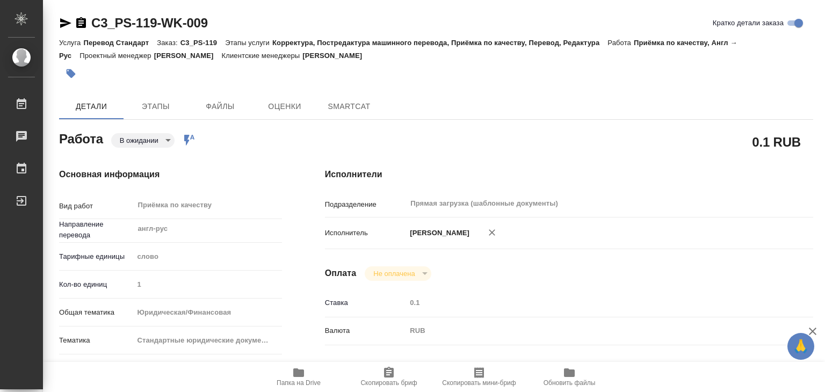
type textarea "x"
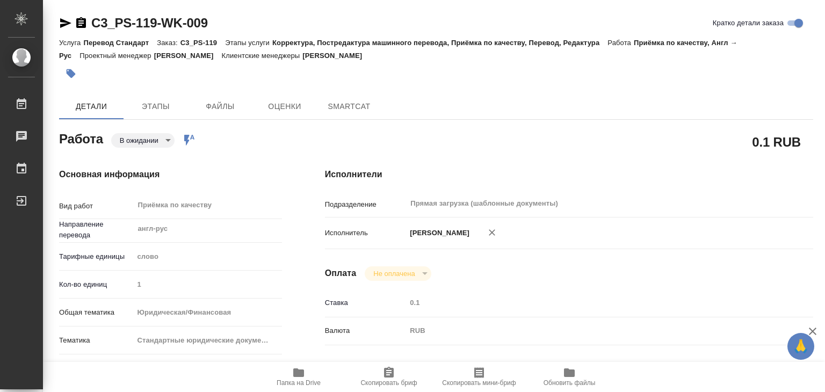
type textarea "x"
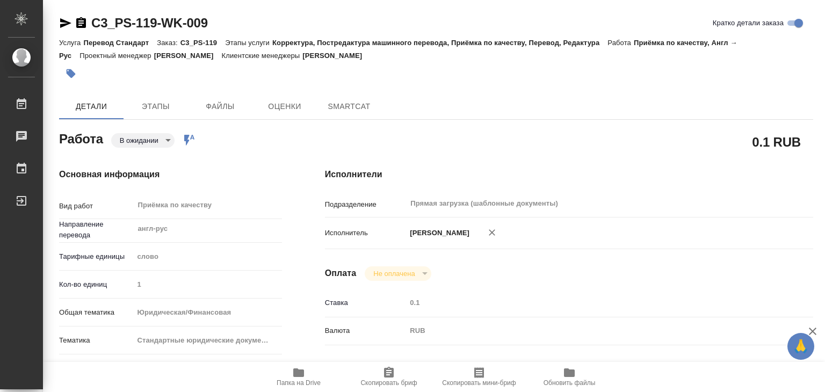
type textarea "x"
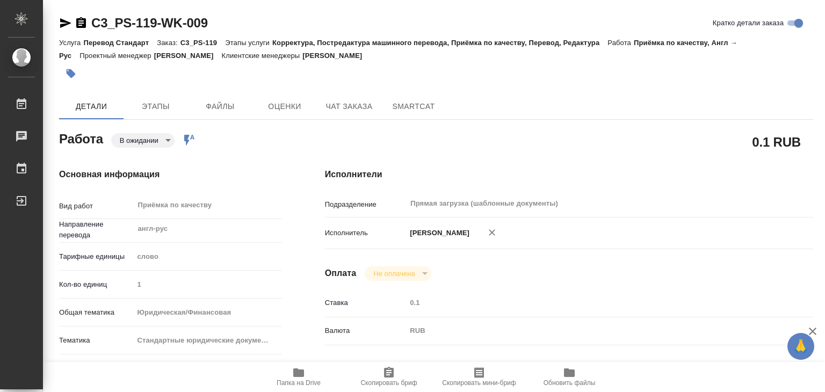
type textarea "x"
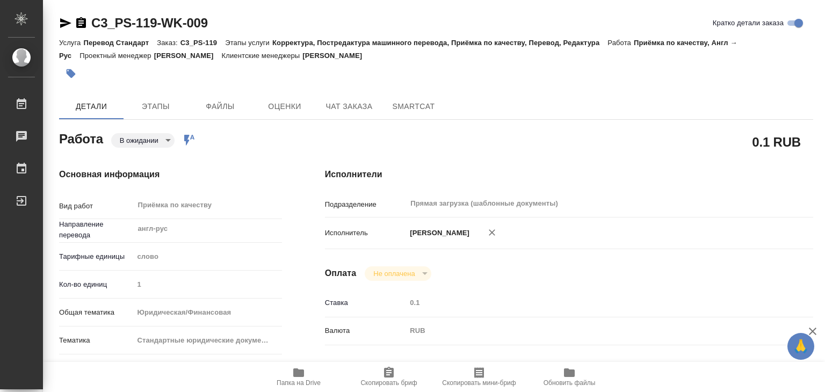
type textarea "x"
